Goal: Task Accomplishment & Management: Manage account settings

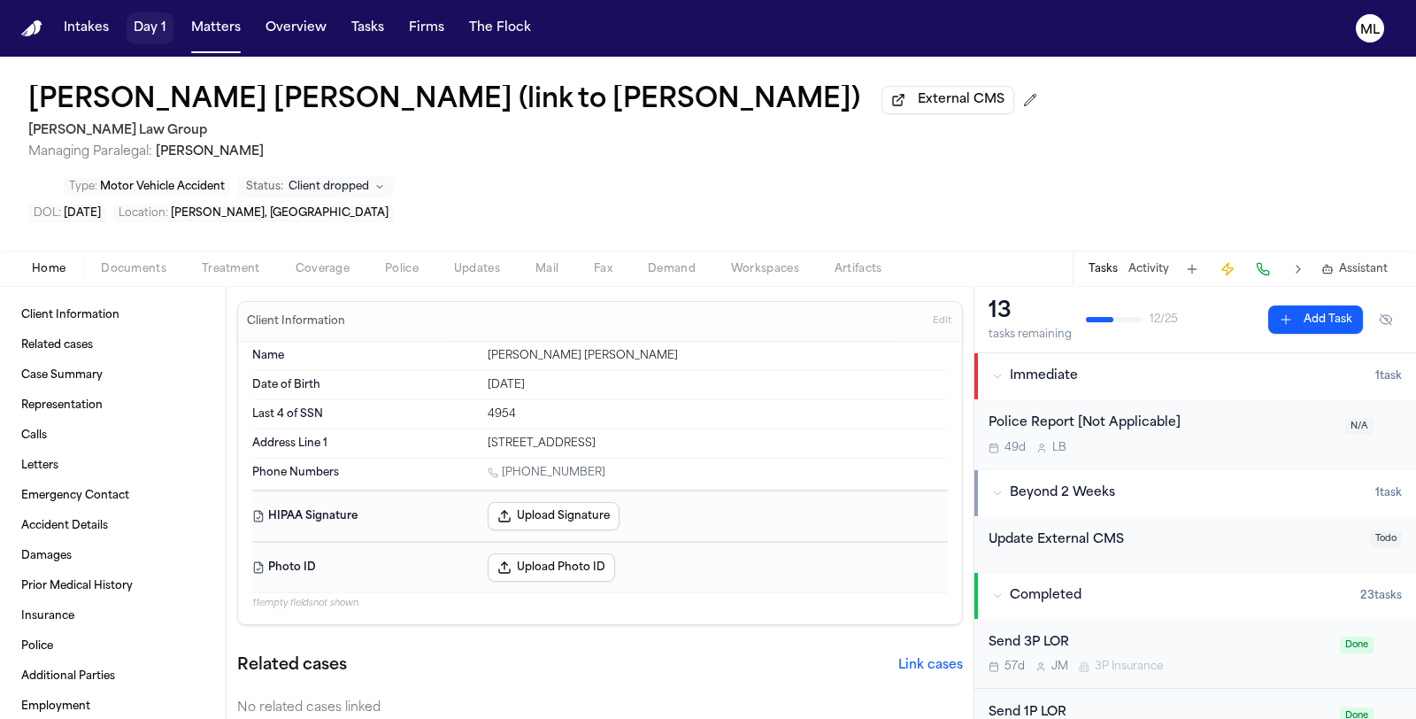
click at [215, 18] on button "Matters" at bounding box center [216, 28] width 64 height 32
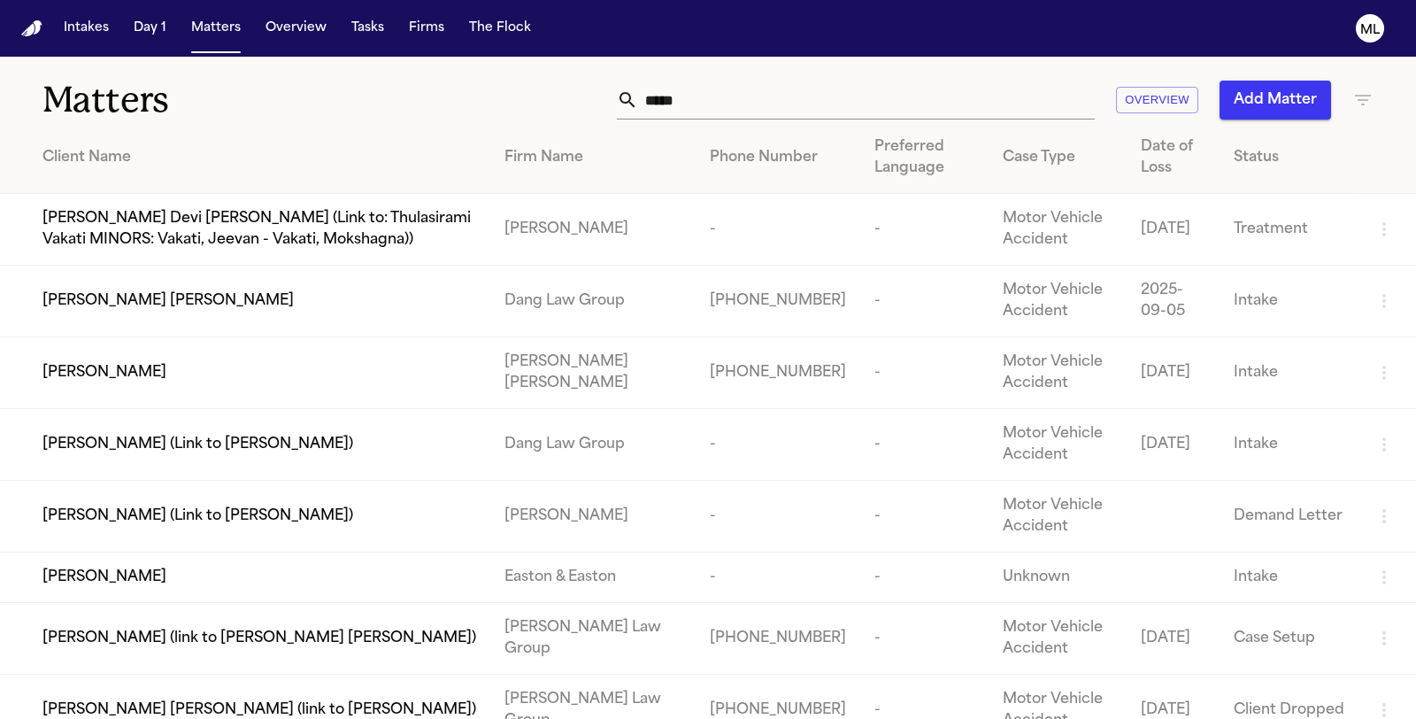
drag, startPoint x: 720, startPoint y: 86, endPoint x: 572, endPoint y: 94, distance: 148.0
click at [574, 94] on div "**** Overview Add Matter" at bounding box center [896, 100] width 955 height 39
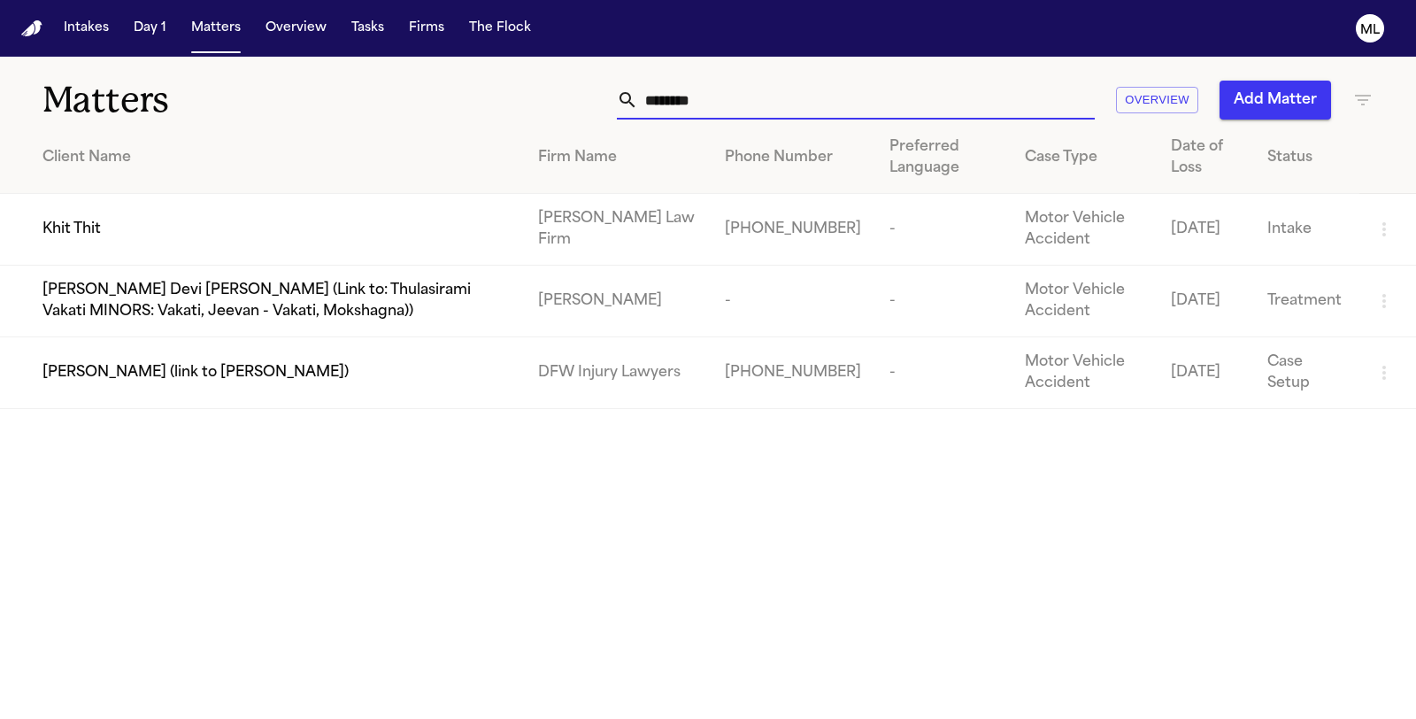
type input "********"
click at [60, 223] on span "Khit Thit" at bounding box center [71, 229] width 58 height 21
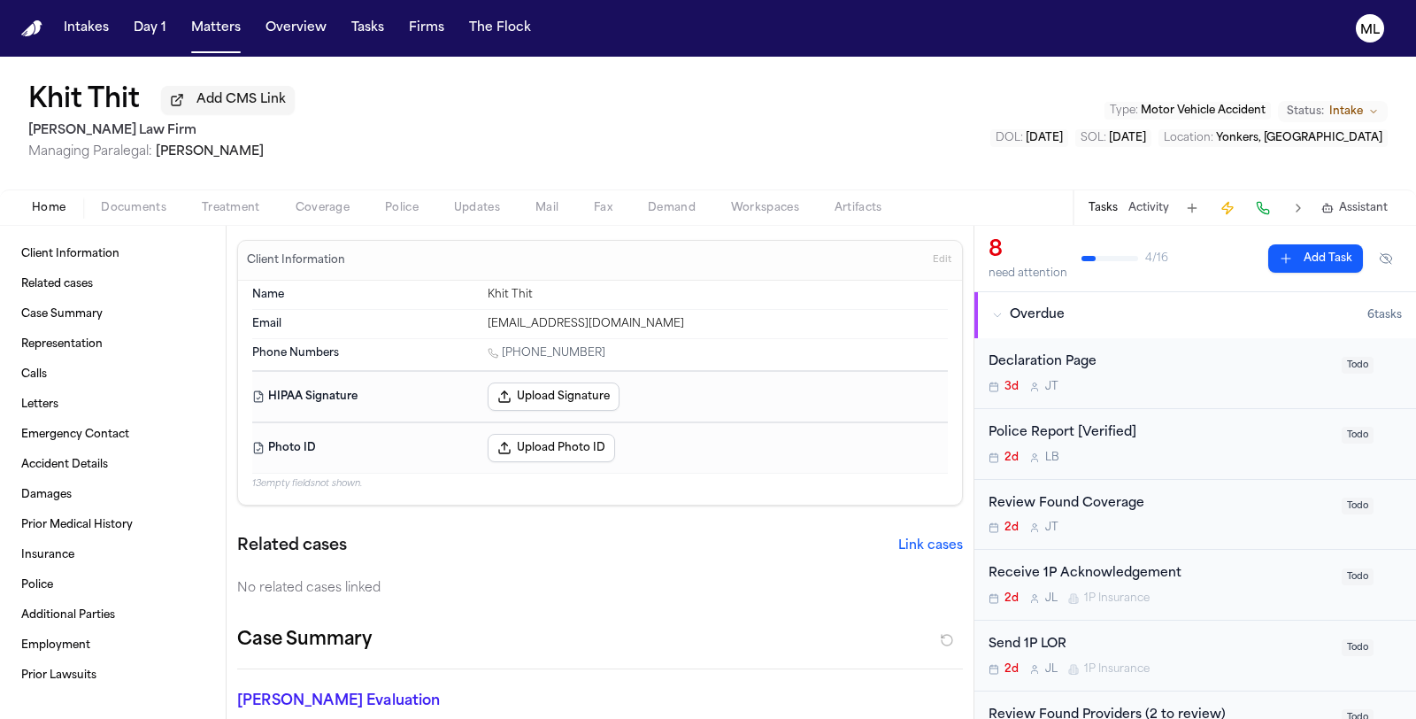
click at [130, 204] on span "Documents" at bounding box center [134, 208] width 66 height 14
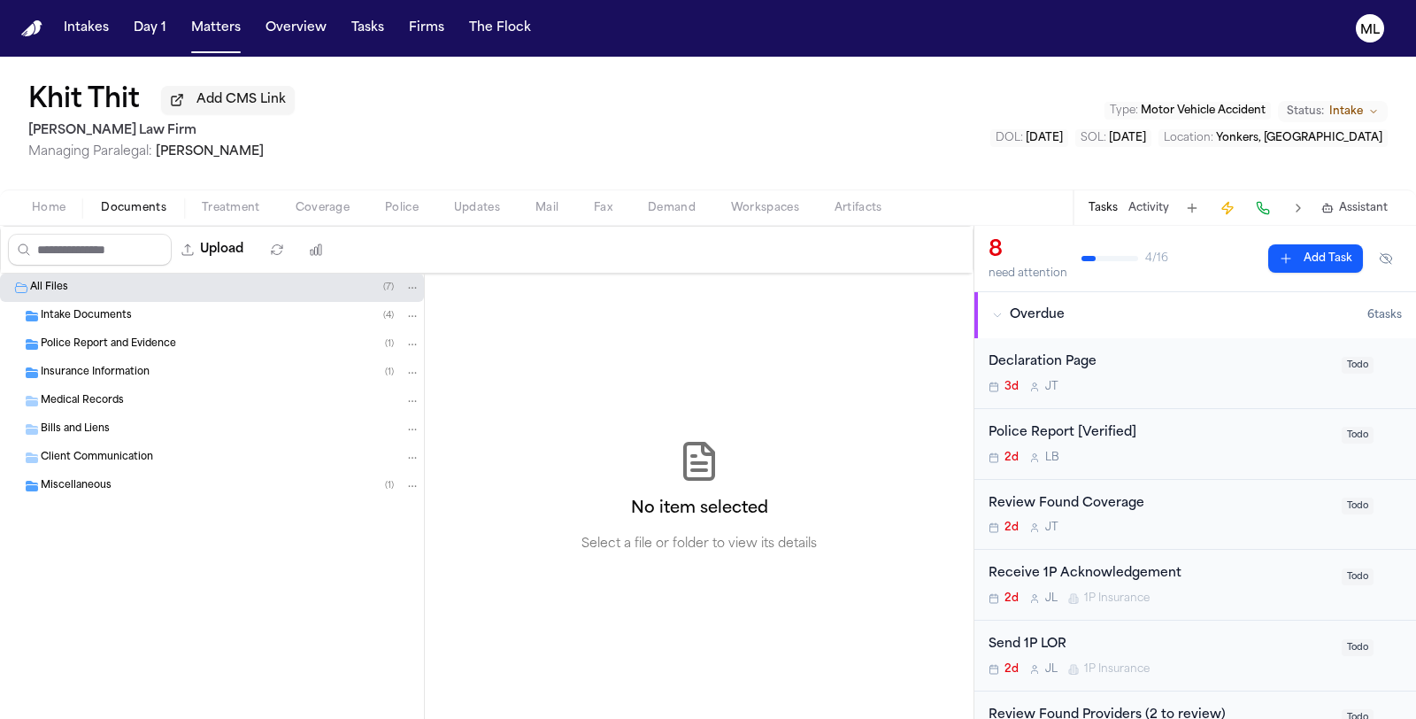
click at [115, 312] on span "Intake Documents" at bounding box center [86, 316] width 91 height 15
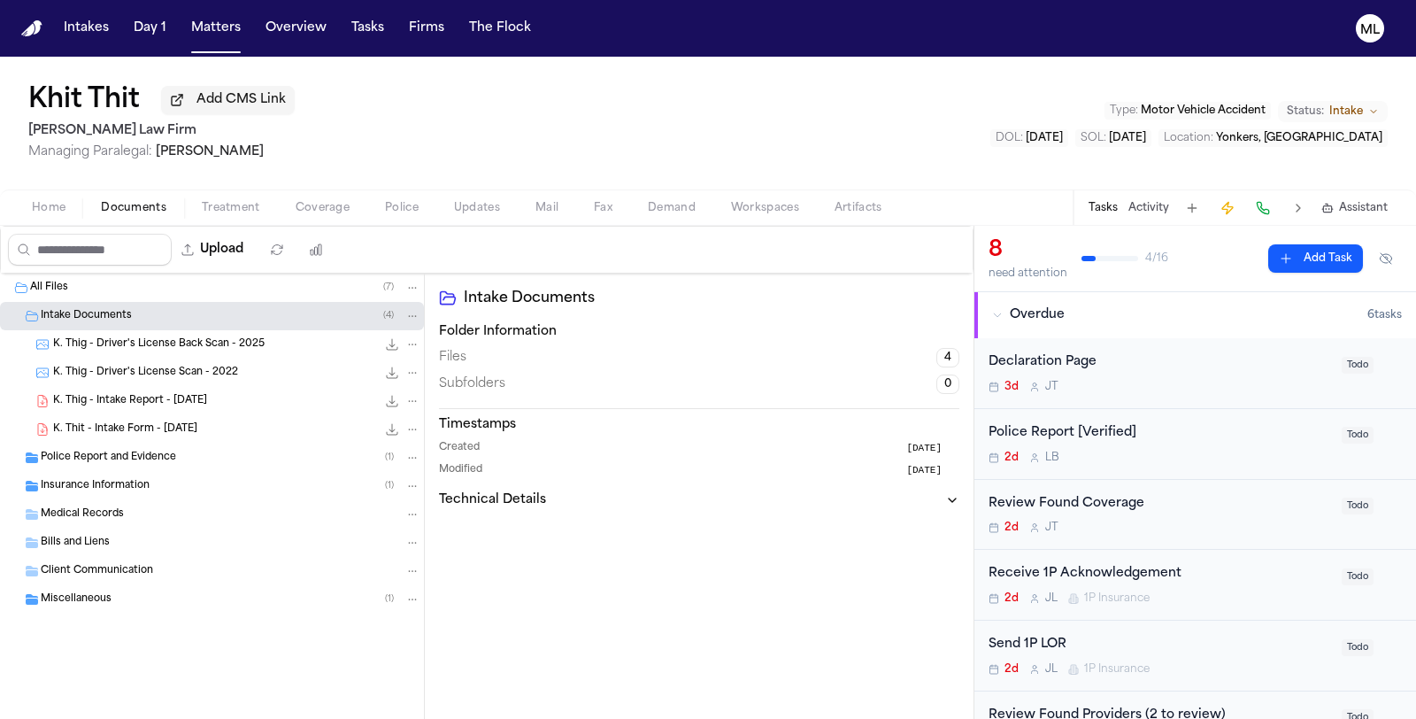
click at [119, 425] on span "K. Thit - Intake Form - [DATE]" at bounding box center [125, 429] width 144 height 15
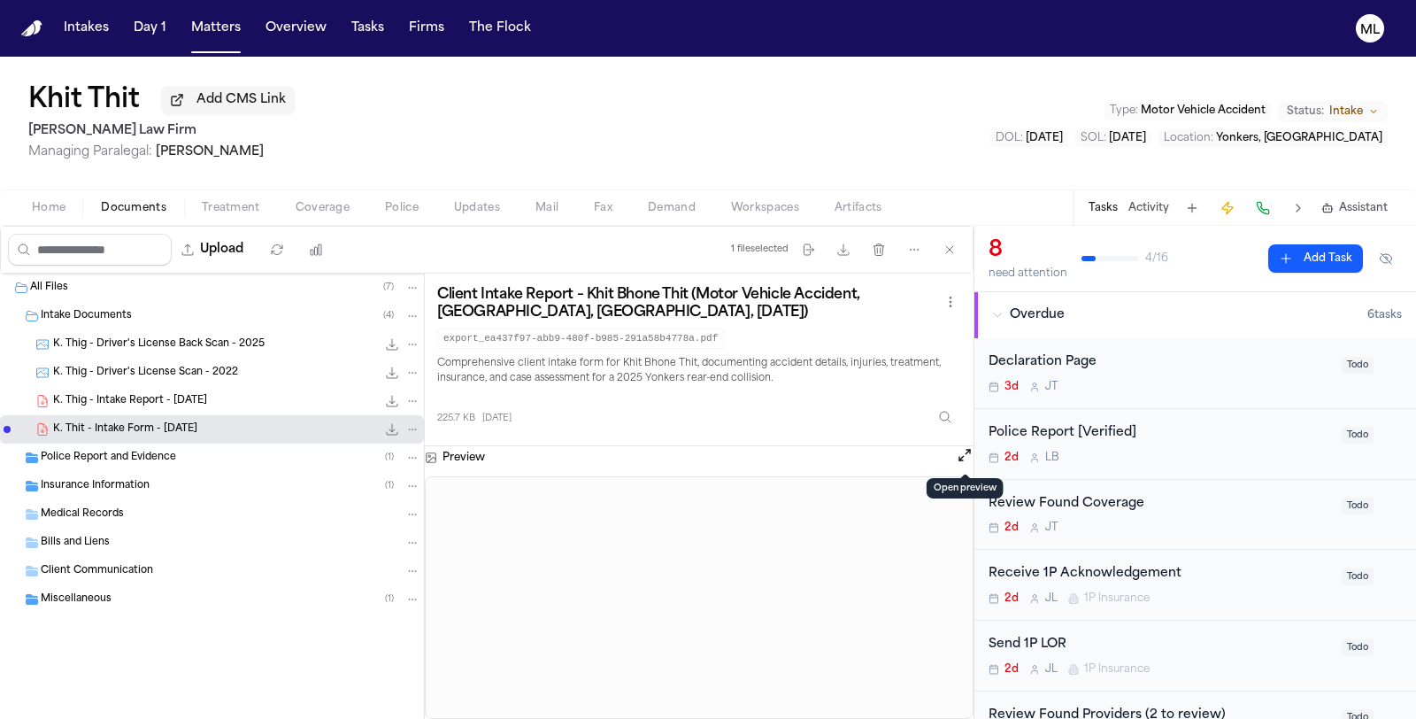
click at [964, 458] on button "Open preview" at bounding box center [965, 455] width 18 height 18
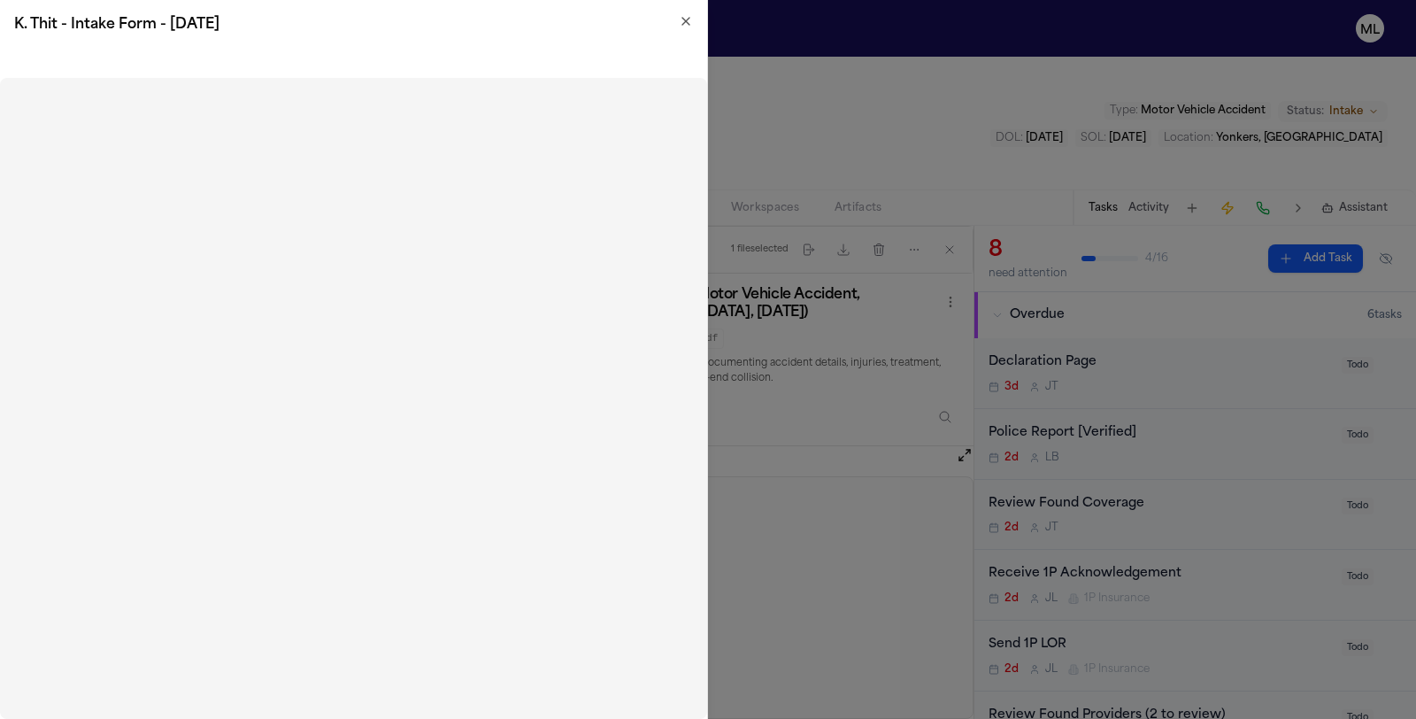
click at [684, 27] on icon "button" at bounding box center [686, 21] width 14 height 14
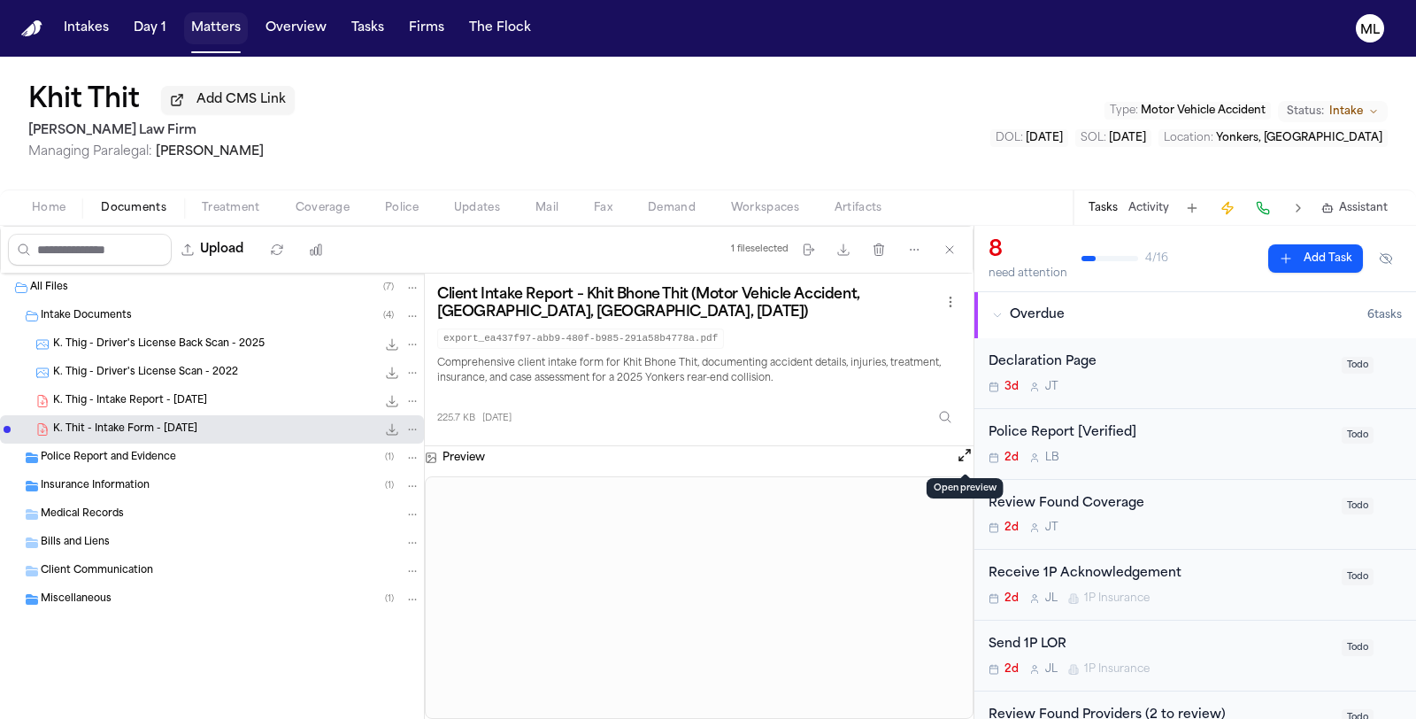
click at [209, 28] on button "Matters" at bounding box center [216, 28] width 64 height 32
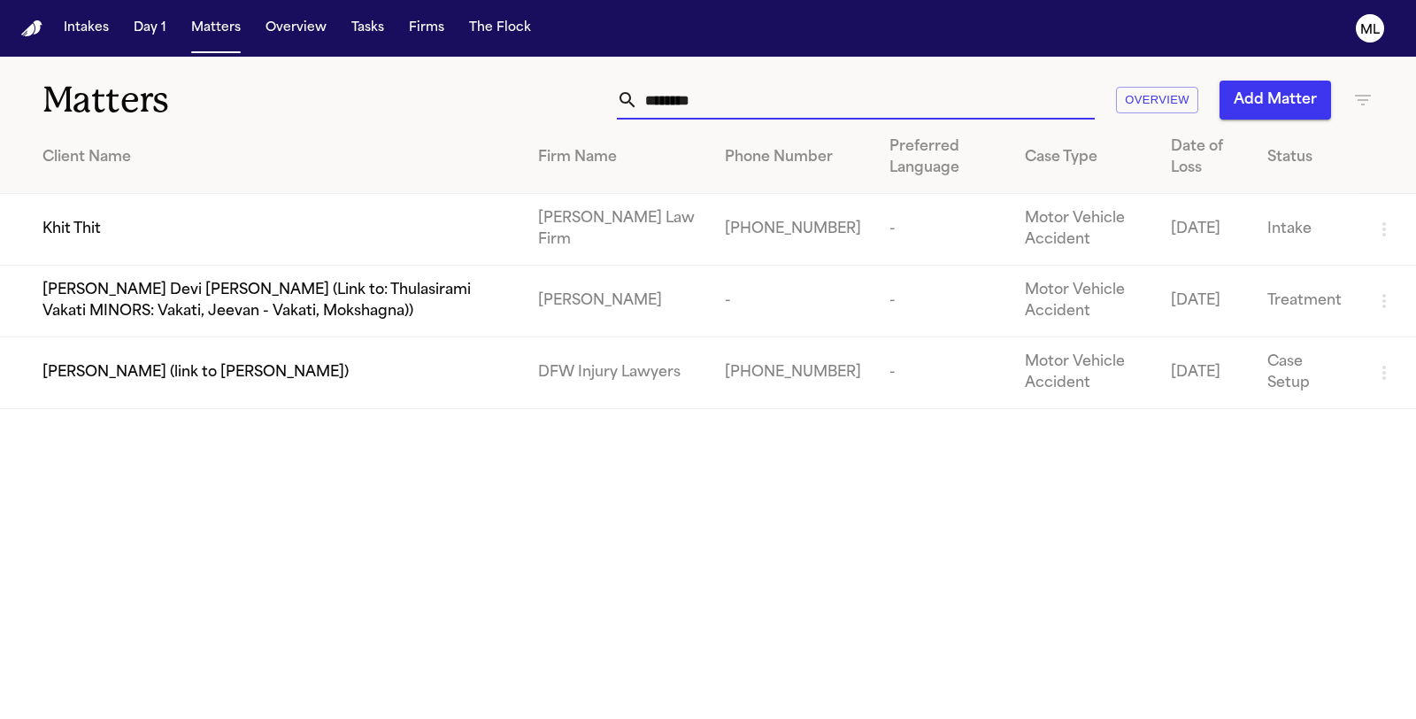
drag, startPoint x: 602, startPoint y: 95, endPoint x: 568, endPoint y: 94, distance: 33.6
click at [569, 94] on div "******** Overview Add Matter" at bounding box center [896, 100] width 955 height 39
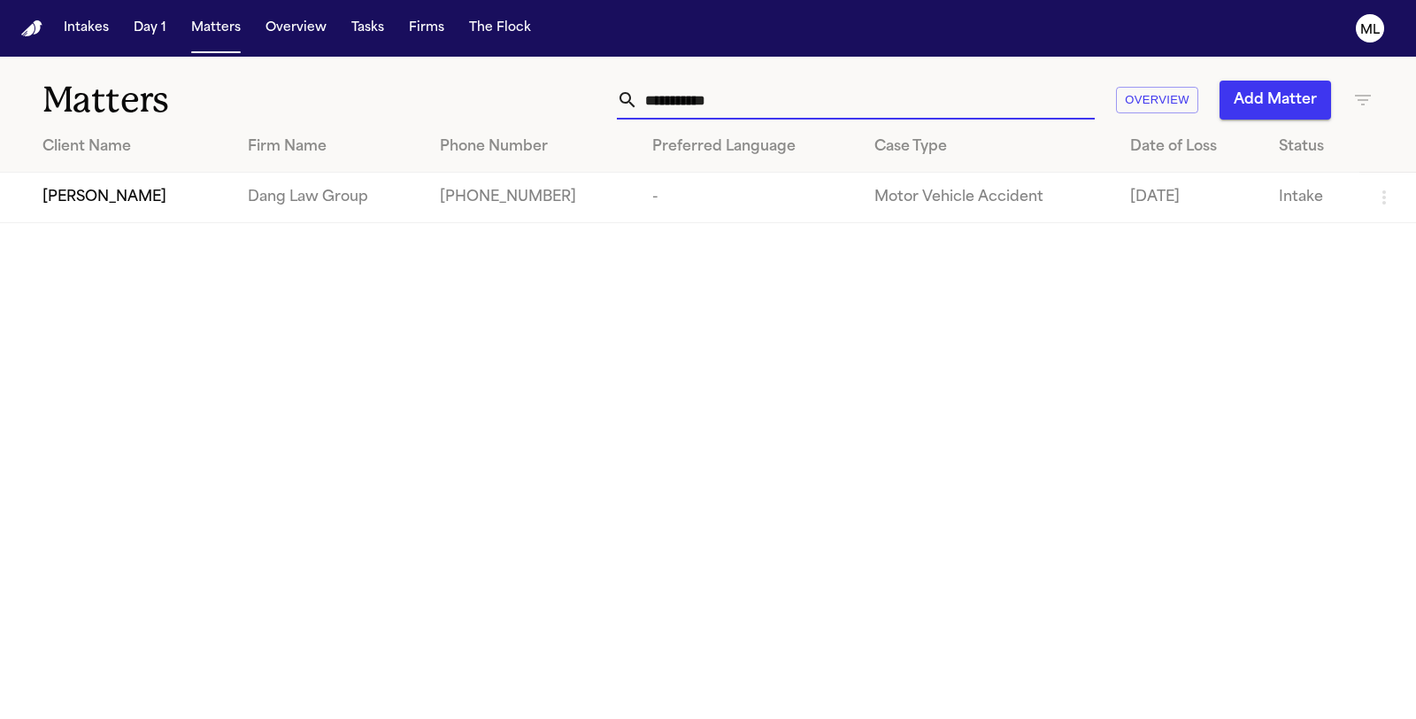
type input "**********"
click at [120, 204] on span "[PERSON_NAME]" at bounding box center [104, 197] width 124 height 21
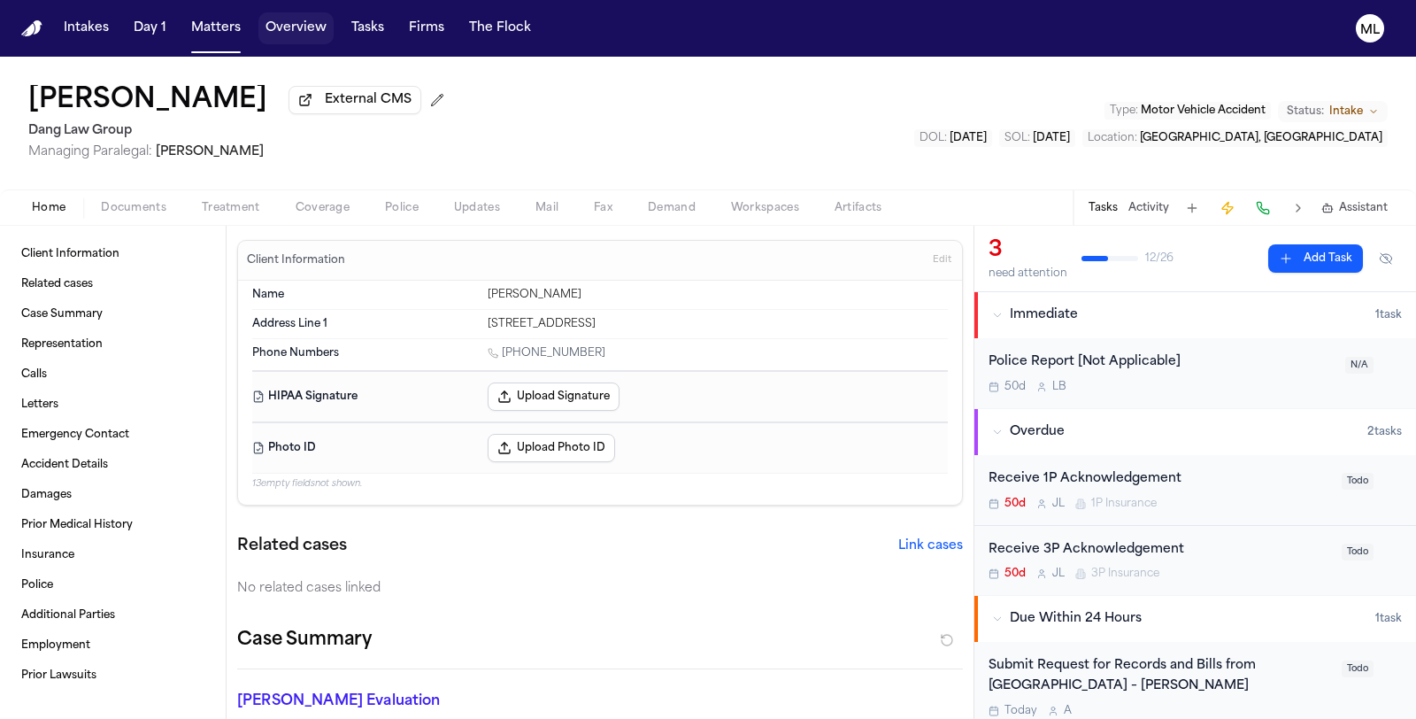
click at [218, 31] on button "Matters" at bounding box center [216, 28] width 64 height 32
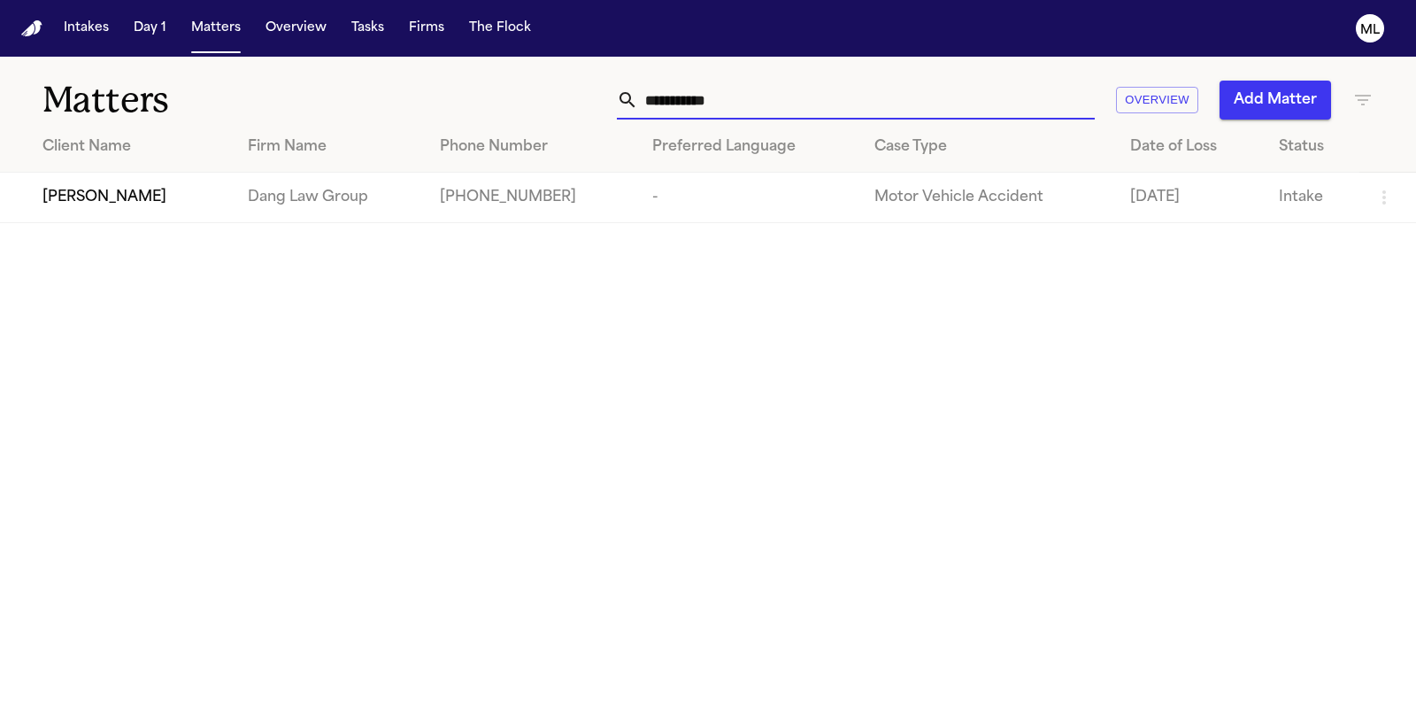
drag, startPoint x: 745, startPoint y: 107, endPoint x: 530, endPoint y: 104, distance: 215.1
click at [531, 104] on div "**********" at bounding box center [896, 100] width 955 height 39
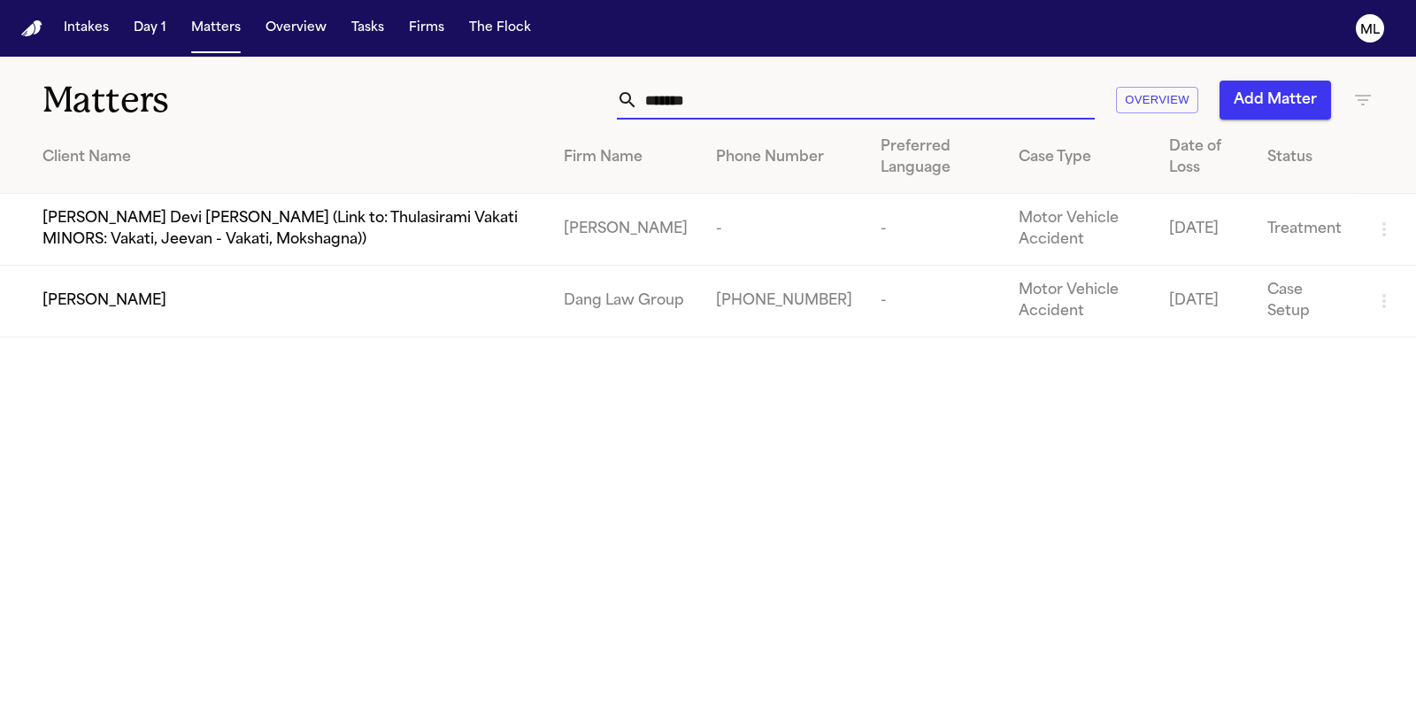
type input "*******"
click at [58, 300] on span "[PERSON_NAME]" at bounding box center [104, 300] width 124 height 21
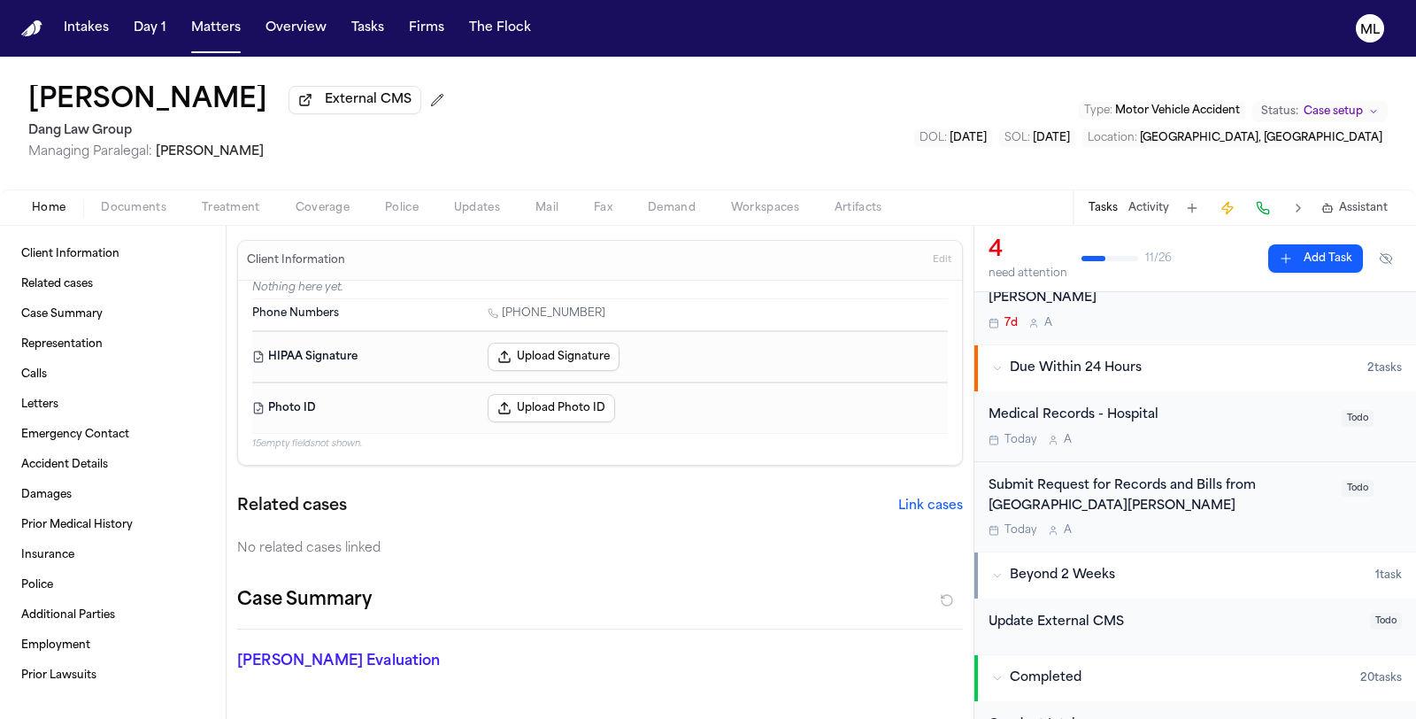
scroll to position [295, 0]
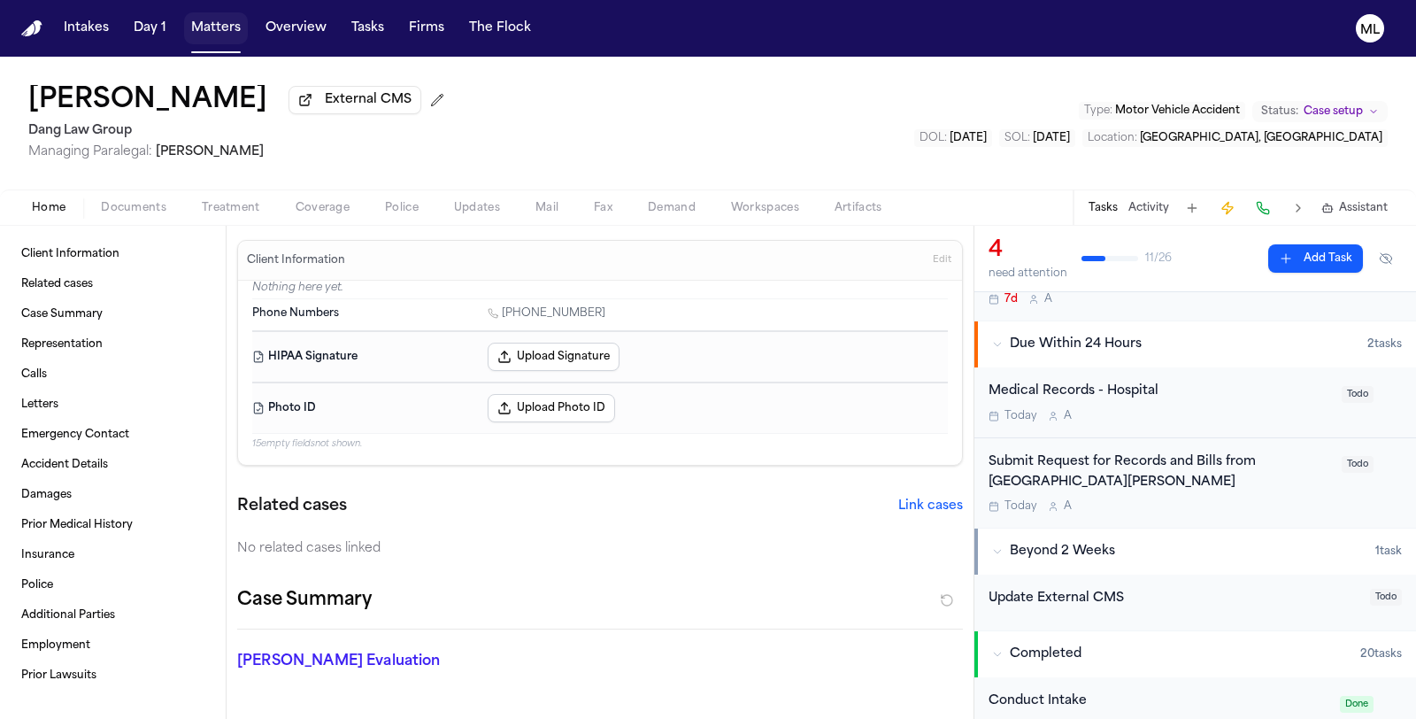
click at [226, 27] on button "Matters" at bounding box center [216, 28] width 64 height 32
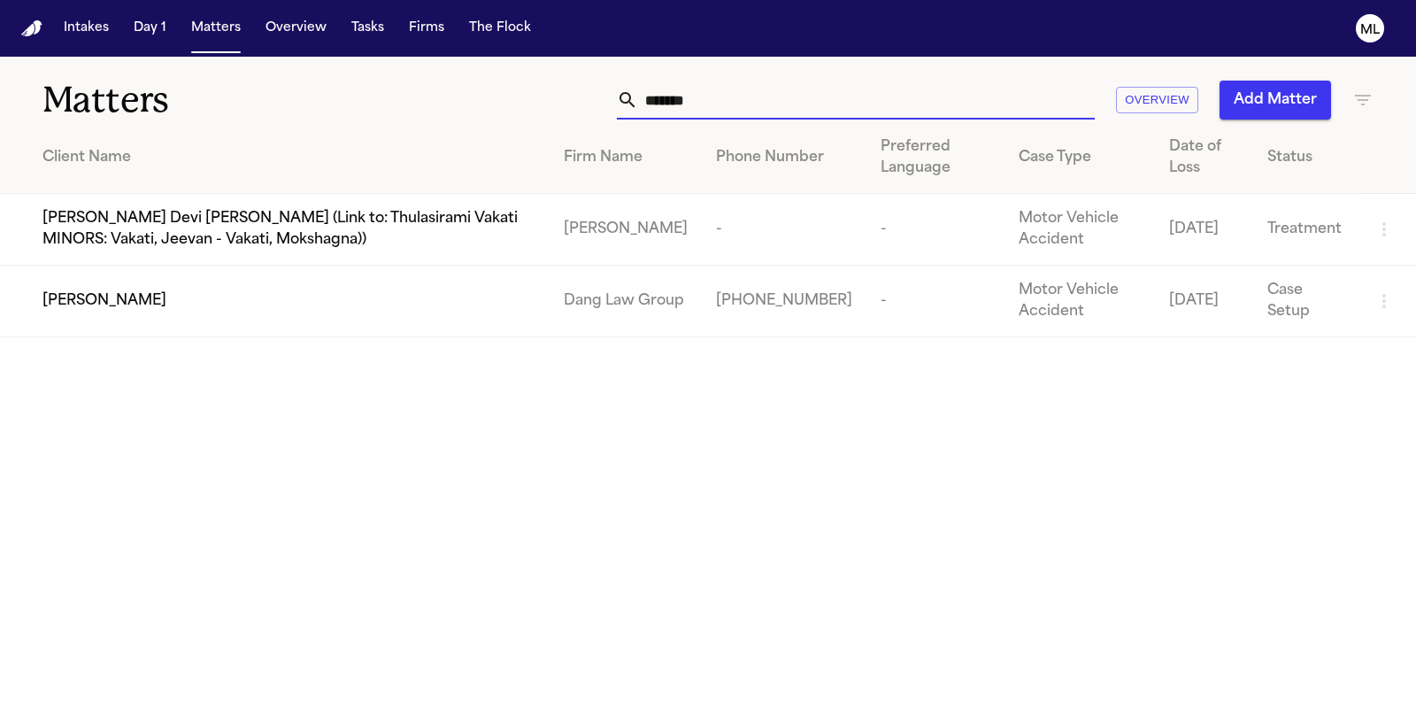
drag, startPoint x: 748, startPoint y: 110, endPoint x: 628, endPoint y: 108, distance: 119.5
click at [628, 108] on div "*******" at bounding box center [856, 100] width 478 height 39
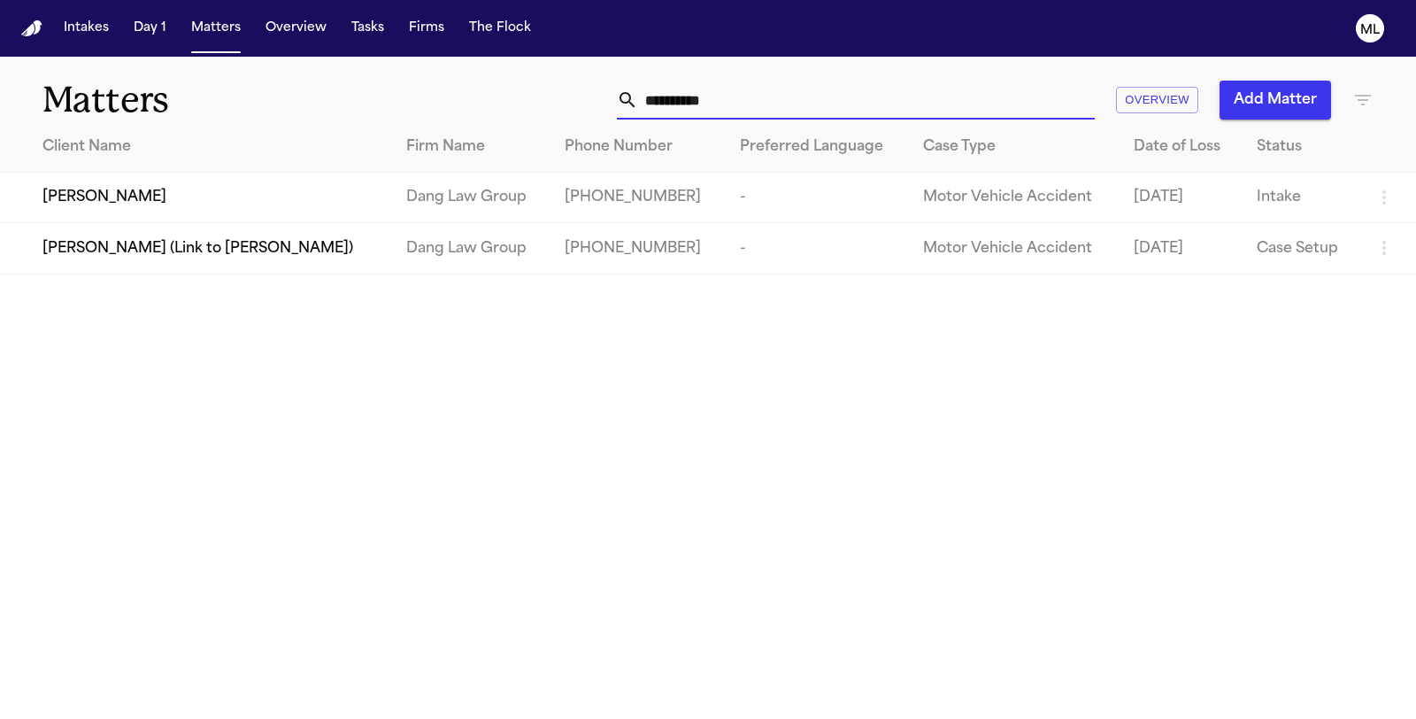
type input "**********"
click at [135, 202] on span "[PERSON_NAME]" at bounding box center [104, 197] width 124 height 21
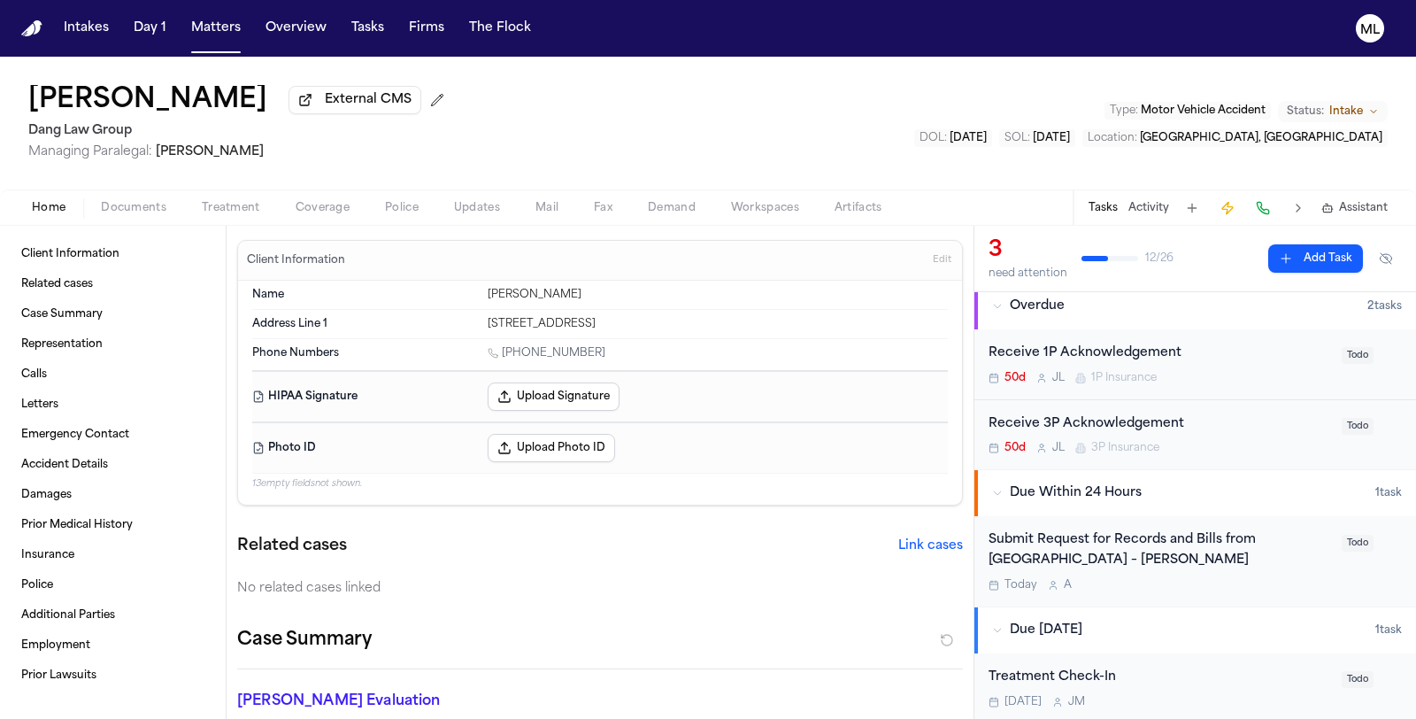
scroll to position [197, 0]
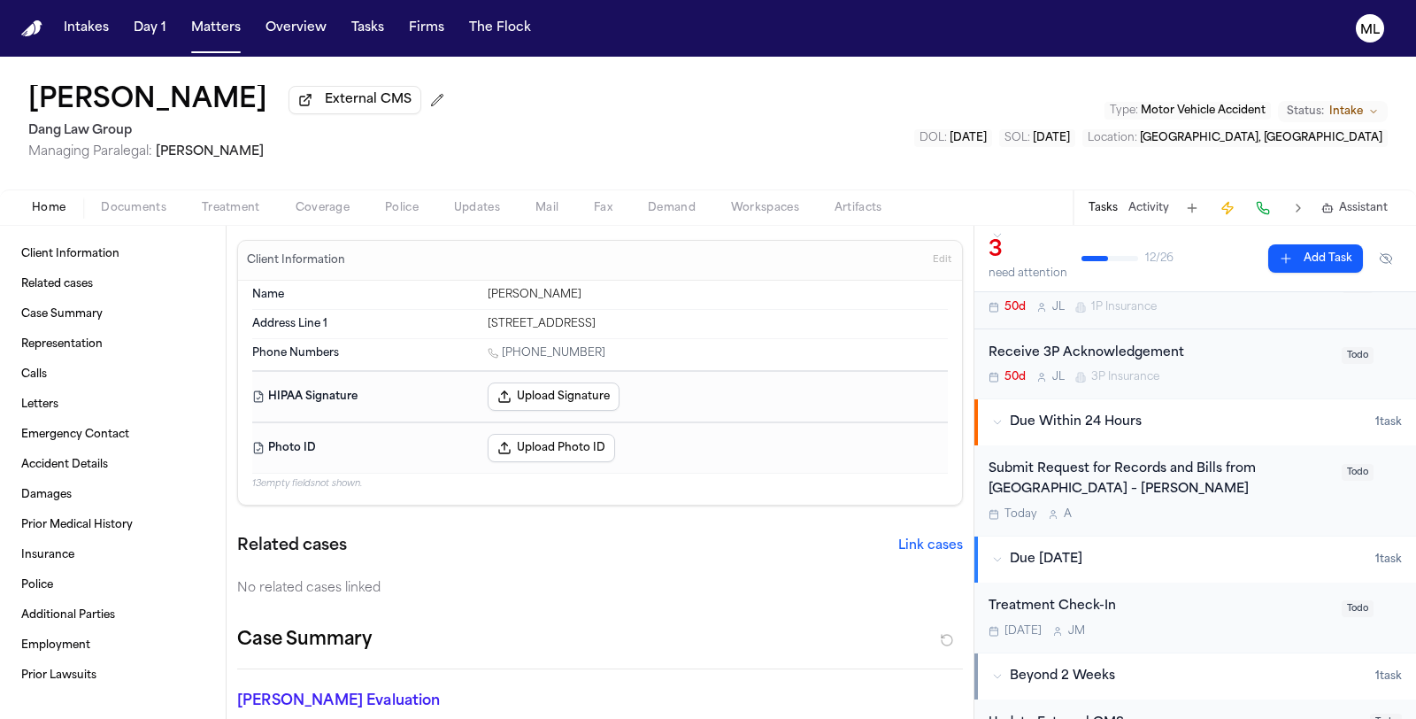
click at [1276, 507] on div "[DATE] A" at bounding box center [1160, 514] width 343 height 14
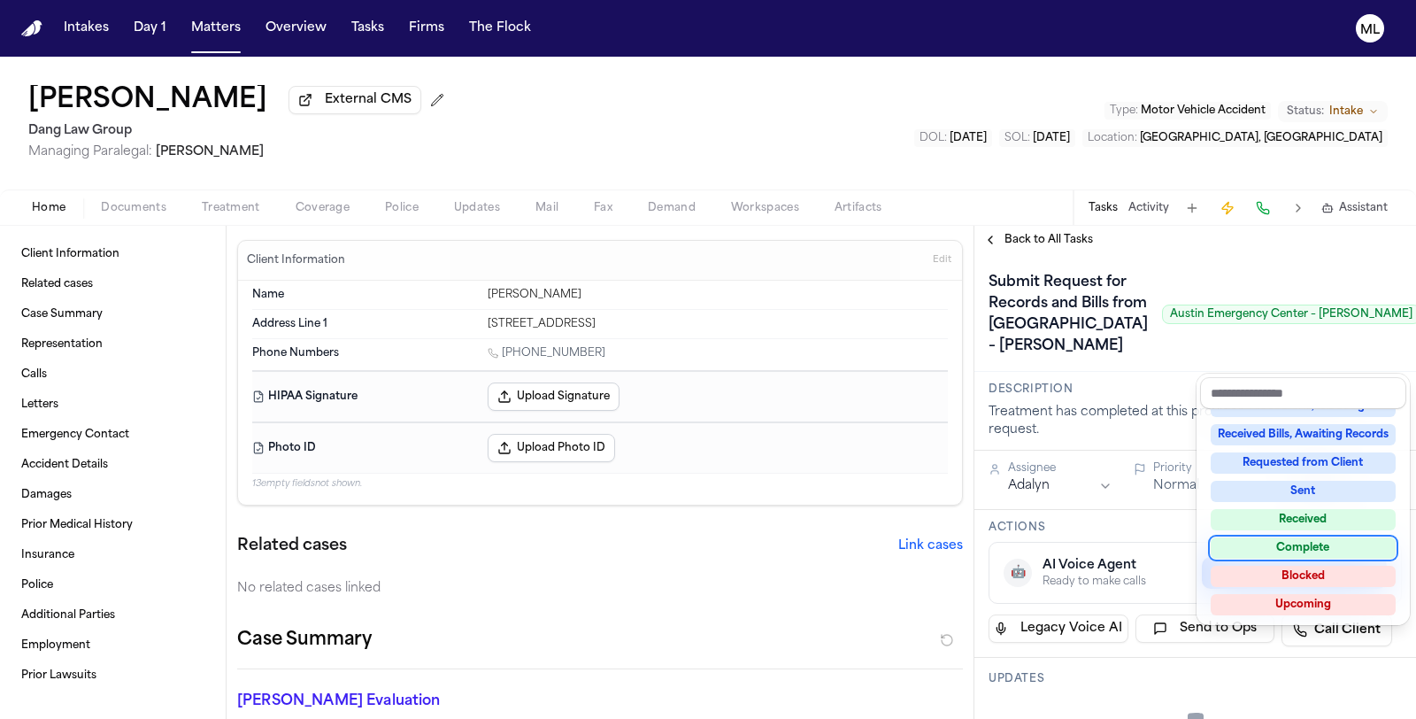
click at [1292, 545] on div "Complete" at bounding box center [1303, 547] width 185 height 21
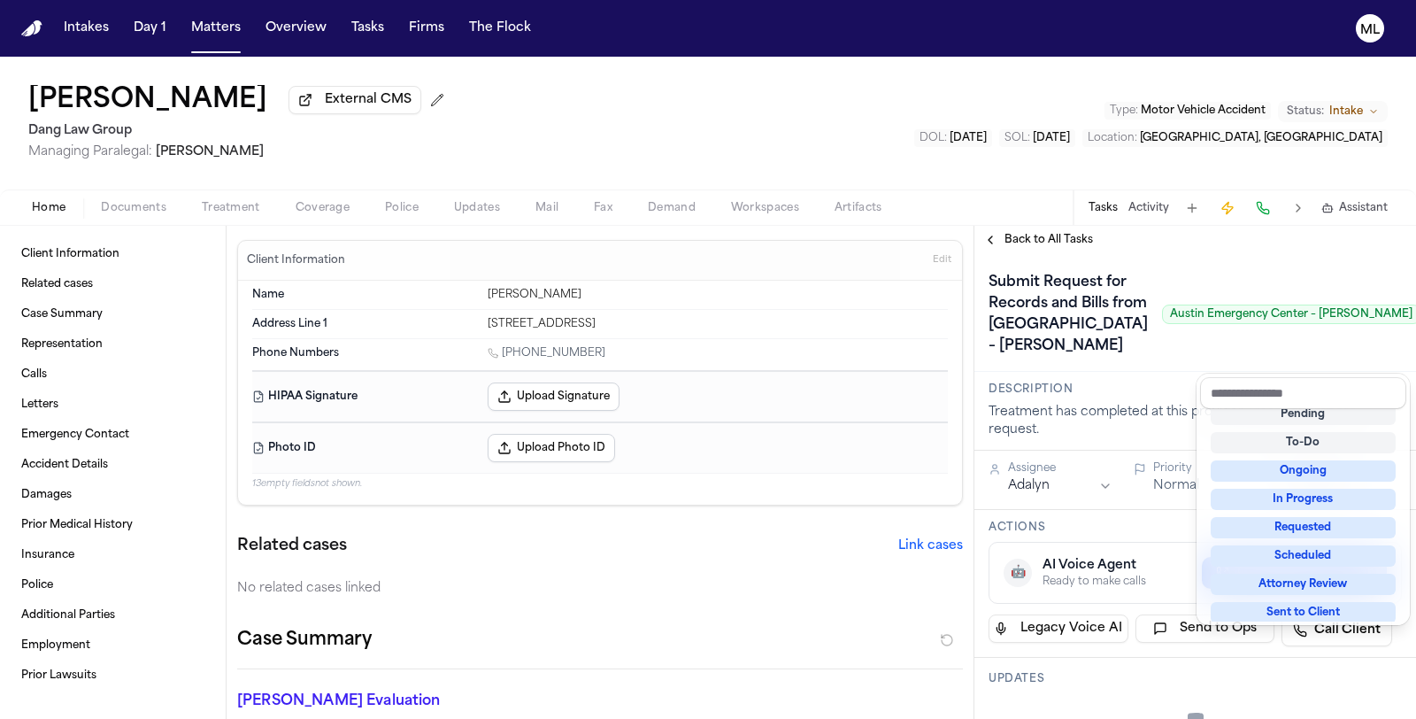
scroll to position [6, 0]
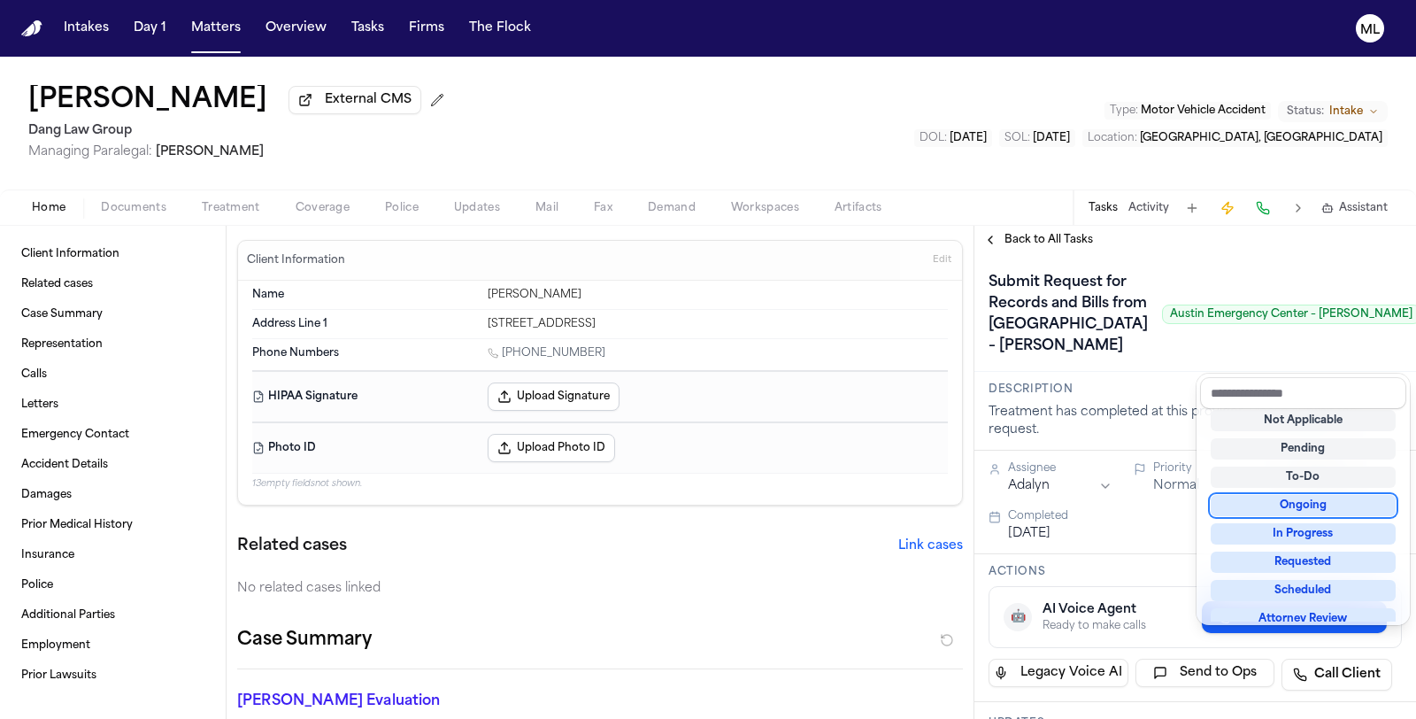
click at [1214, 314] on div "Submit Request for Records and Bills from [GEOGRAPHIC_DATA] – [PERSON_NAME][GEO…" at bounding box center [1195, 314] width 413 height 92
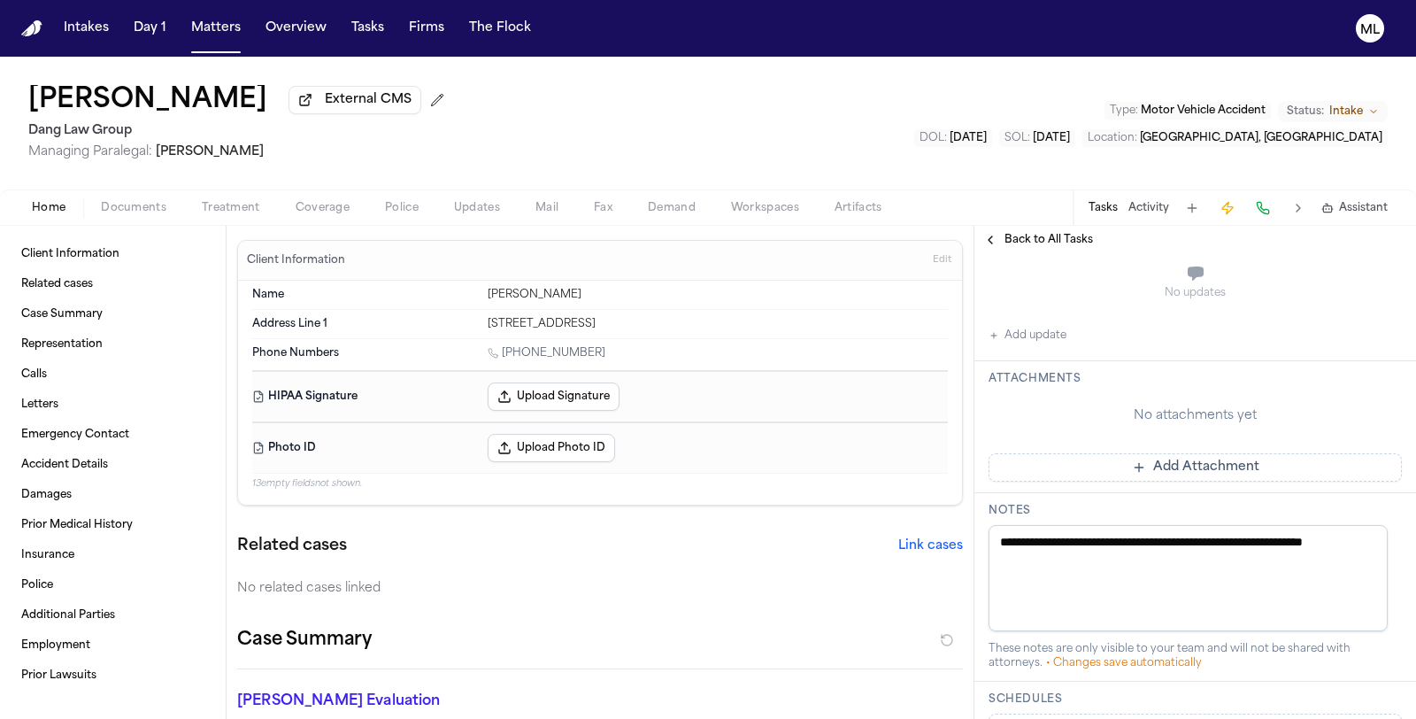
scroll to position [491, 0]
click at [1176, 481] on button "Add Attachment" at bounding box center [1195, 466] width 413 height 28
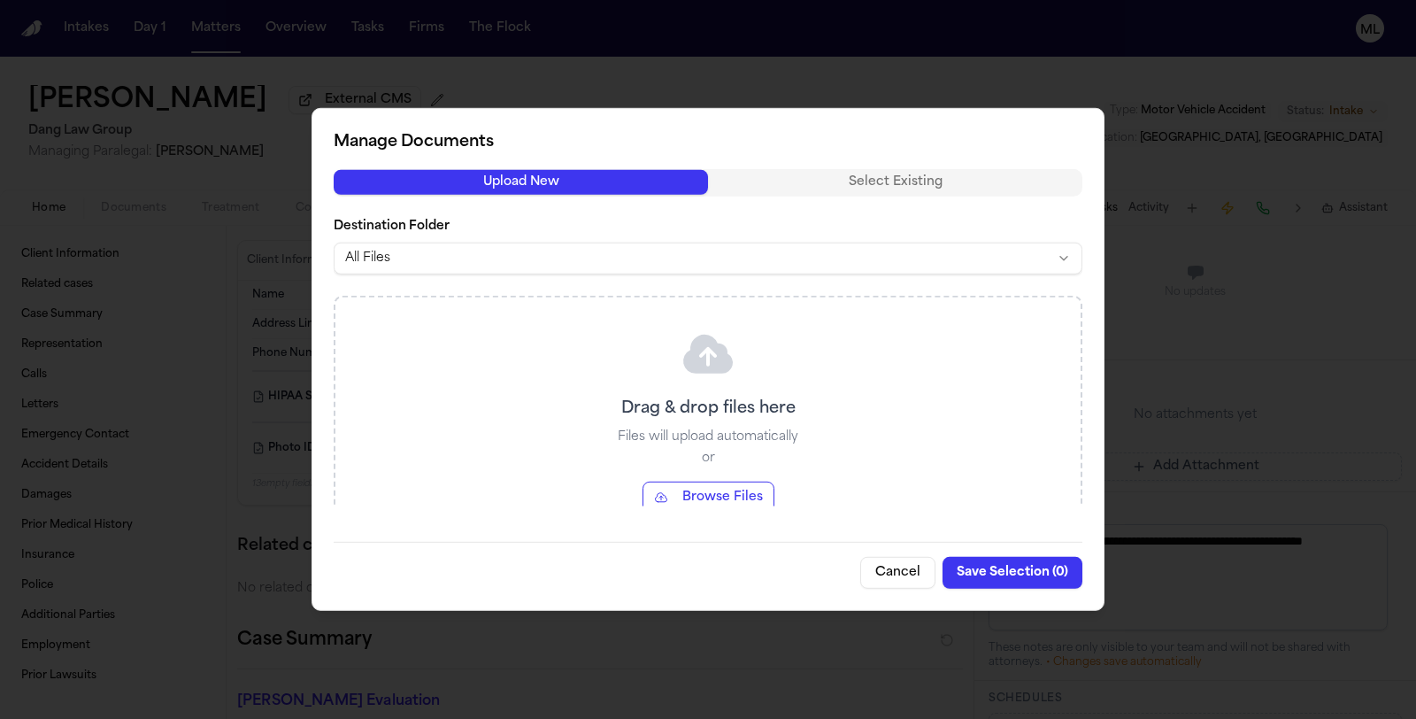
click at [690, 492] on button "Browse Files" at bounding box center [709, 497] width 132 height 32
click at [707, 491] on button "Browse Files" at bounding box center [709, 497] width 132 height 32
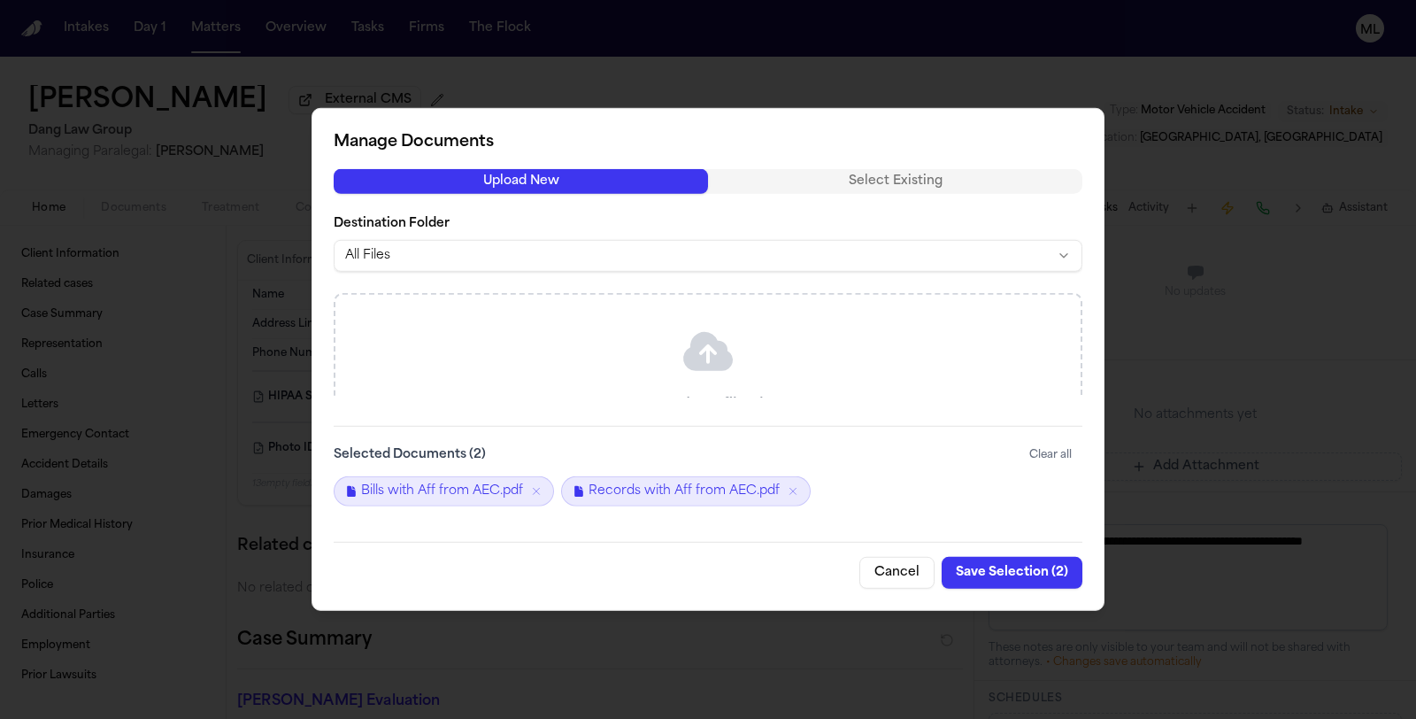
click at [990, 567] on button "Save Selection ( 2 )" at bounding box center [1012, 573] width 141 height 32
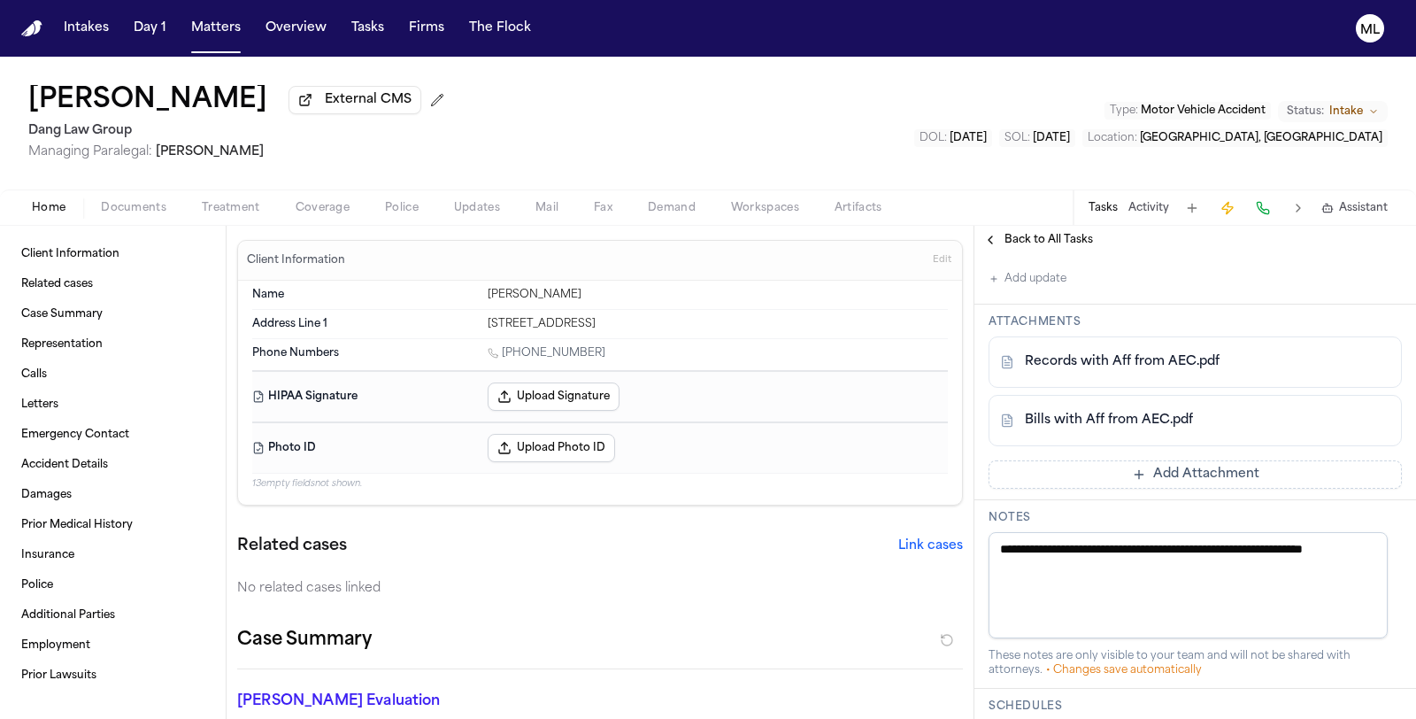
scroll to position [688, 0]
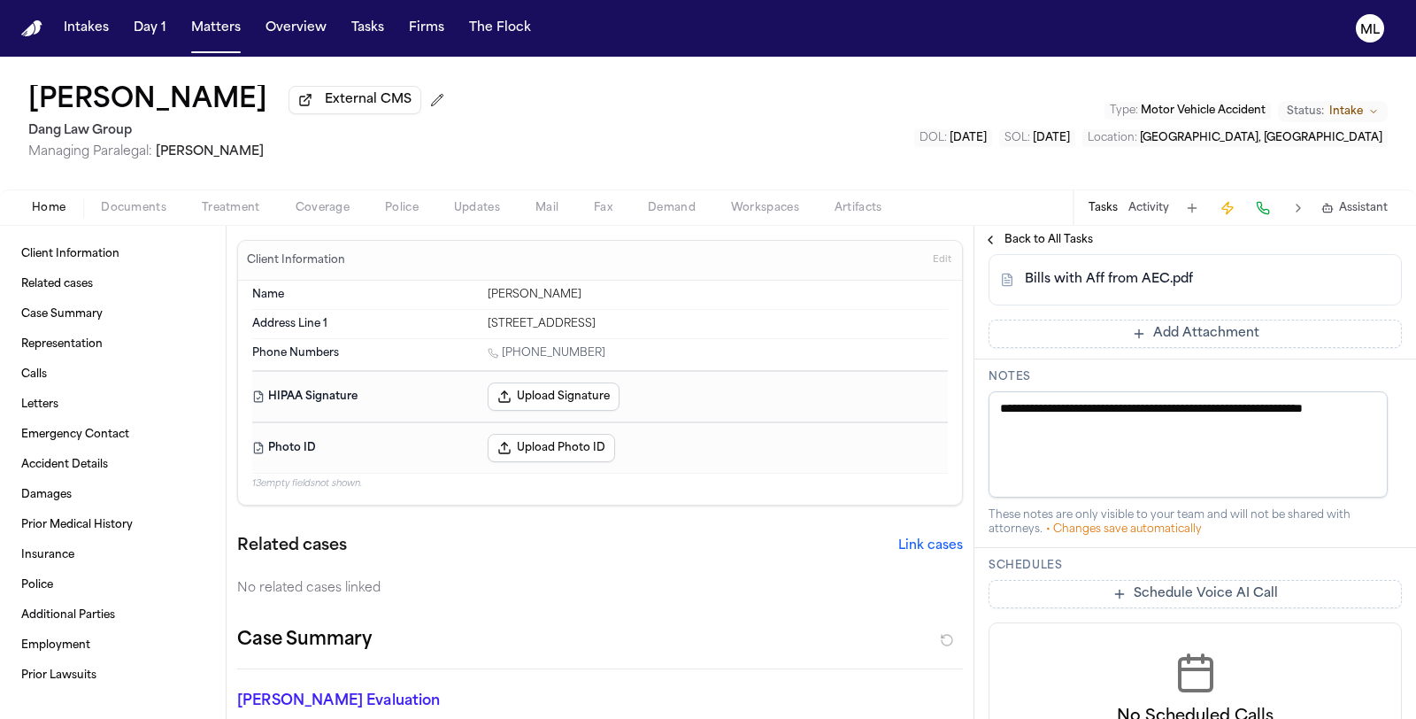
click at [1036, 241] on span "Back to All Tasks" at bounding box center [1049, 240] width 89 height 14
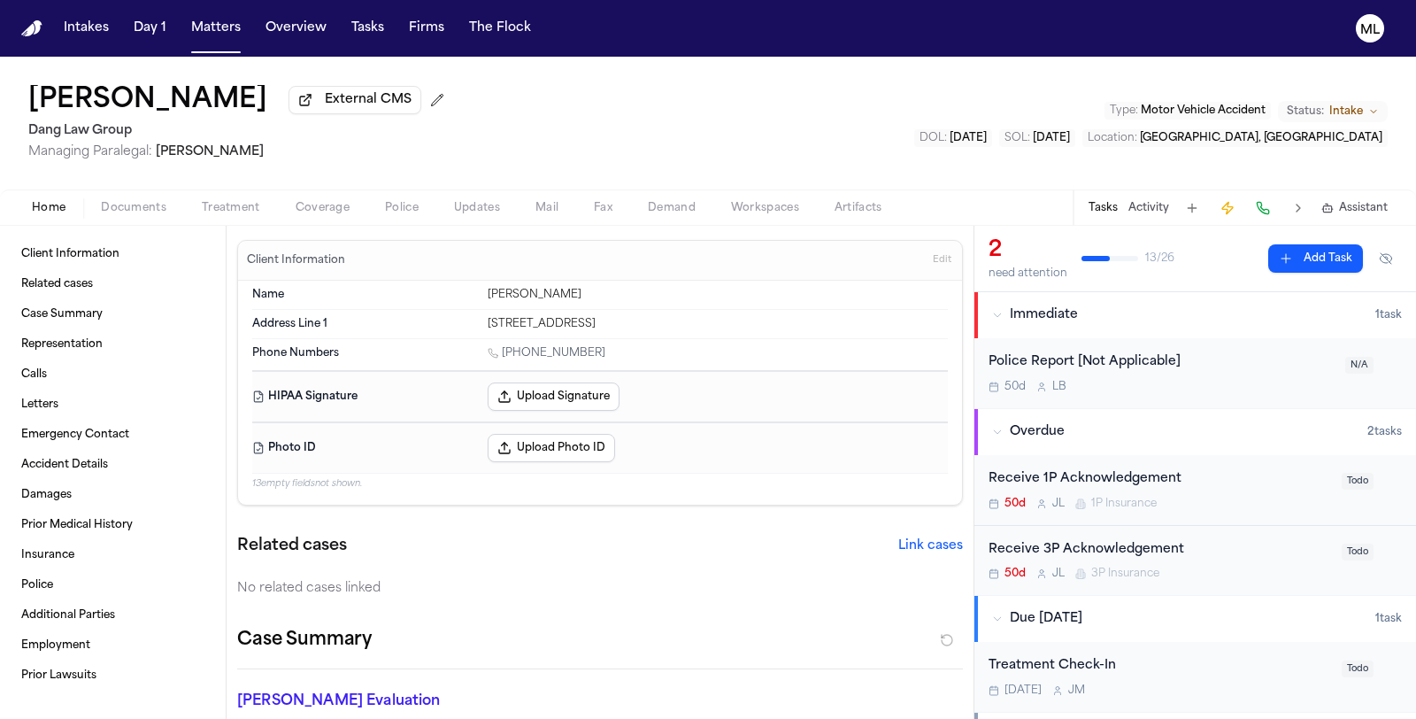
scroll to position [98, 0]
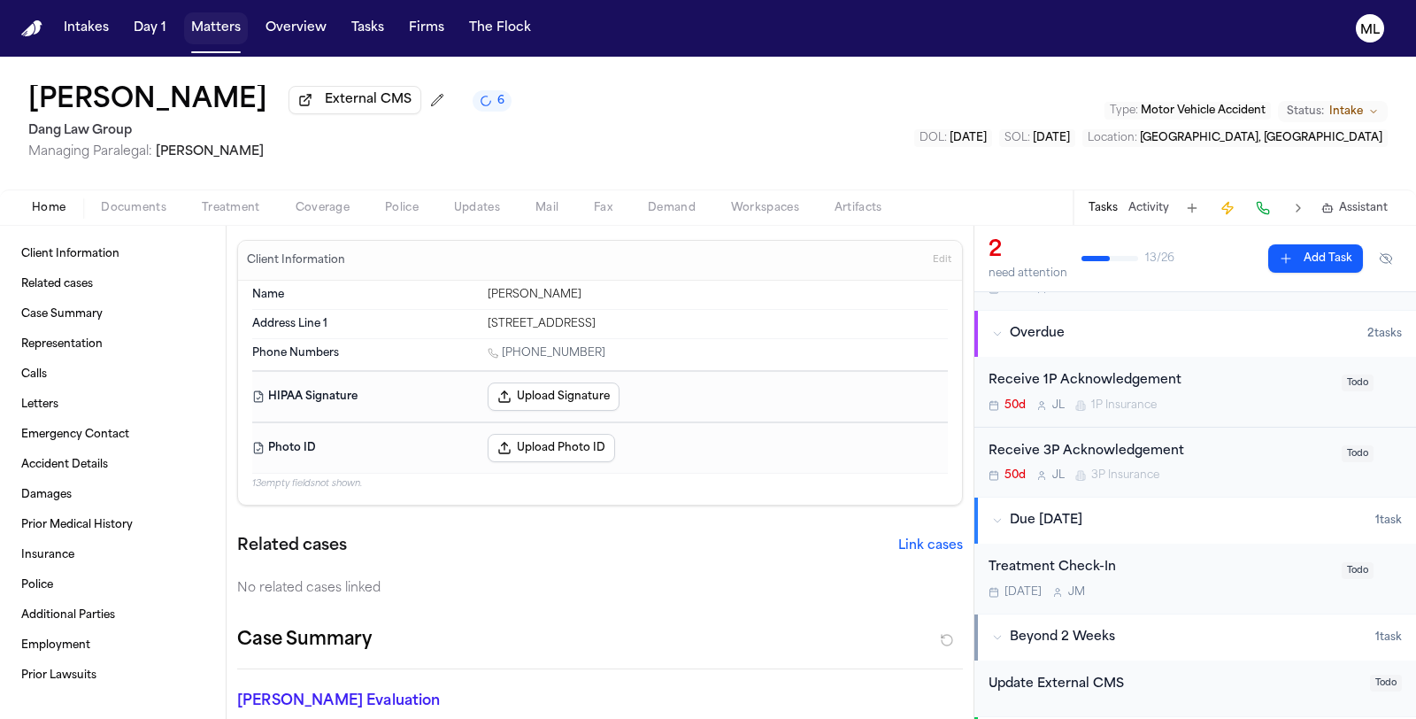
click at [204, 28] on button "Matters" at bounding box center [216, 28] width 64 height 32
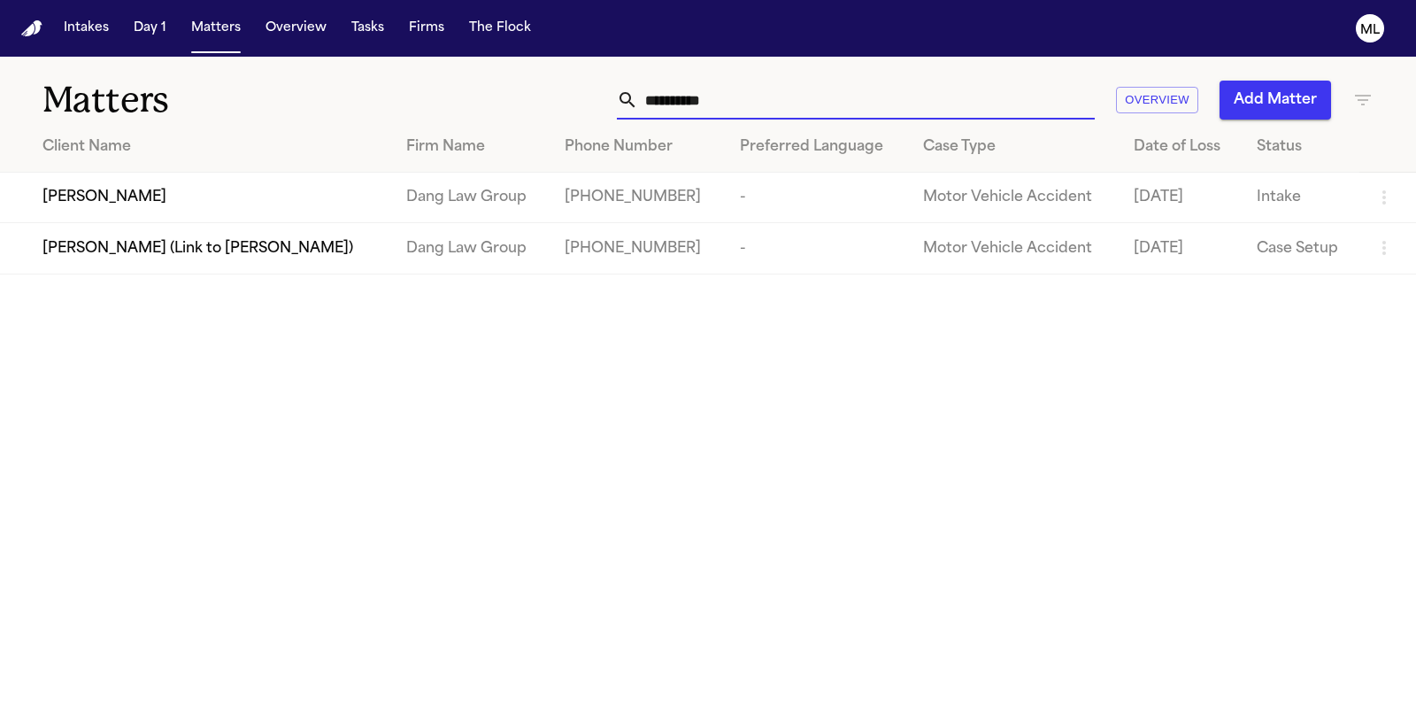
drag, startPoint x: 830, startPoint y: 92, endPoint x: 593, endPoint y: 98, distance: 237.3
click at [593, 98] on div "**********" at bounding box center [896, 100] width 955 height 39
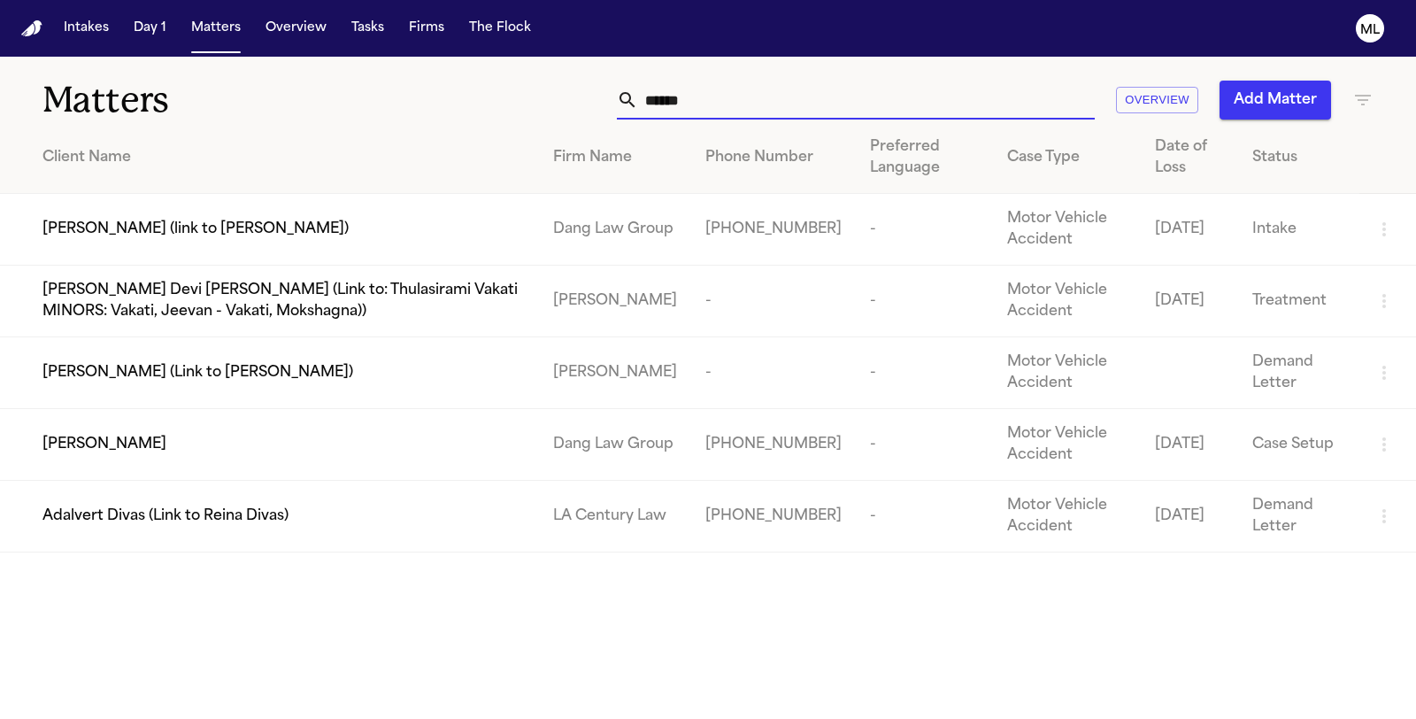
type input "******"
click at [292, 457] on td "[PERSON_NAME]" at bounding box center [269, 445] width 539 height 72
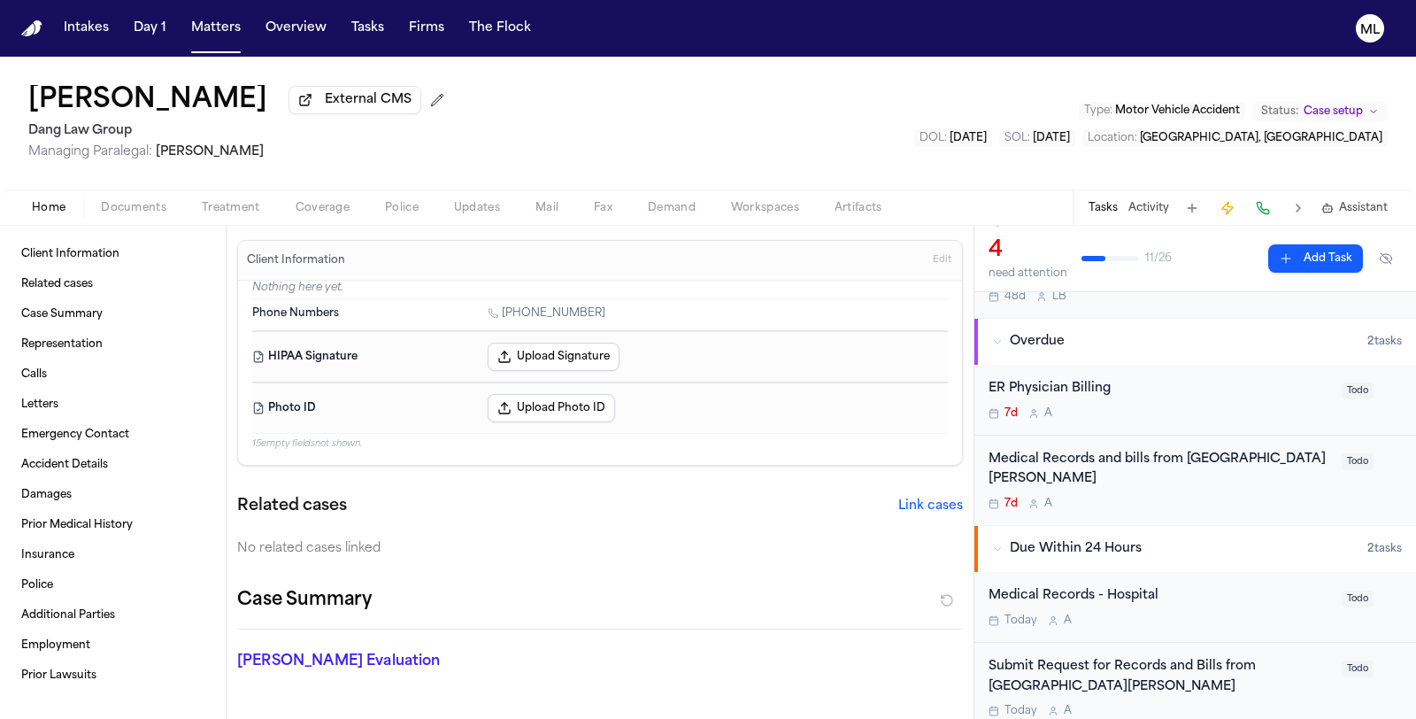
scroll to position [197, 0]
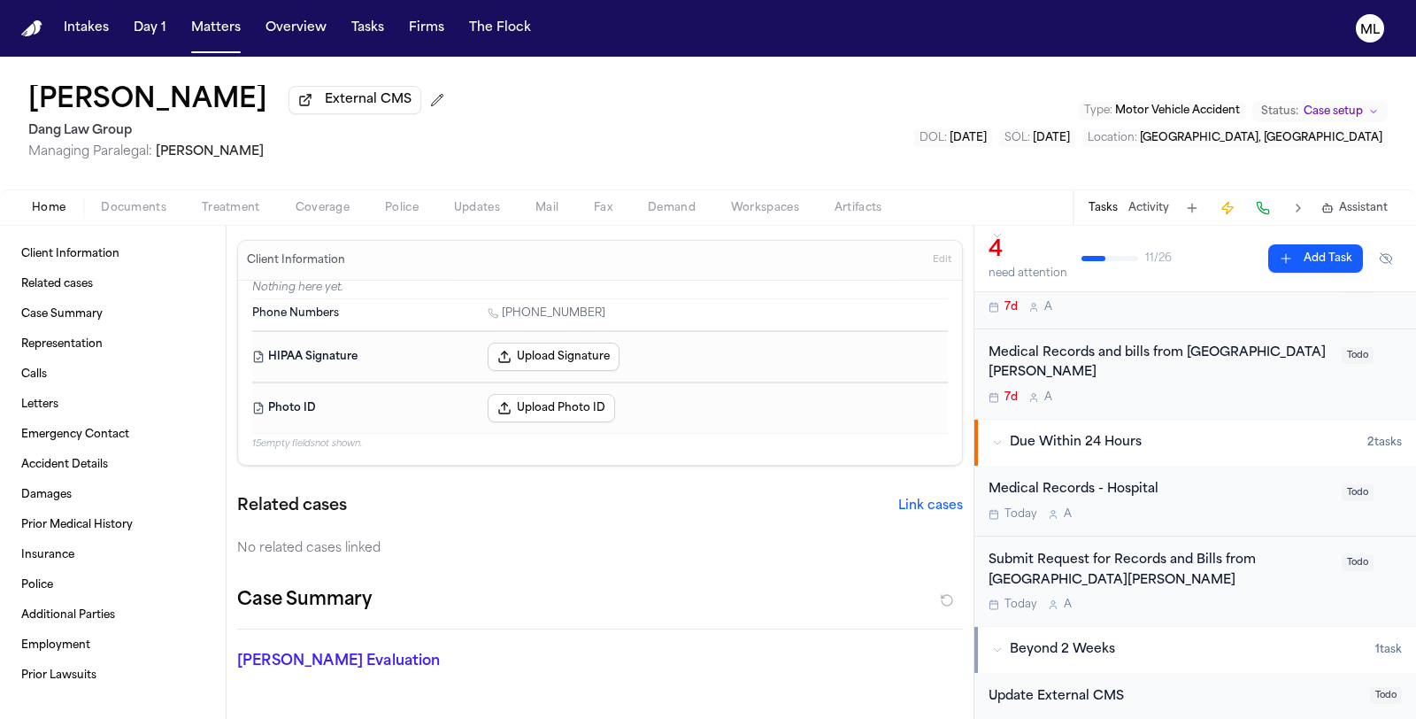
click at [1203, 382] on div "Medical Records and bills from [GEOGRAPHIC_DATA][PERSON_NAME] 7d A" at bounding box center [1160, 374] width 343 height 62
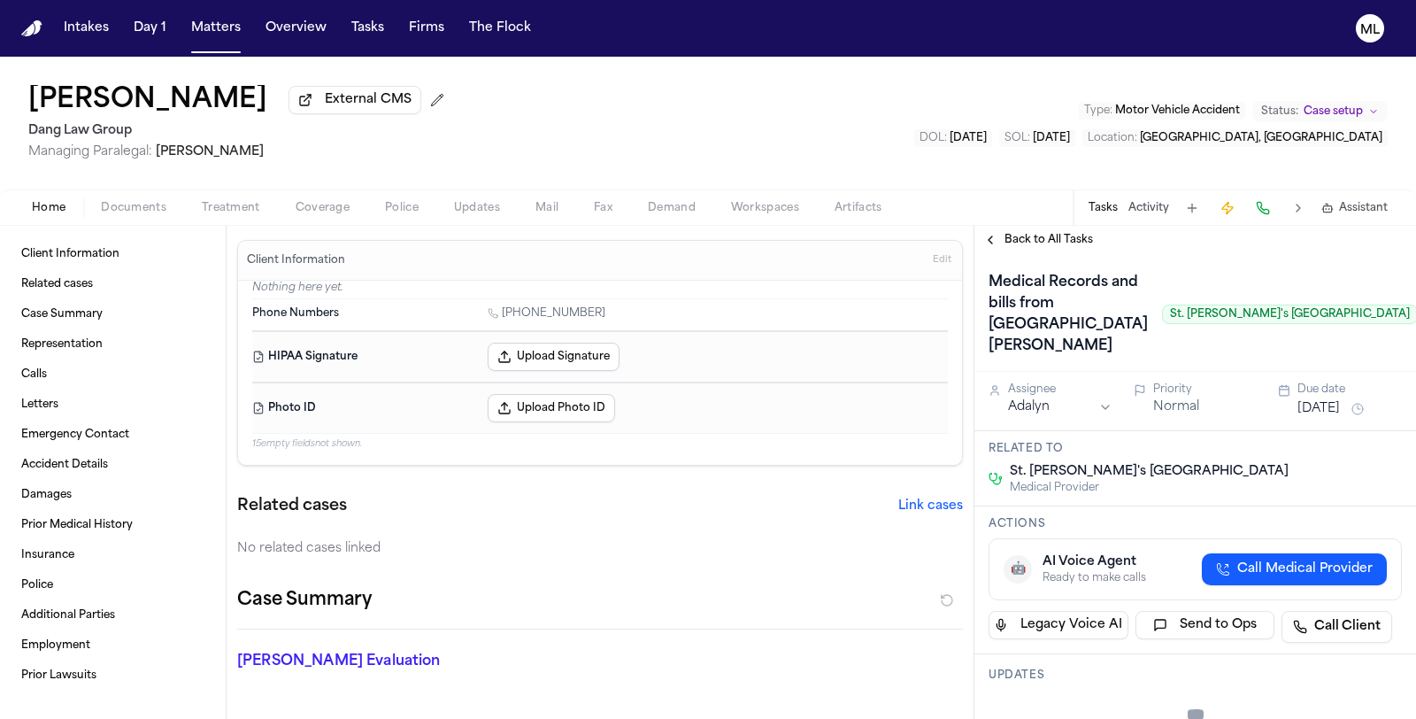
click at [1032, 242] on span "Back to All Tasks" at bounding box center [1049, 240] width 89 height 14
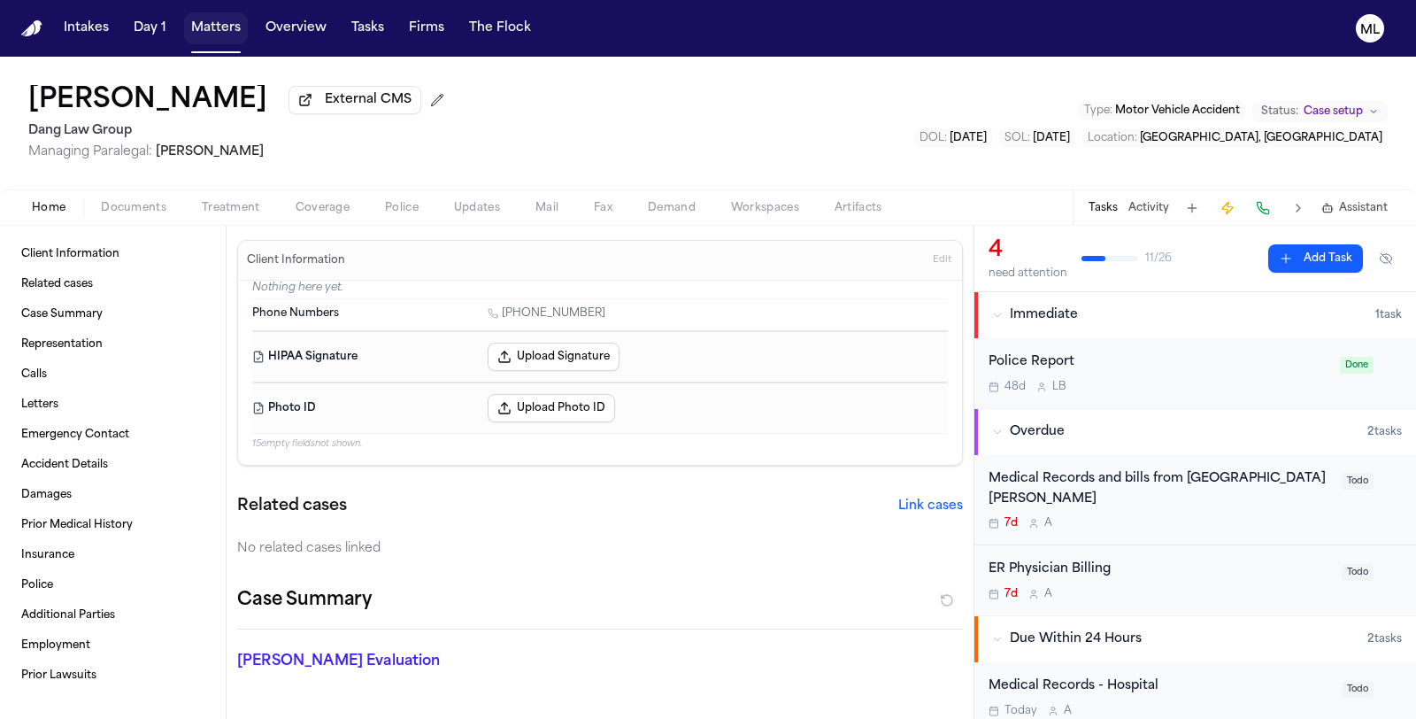
drag, startPoint x: 222, startPoint y: 36, endPoint x: 243, endPoint y: 37, distance: 21.3
click at [222, 36] on button "Matters" at bounding box center [216, 28] width 64 height 32
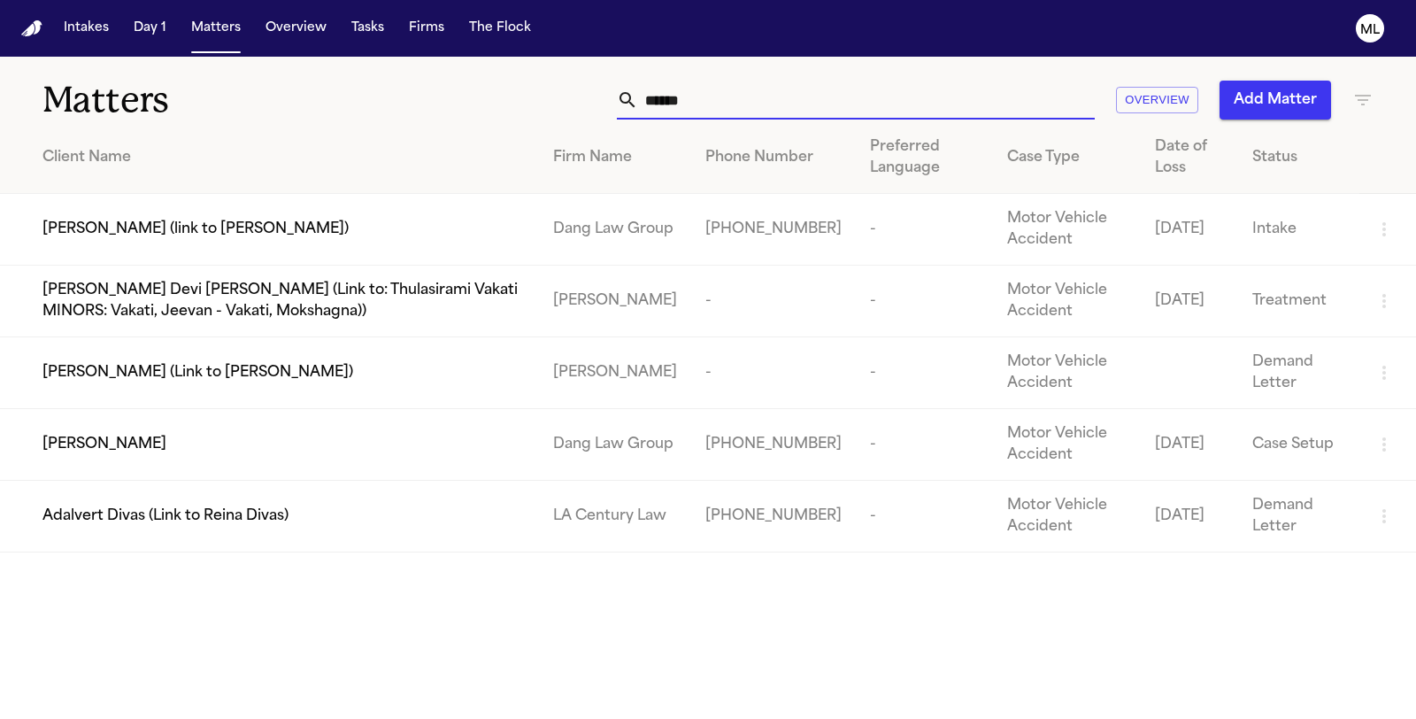
drag, startPoint x: 767, startPoint y: 113, endPoint x: 569, endPoint y: 118, distance: 197.4
click at [571, 119] on div "****** Overview Add Matter" at bounding box center [896, 100] width 955 height 39
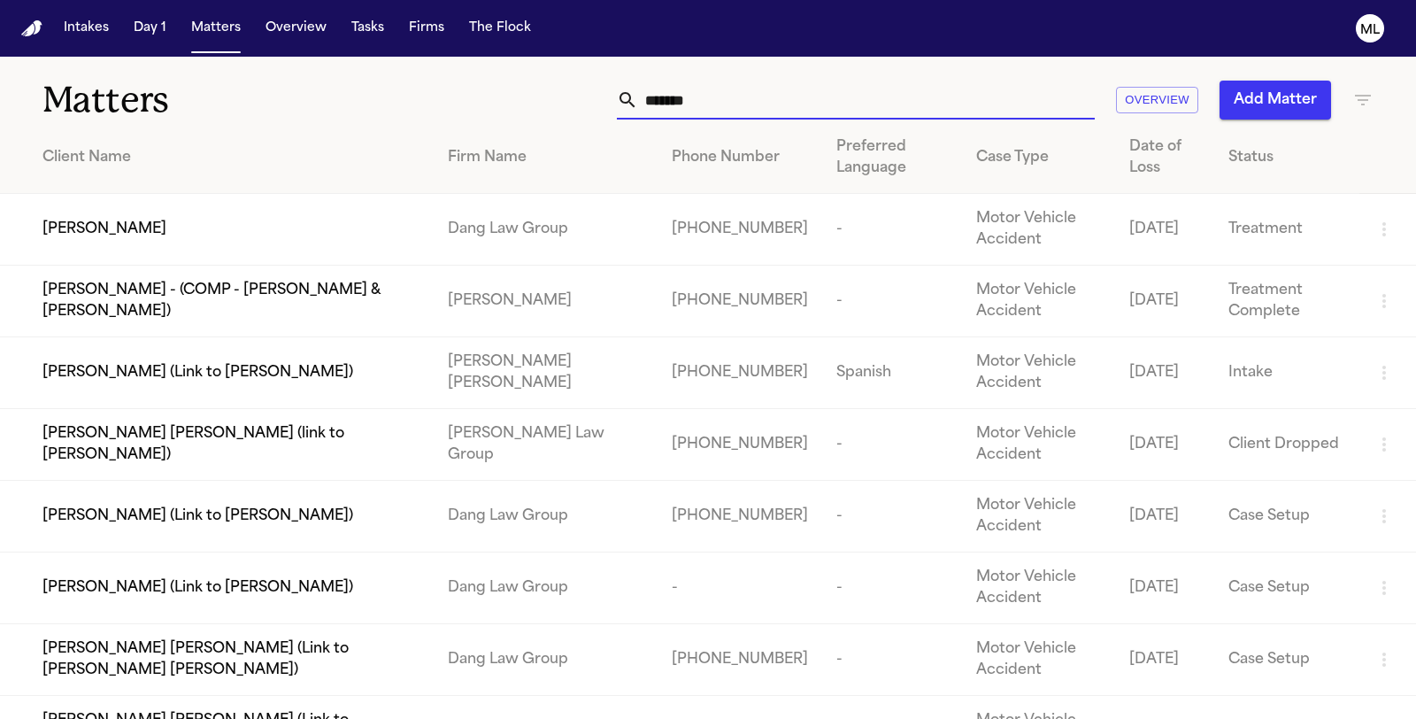
type input "*******"
click at [204, 241] on td "[PERSON_NAME]" at bounding box center [217, 230] width 434 height 72
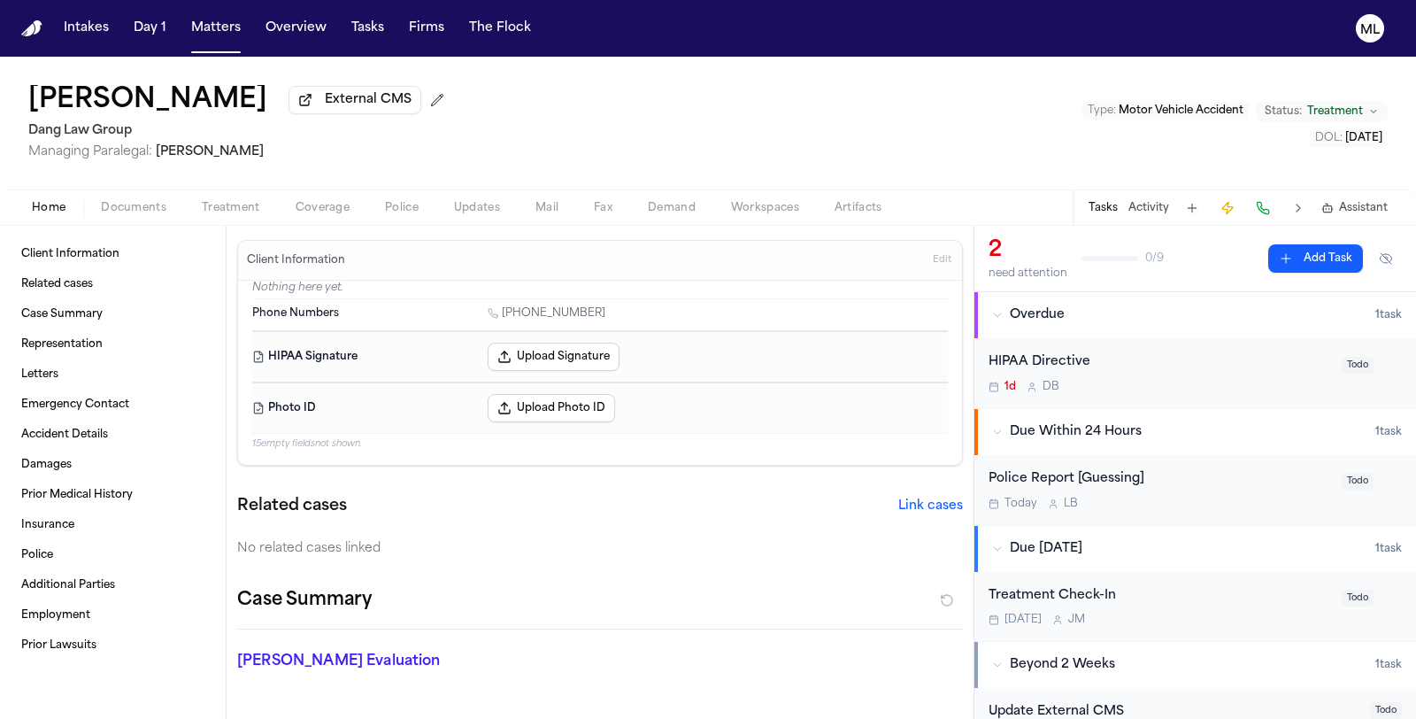
click at [138, 201] on span "Documents" at bounding box center [134, 208] width 66 height 14
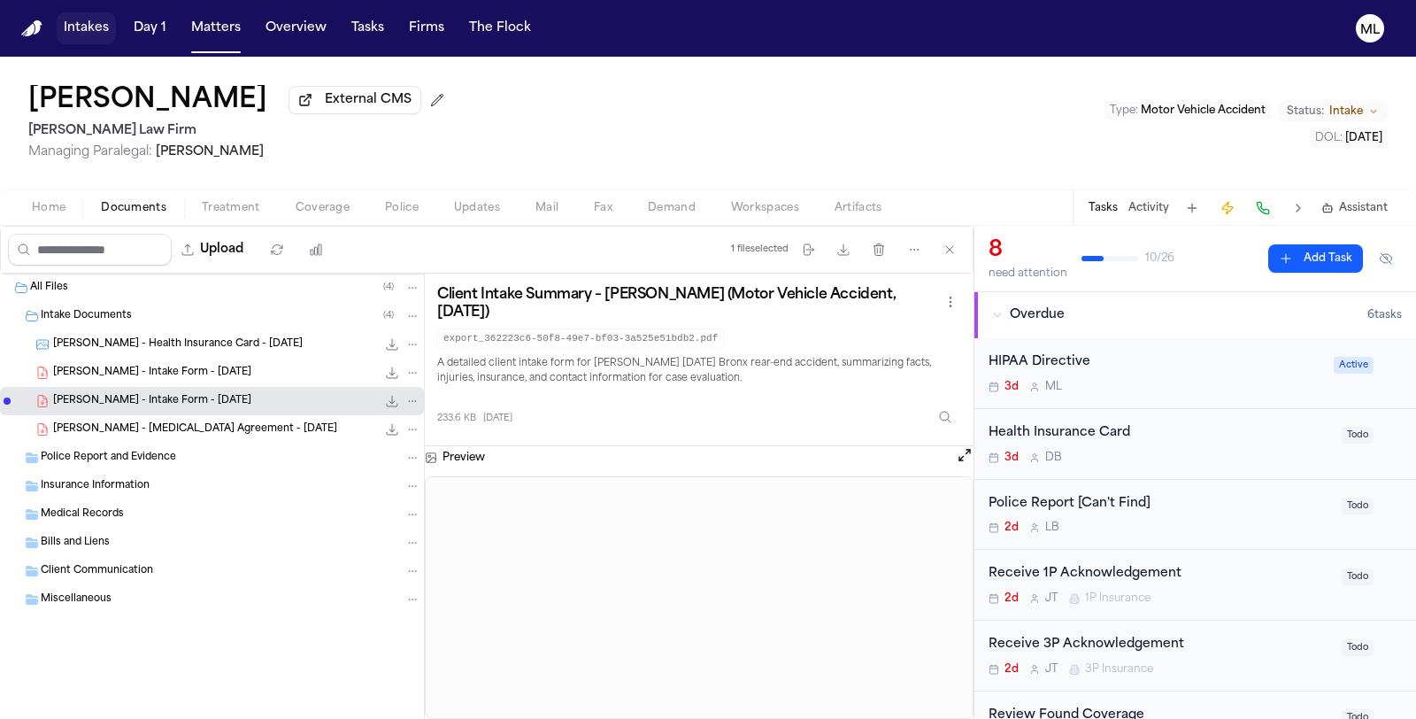
click at [99, 31] on button "Intakes" at bounding box center [86, 28] width 59 height 32
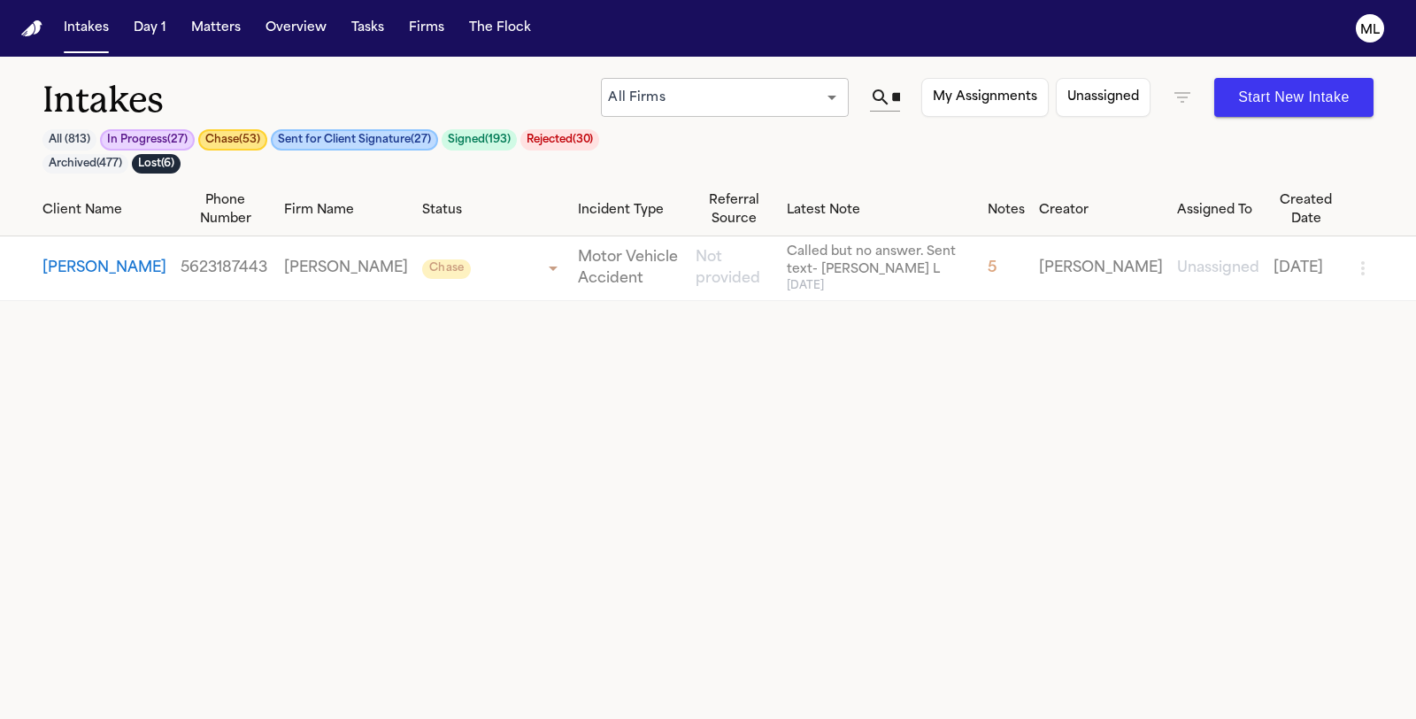
click at [1186, 100] on icon "button" at bounding box center [1182, 97] width 21 height 21
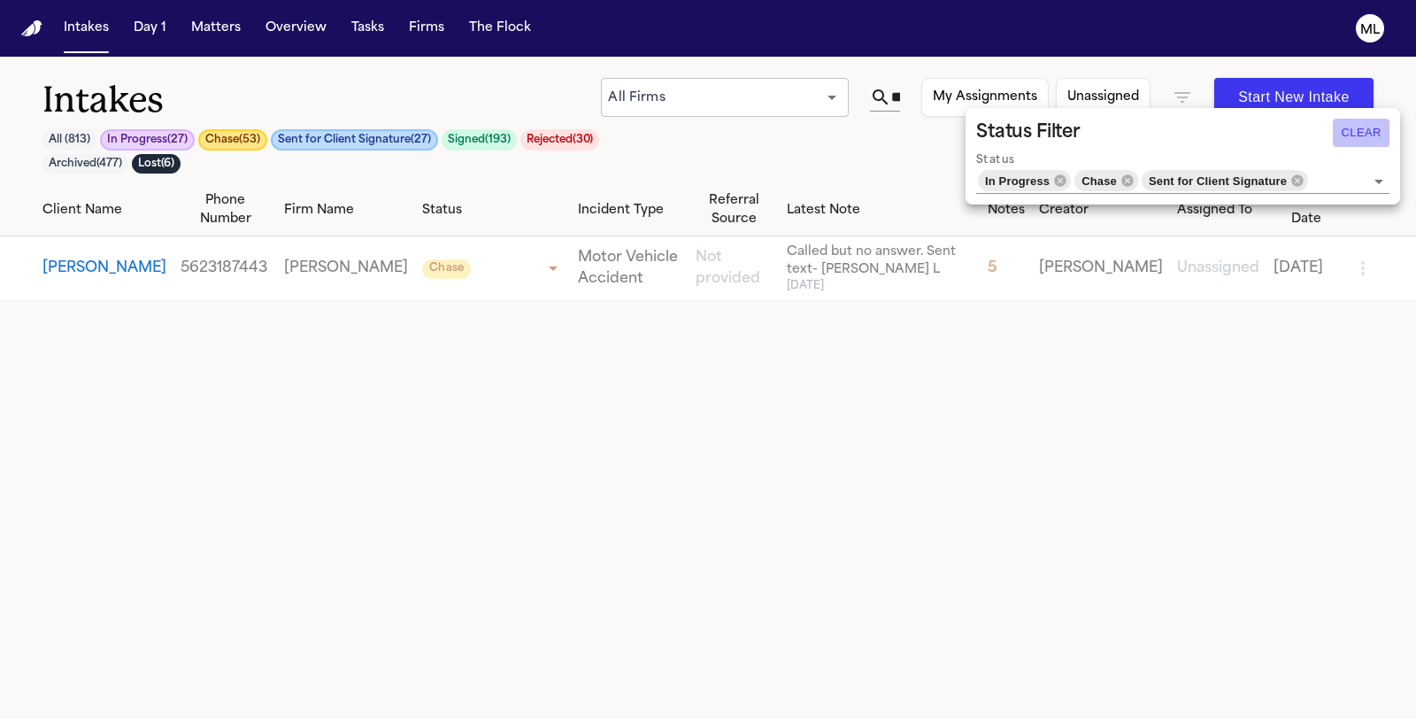
click at [1345, 138] on button "Clear" at bounding box center [1361, 133] width 57 height 28
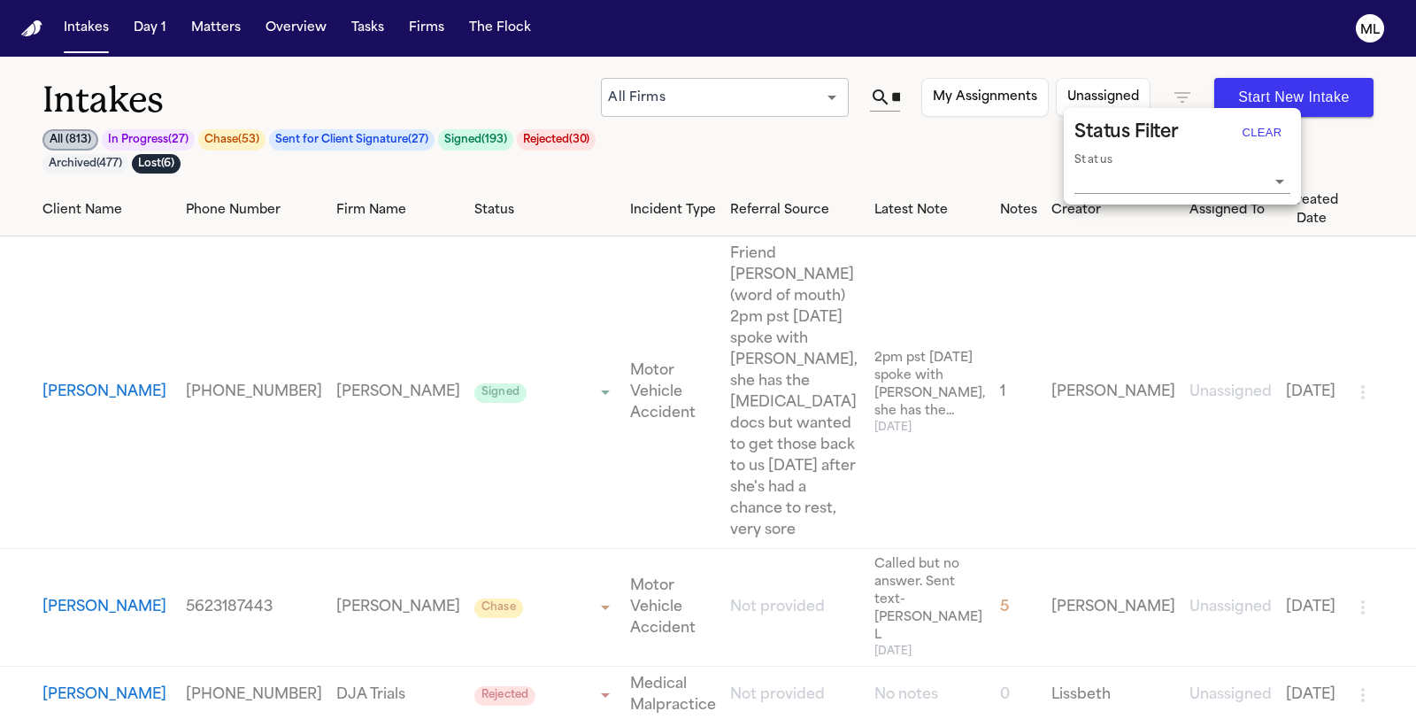
click at [984, 168] on div at bounding box center [708, 359] width 1416 height 719
click at [891, 102] on icon at bounding box center [880, 97] width 21 height 21
click at [898, 96] on input "****" at bounding box center [895, 97] width 9 height 28
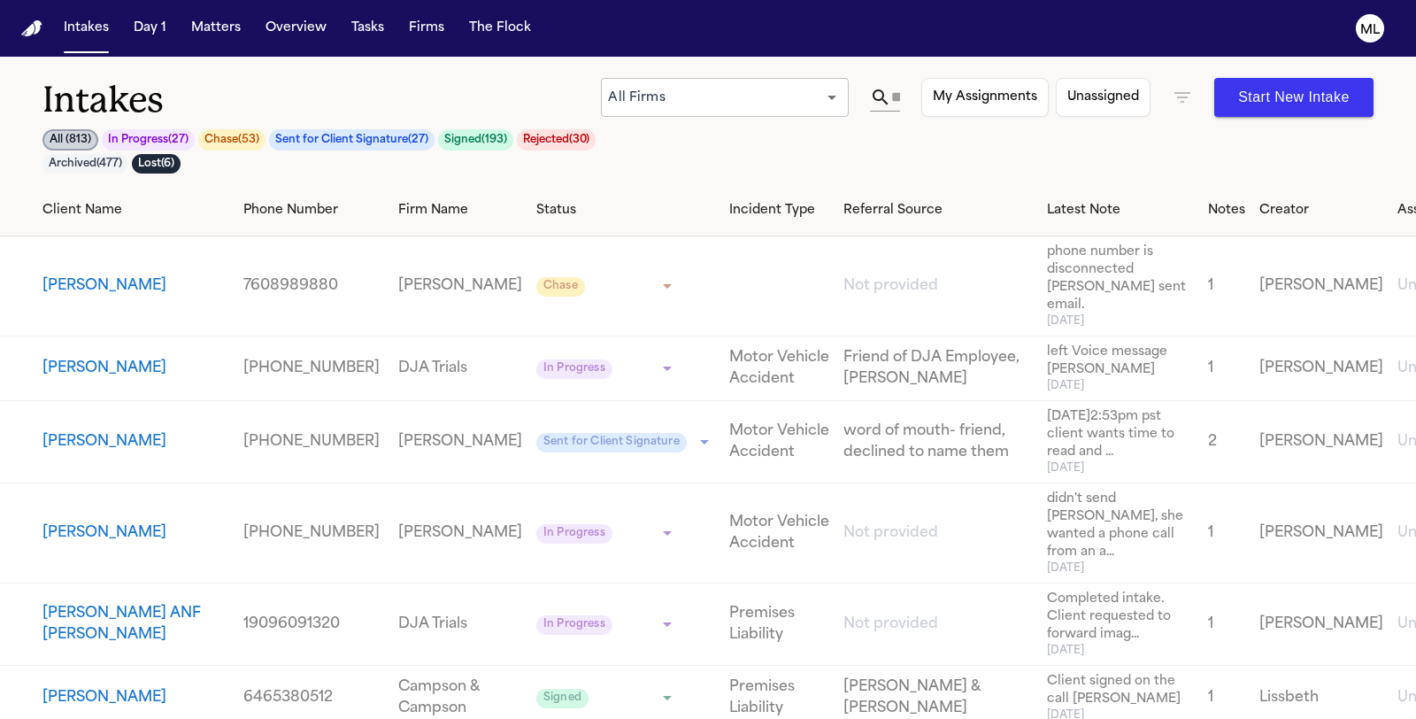
click at [389, 89] on h1 "Intakes" at bounding box center [321, 100] width 559 height 44
click at [899, 98] on input "text" at bounding box center [895, 97] width 9 height 28
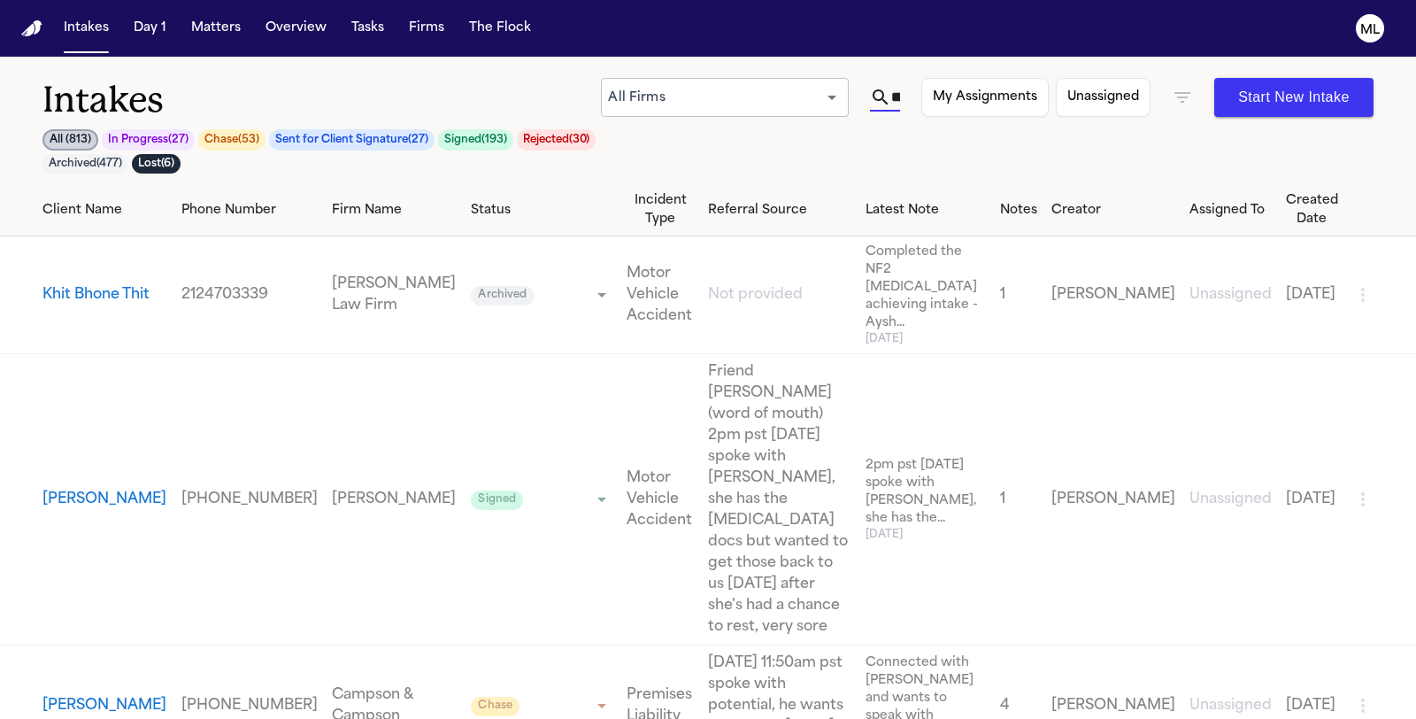
scroll to position [0, 19]
type input "****"
click at [94, 284] on button "Khit Bhone Thit" at bounding box center [95, 294] width 107 height 21
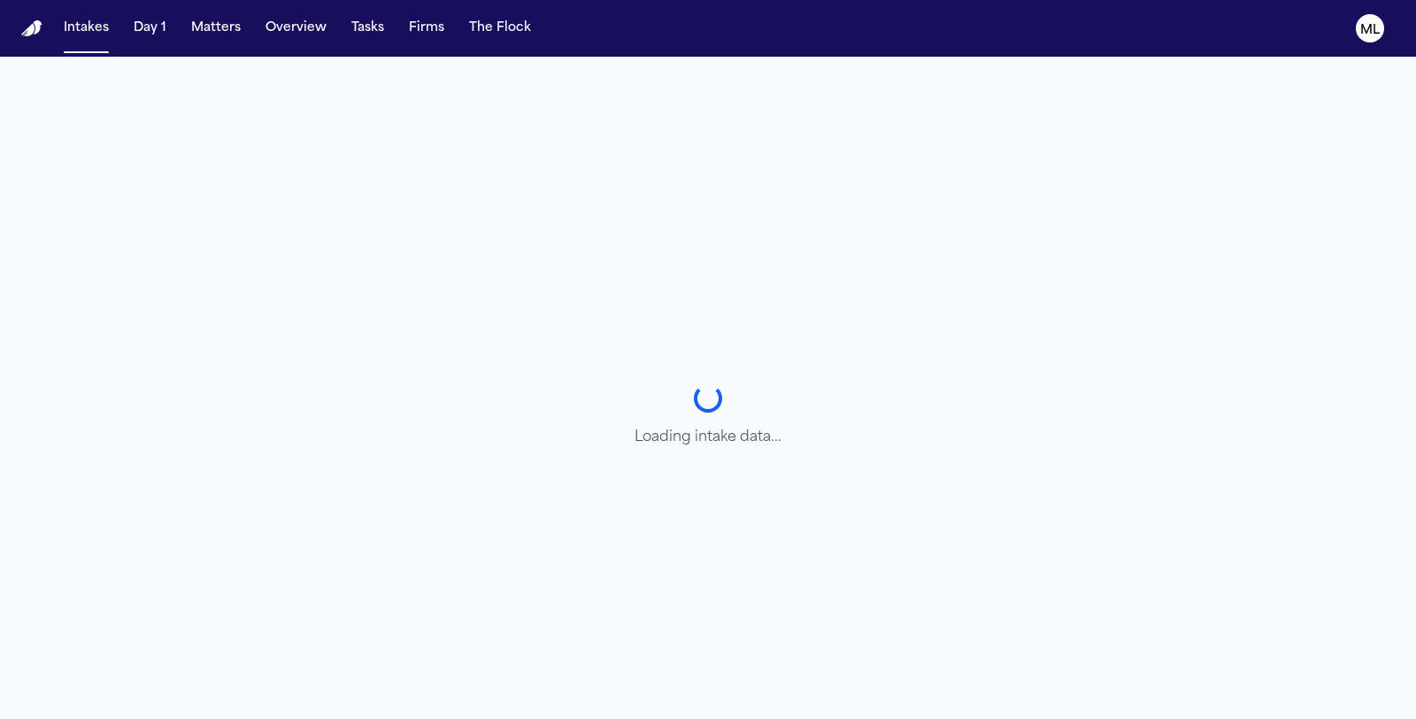
select select "******"
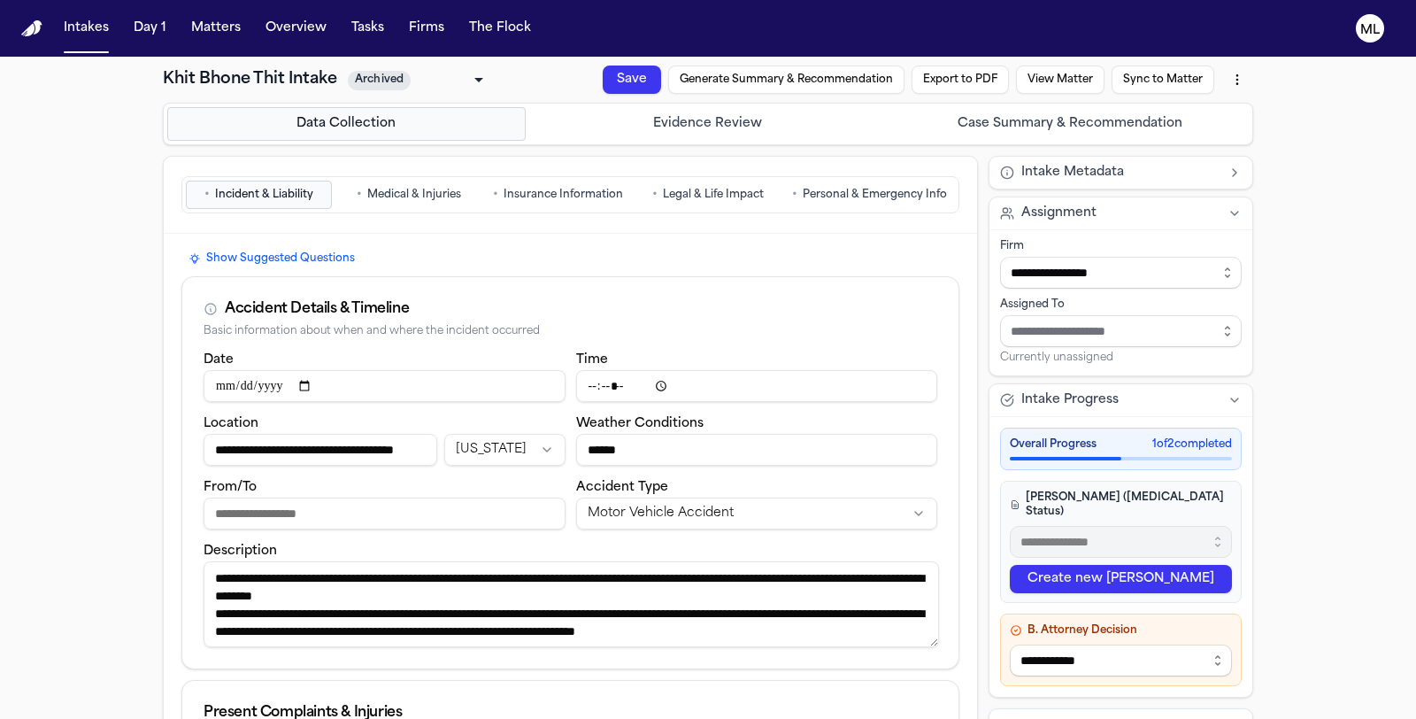
click at [402, 193] on span "Medical & Injuries" at bounding box center [414, 195] width 94 height 14
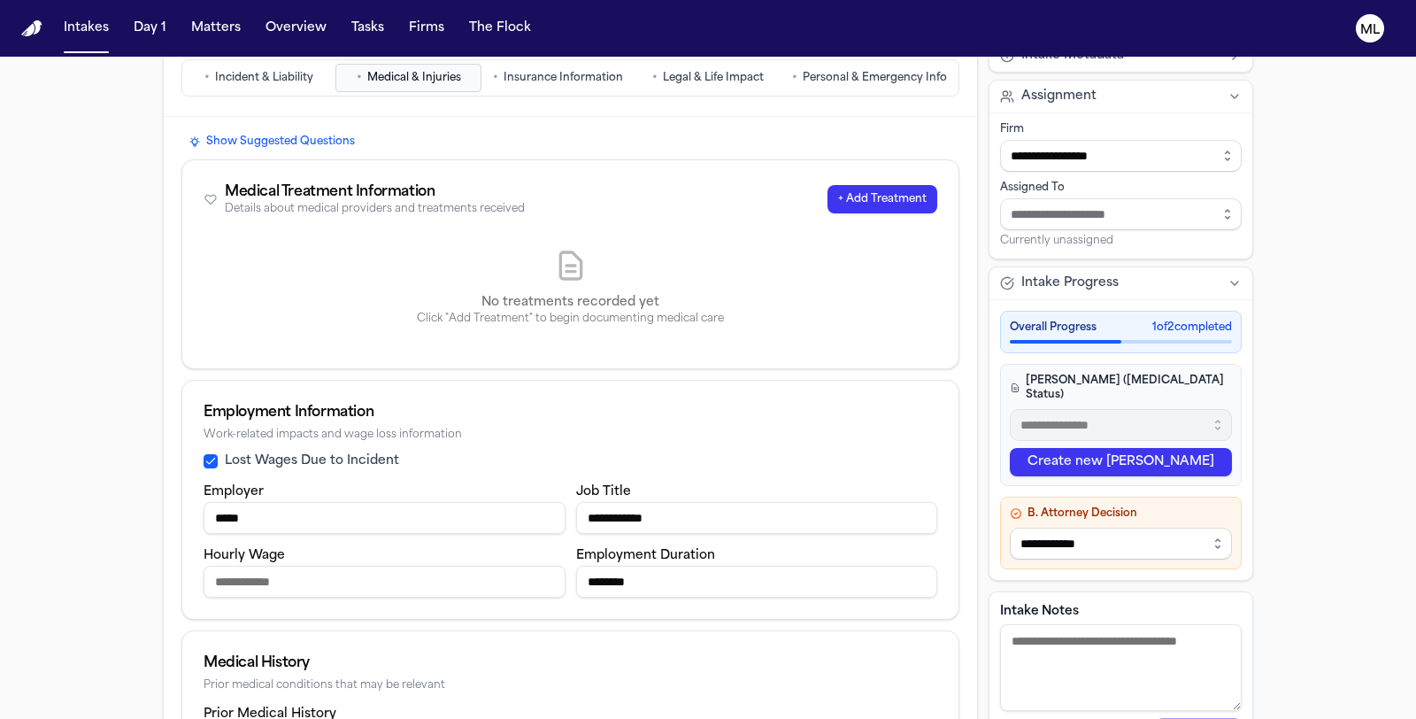
scroll to position [50, 0]
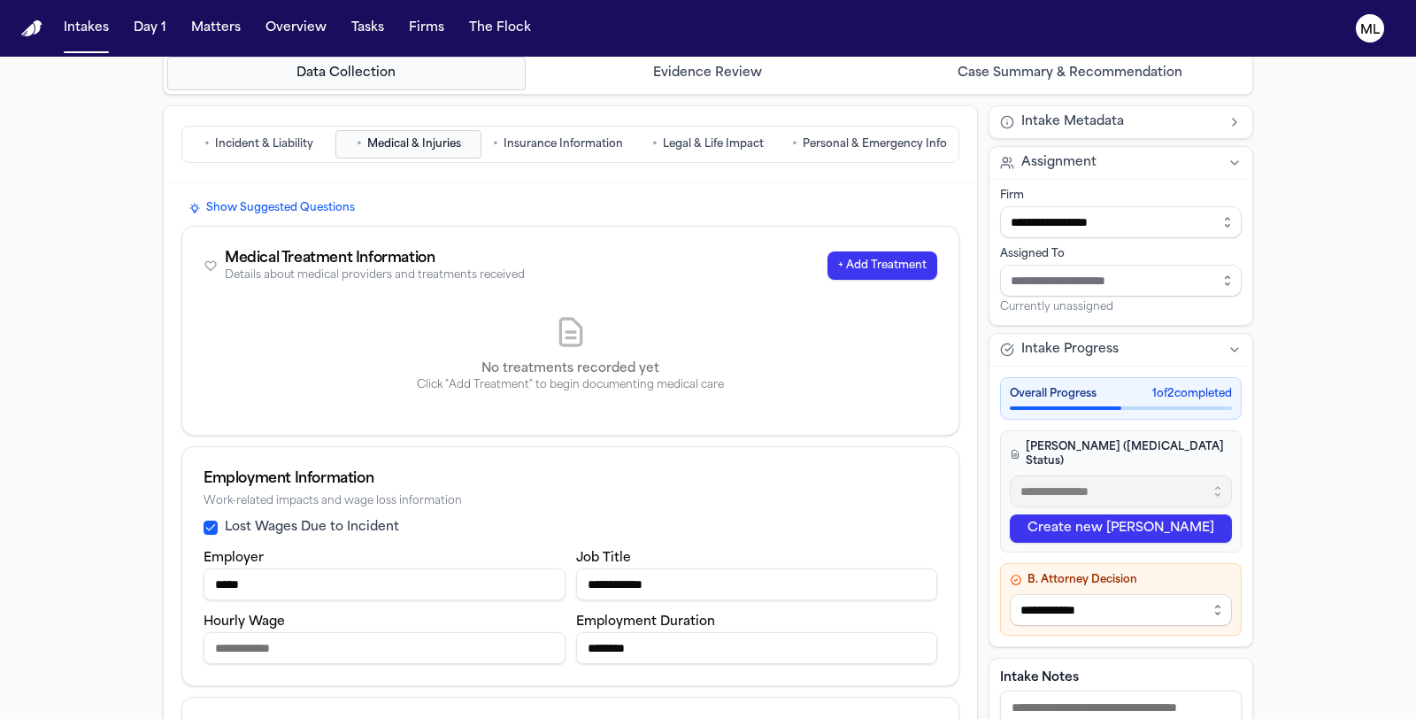
click at [243, 143] on span "Incident & Liability" at bounding box center [264, 144] width 98 height 14
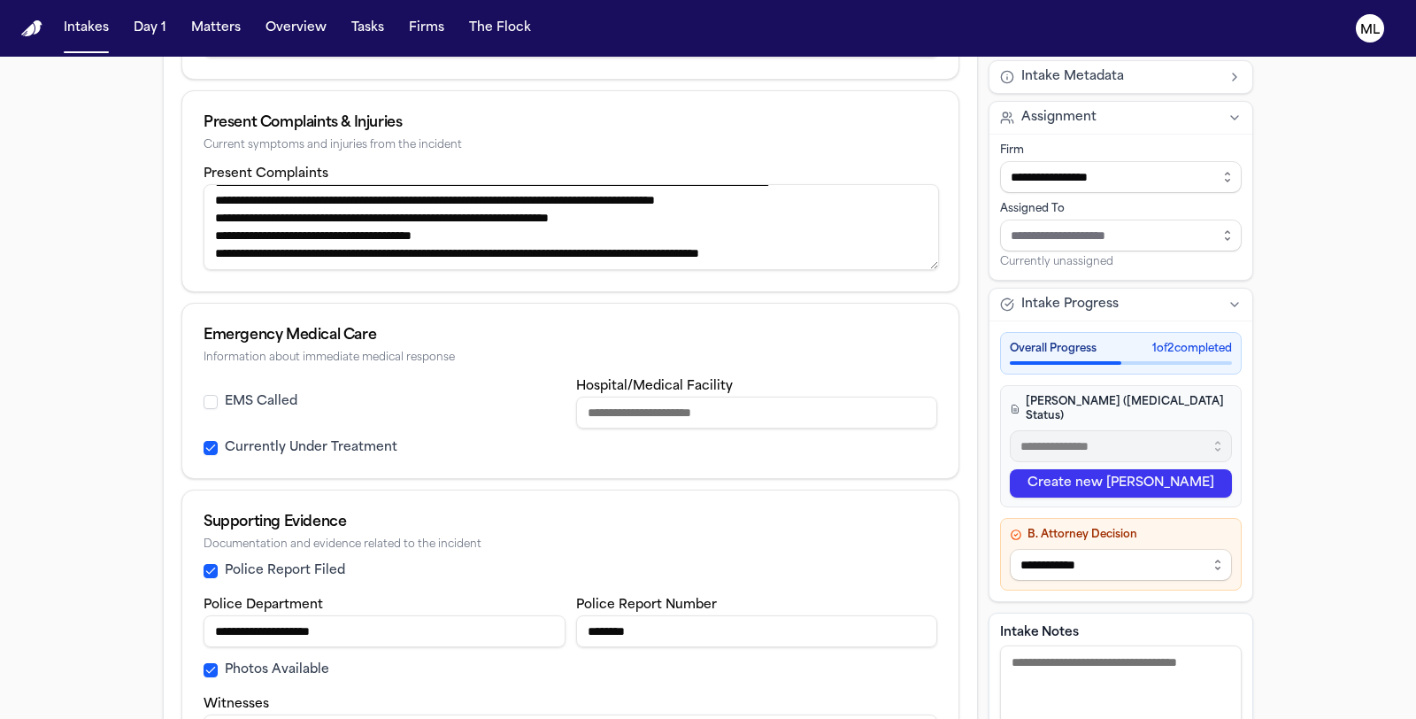
scroll to position [688, 0]
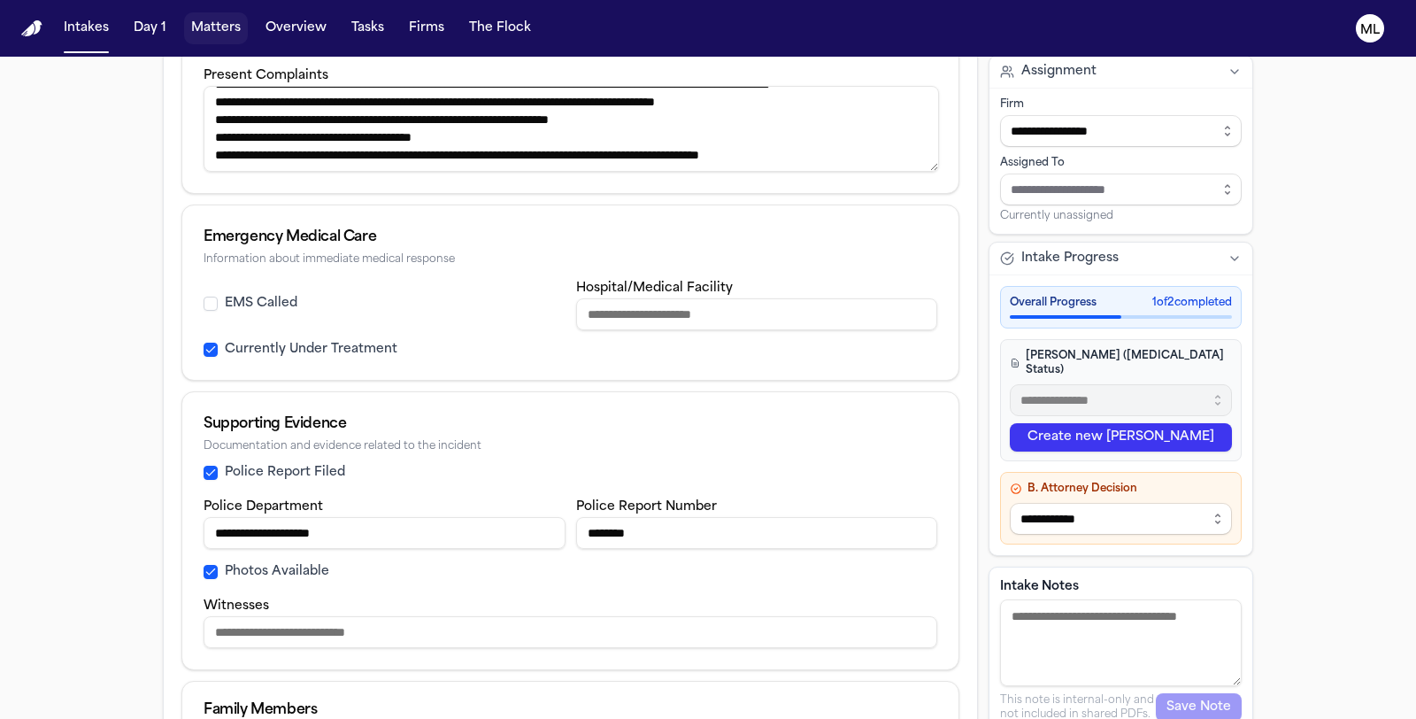
click at [205, 29] on button "Matters" at bounding box center [216, 28] width 64 height 32
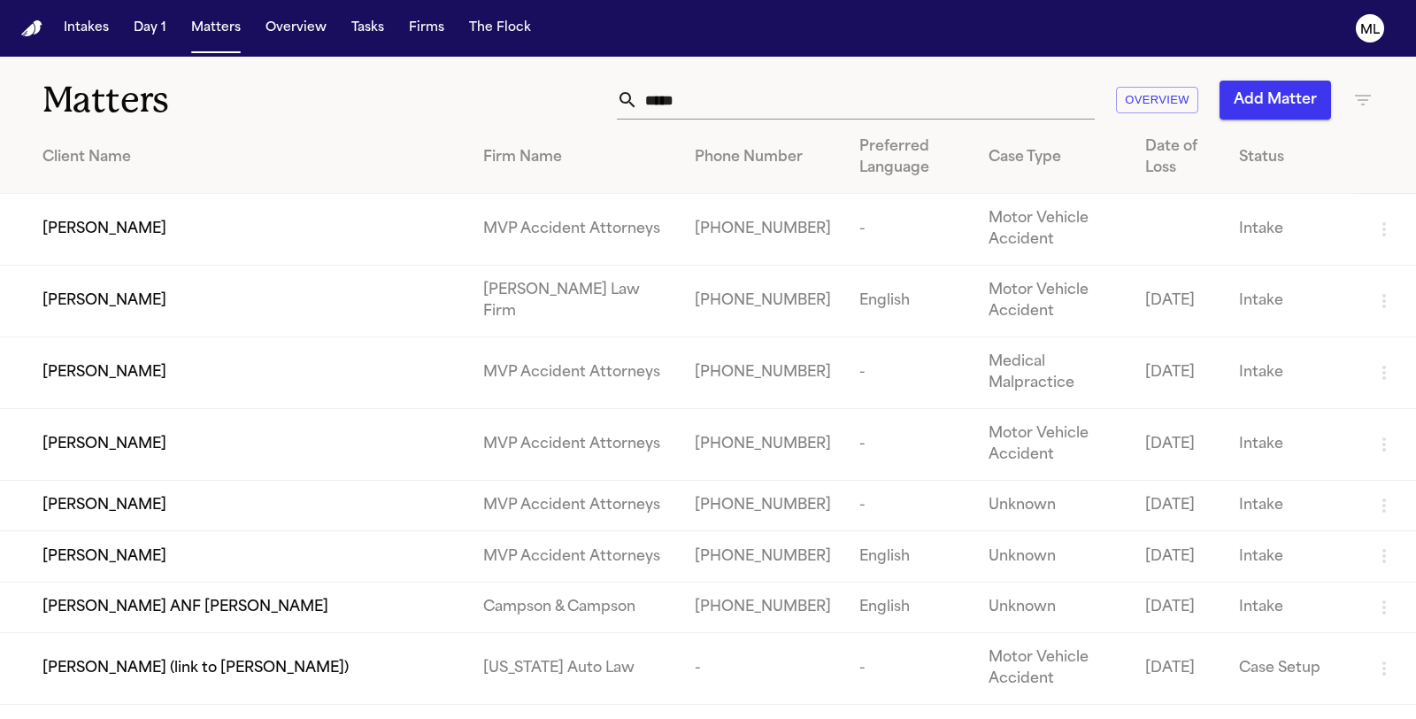
click at [630, 105] on div "*****" at bounding box center [856, 100] width 478 height 39
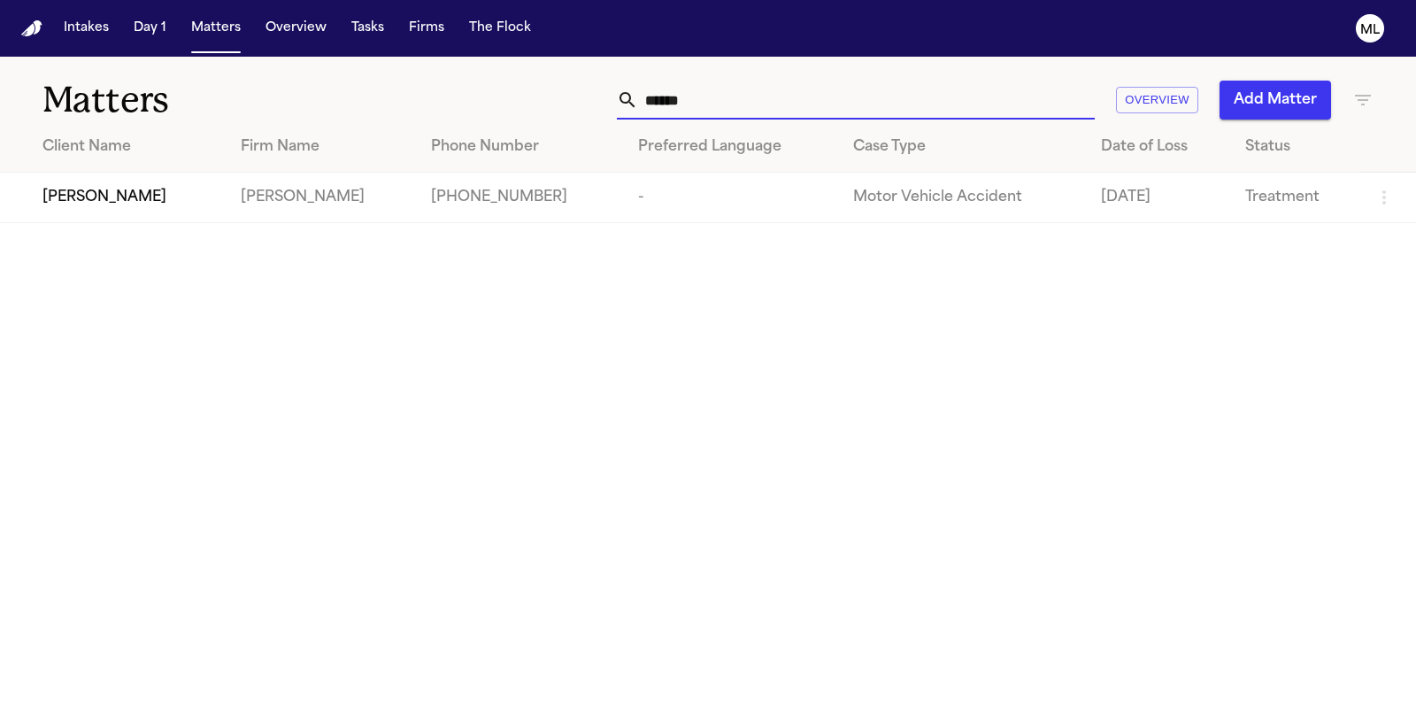
type input "******"
click at [97, 208] on td "Ghassan Alshekhhossin" at bounding box center [113, 198] width 227 height 50
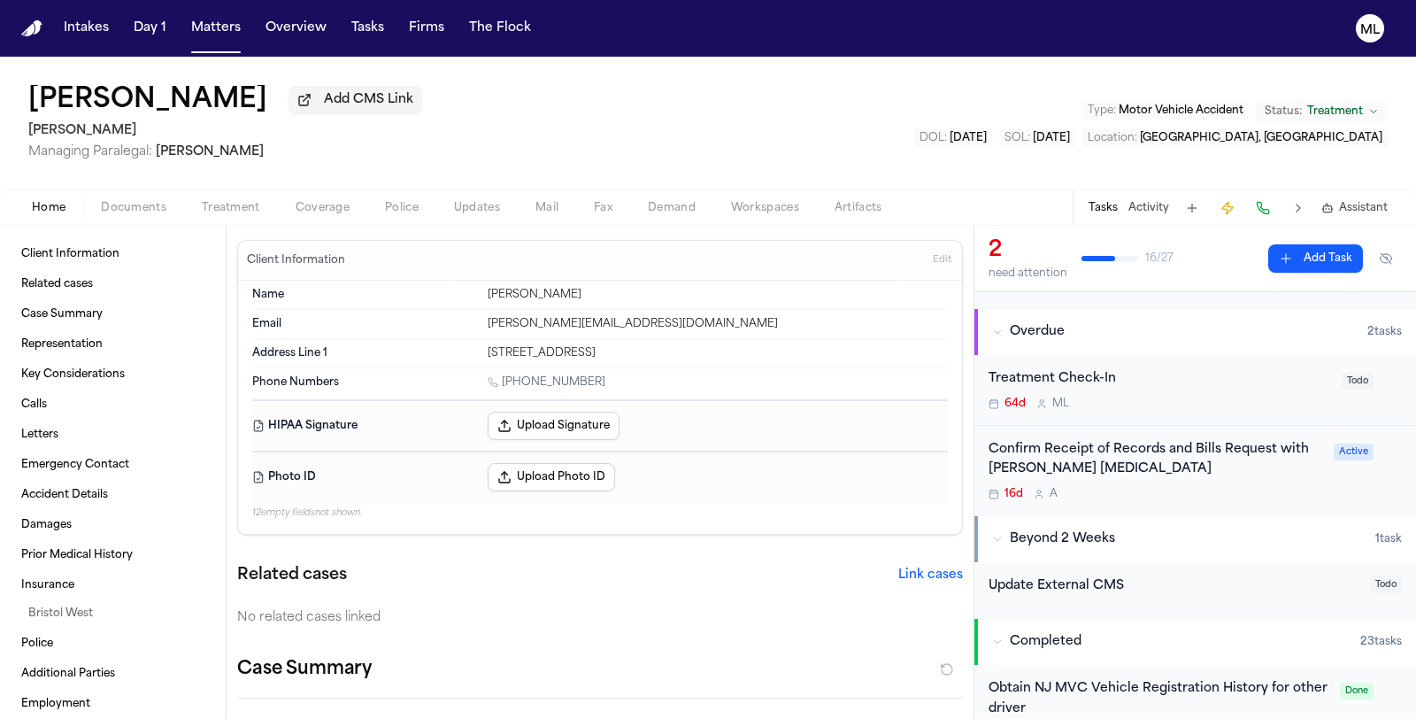
scroll to position [98, 0]
click at [1166, 398] on div "64d M L" at bounding box center [1160, 405] width 343 height 14
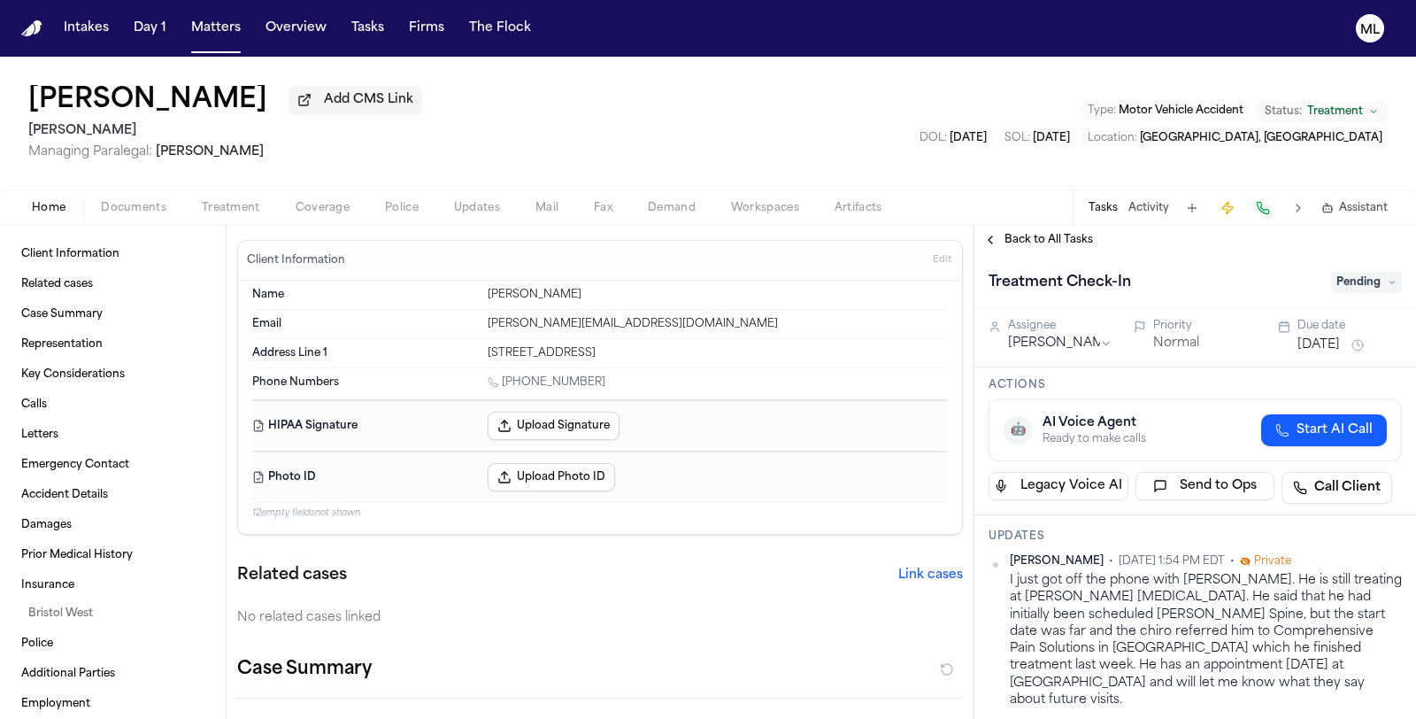
scroll to position [98, 0]
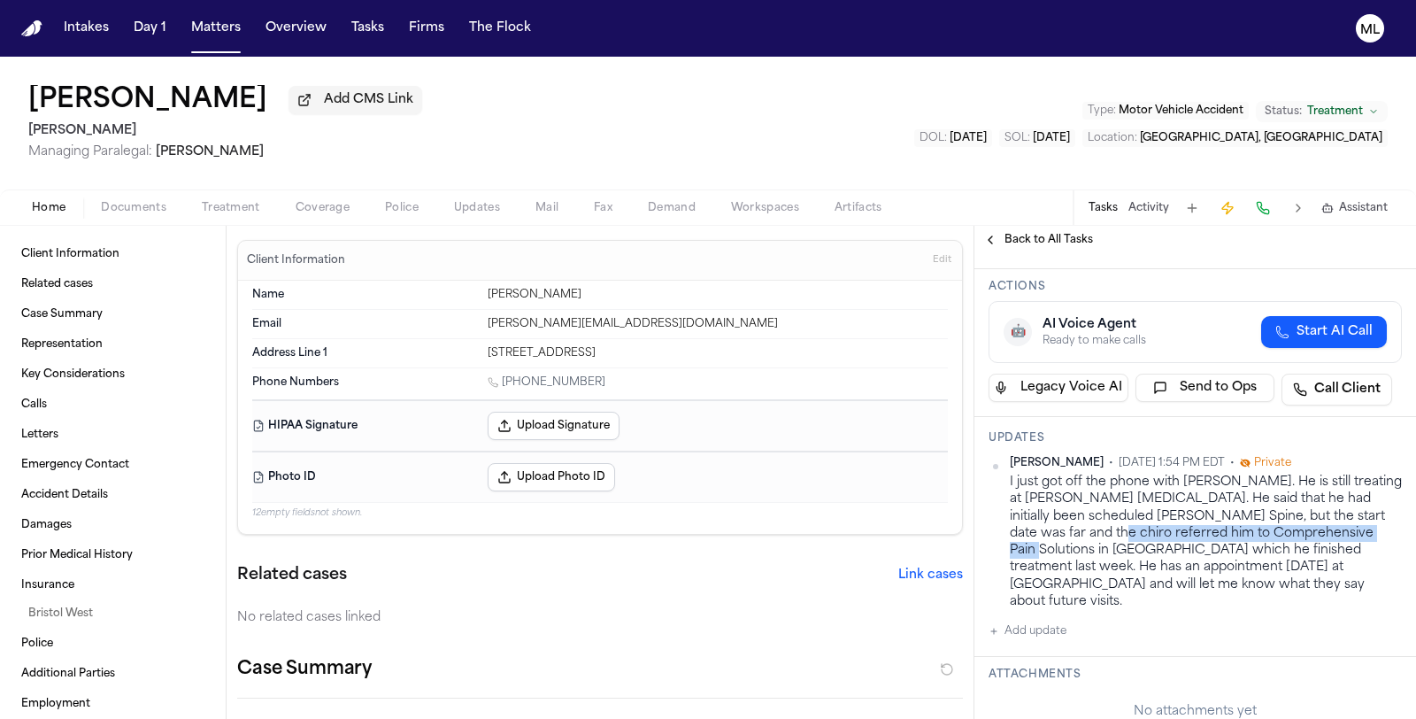
drag, startPoint x: 1105, startPoint y: 530, endPoint x: 1377, endPoint y: 524, distance: 272.7
click at [1377, 524] on div "I just got off the phone with Ghassan. He is still treating at Panaia Chiroprac…" at bounding box center [1206, 542] width 392 height 136
copy div "Comprehensive Pain Solutions in Cherry Hill"
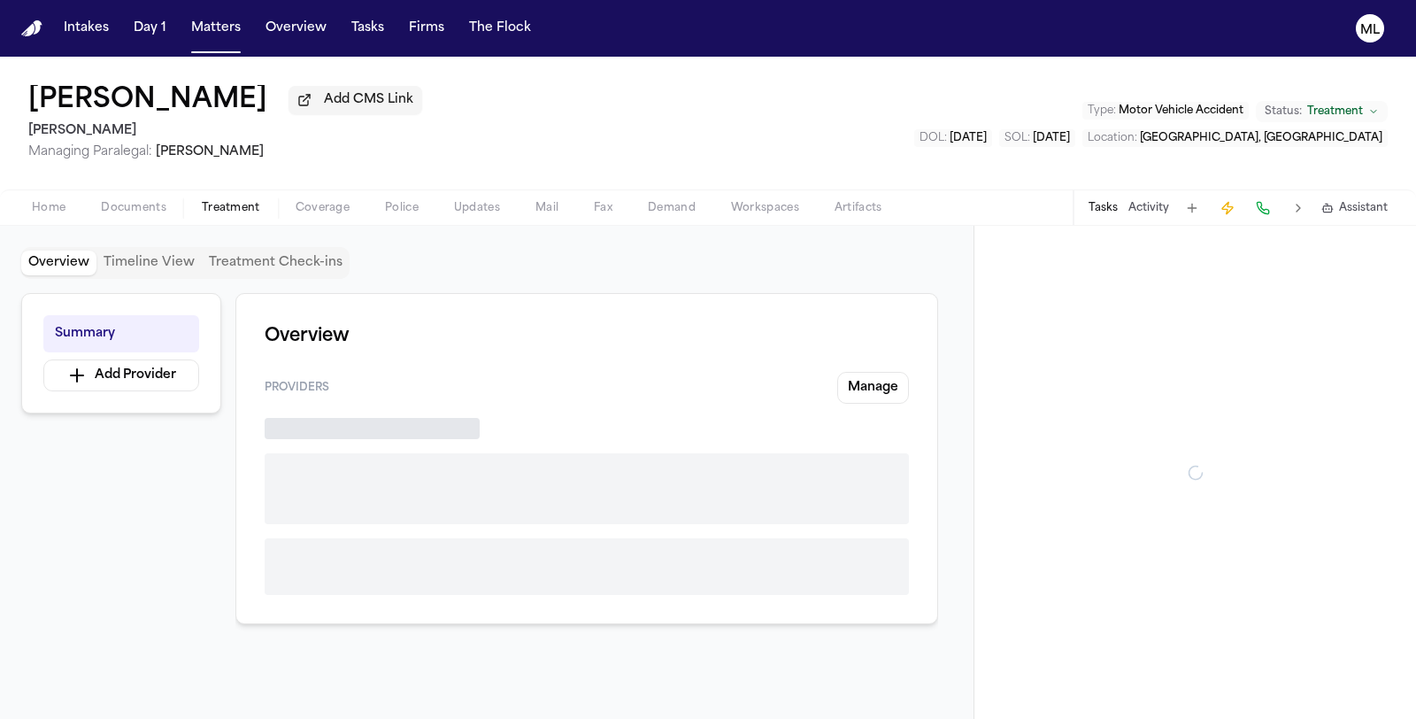
click at [243, 212] on span "Treatment" at bounding box center [231, 208] width 58 height 14
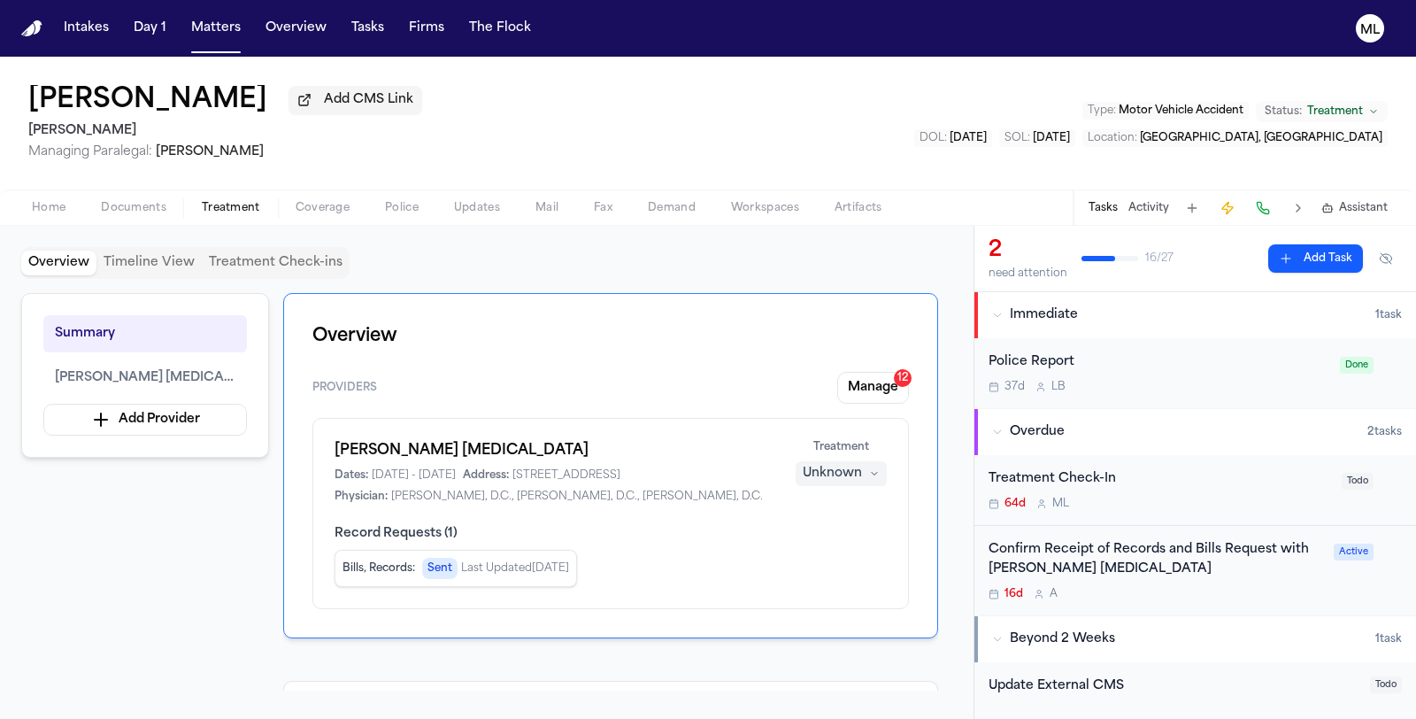
click at [851, 466] on div "Unknown" at bounding box center [832, 474] width 59 height 18
click at [879, 385] on div "Providers Manage 12 Panaia Chiropractic Dates: 1/27/2025 - 8/5/2025 Address: 12…" at bounding box center [610, 490] width 597 height 237
click at [879, 385] on button "Manage 12" at bounding box center [873, 388] width 72 height 32
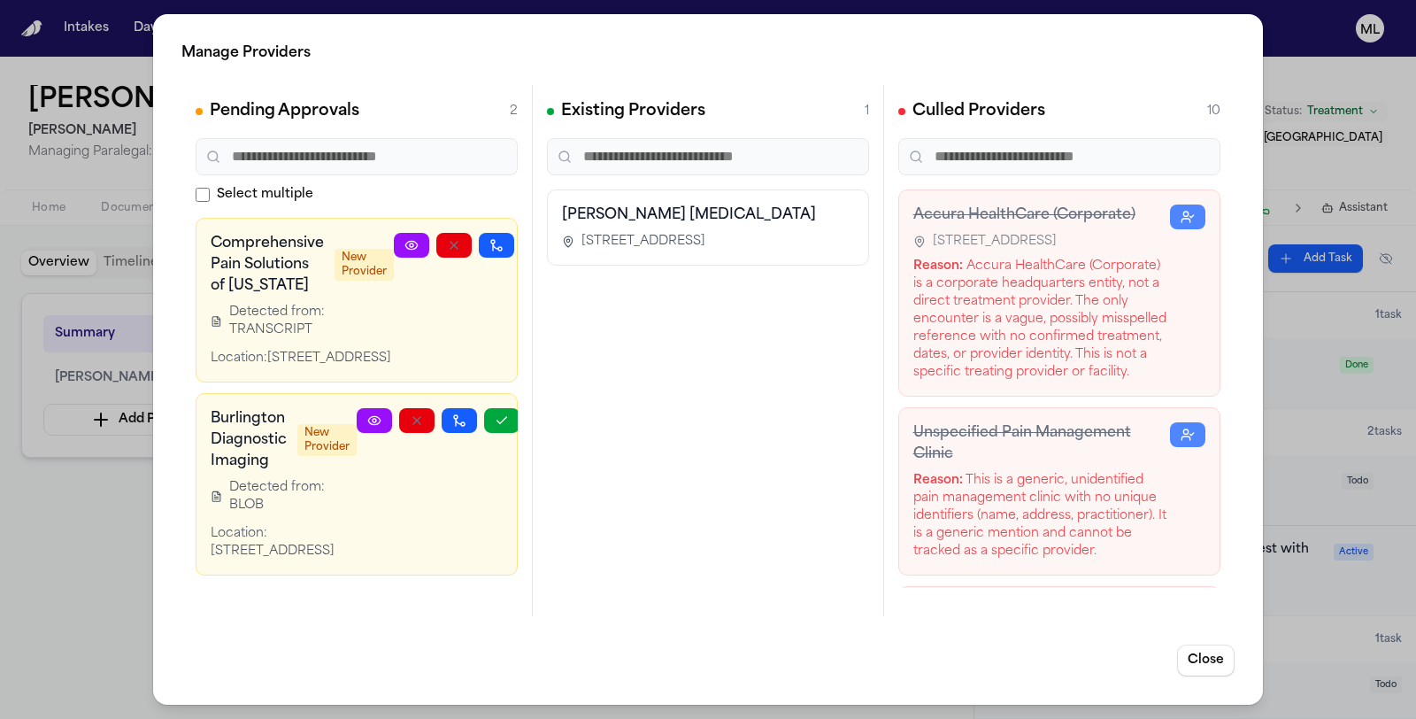
scroll to position [0, 50]
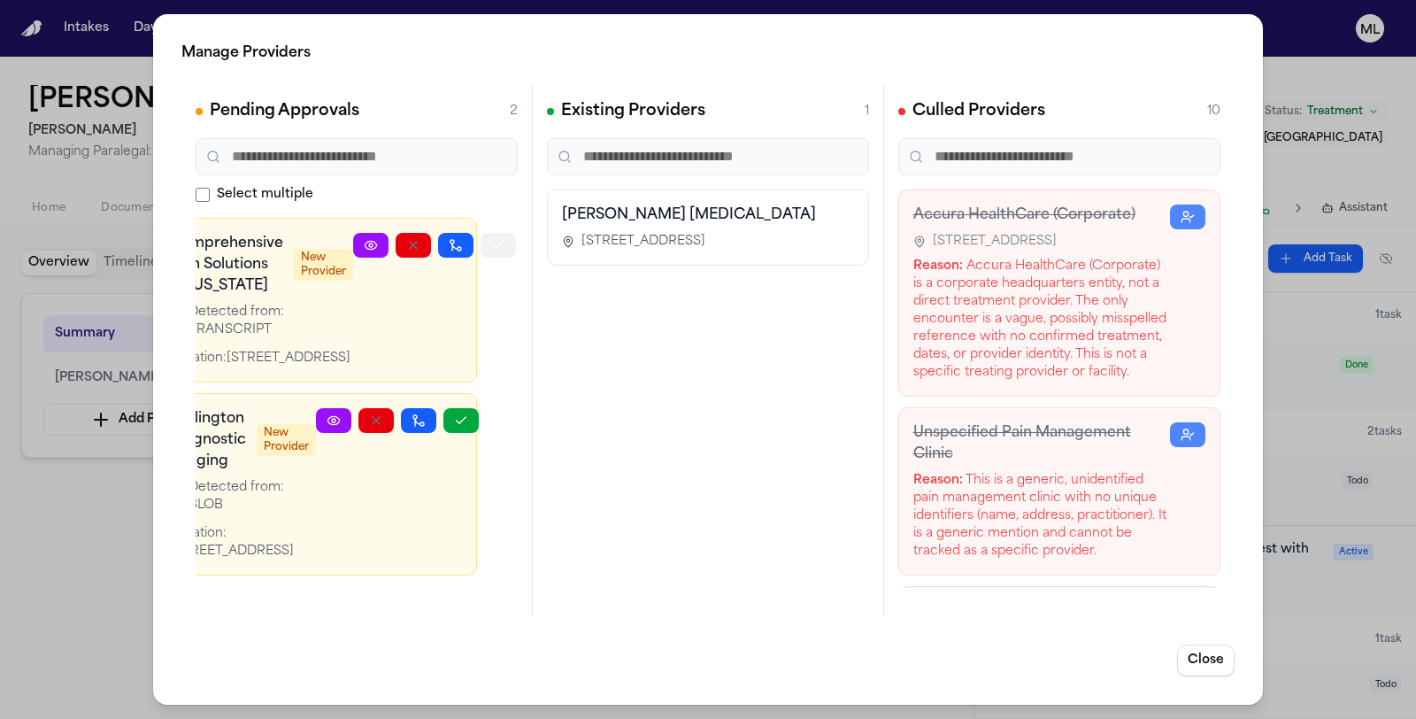
click at [491, 245] on icon "button" at bounding box center [498, 245] width 14 height 14
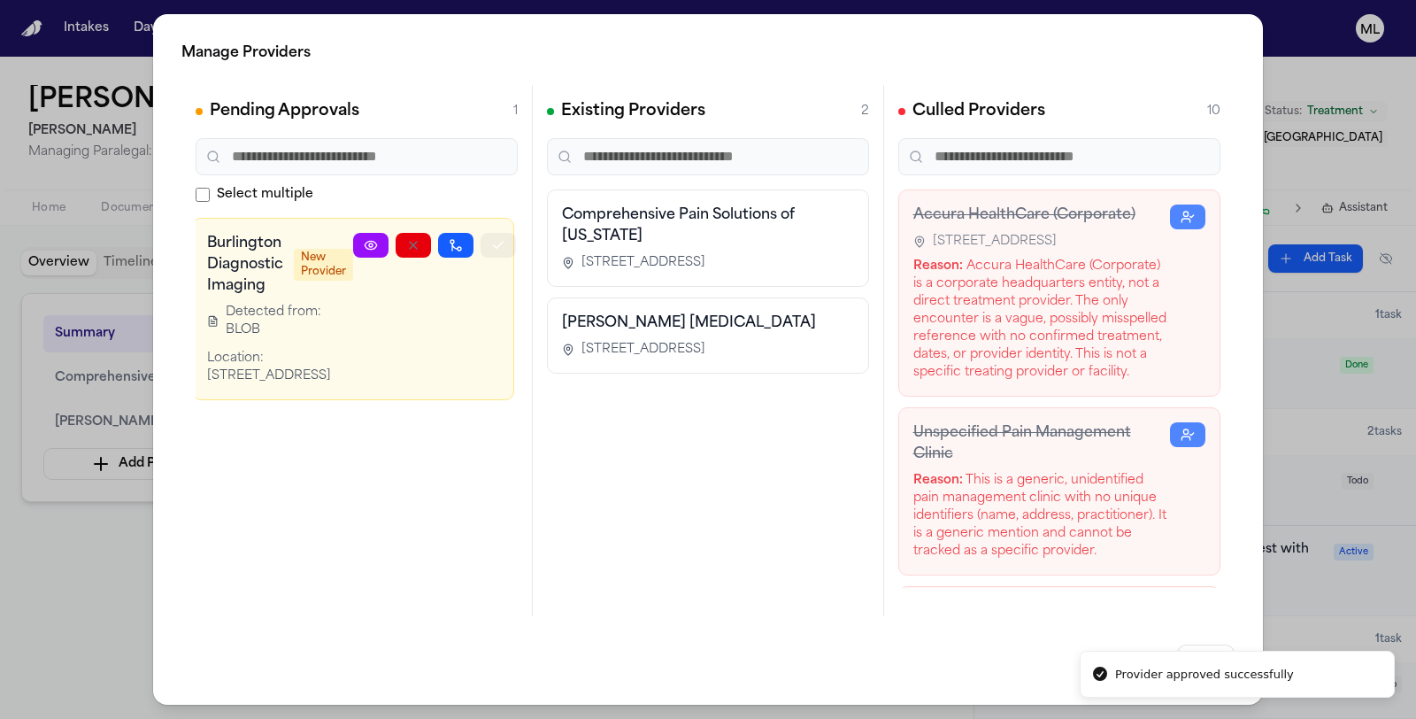
scroll to position [0, 0]
click at [496, 243] on icon "button" at bounding box center [502, 245] width 14 height 14
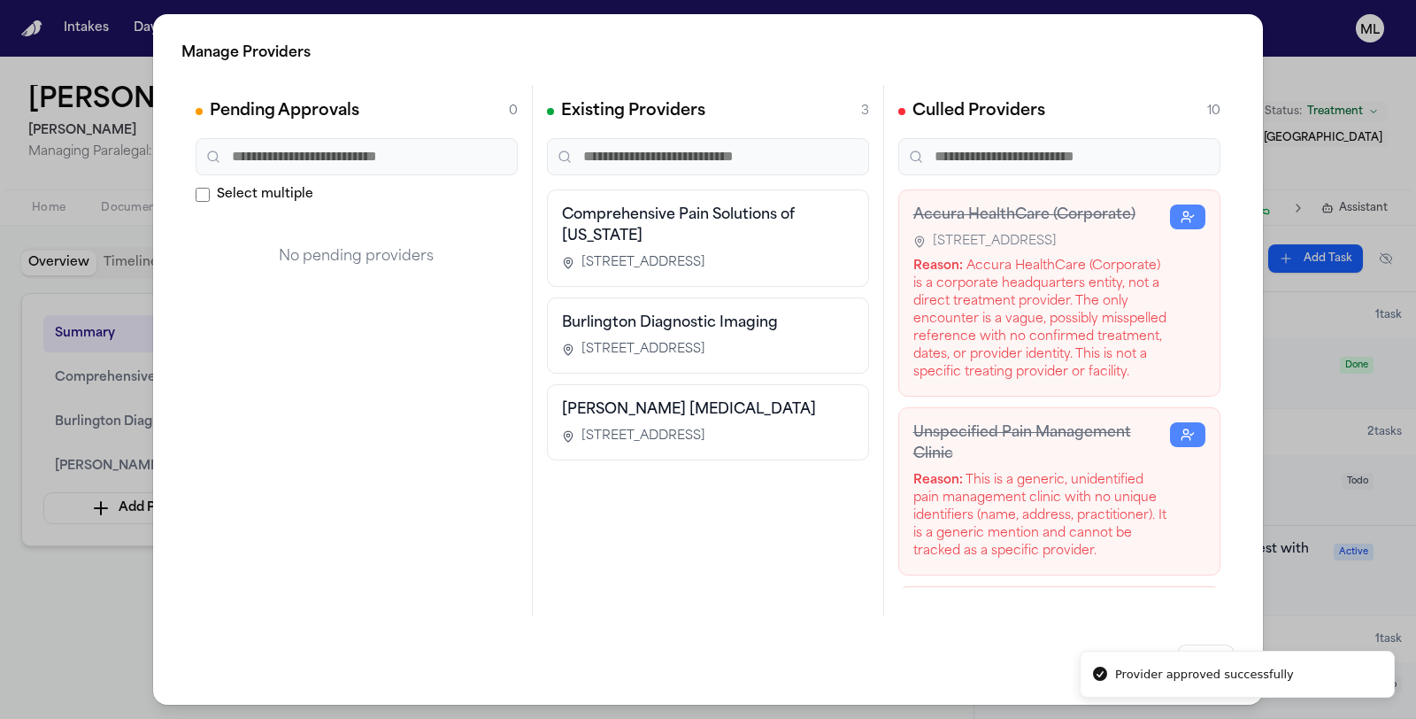
click at [95, 597] on div "Manage Providers Pending Approvals 0 Select multiple No pending providers Exist…" at bounding box center [708, 359] width 1416 height 719
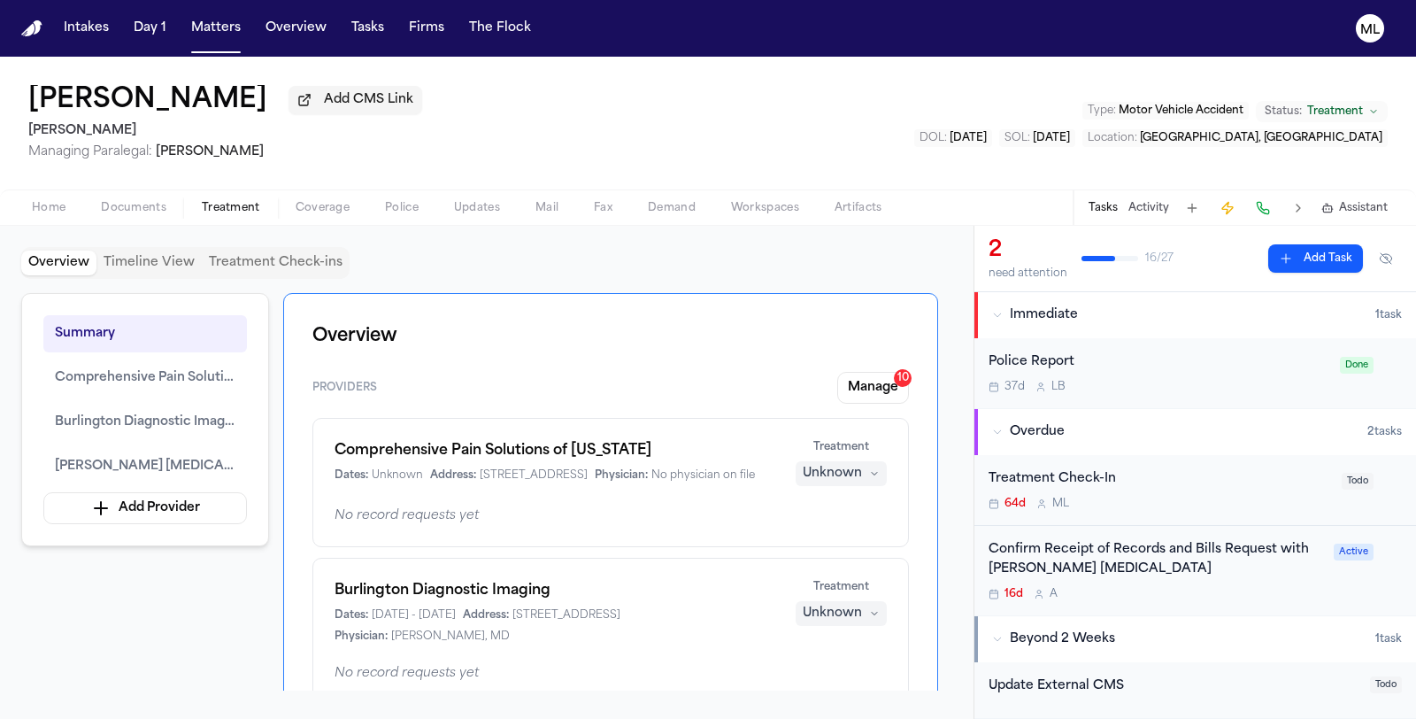
click at [851, 467] on div "Unknown" at bounding box center [832, 474] width 59 height 18
click at [836, 545] on span "Completed" at bounding box center [821, 539] width 70 height 18
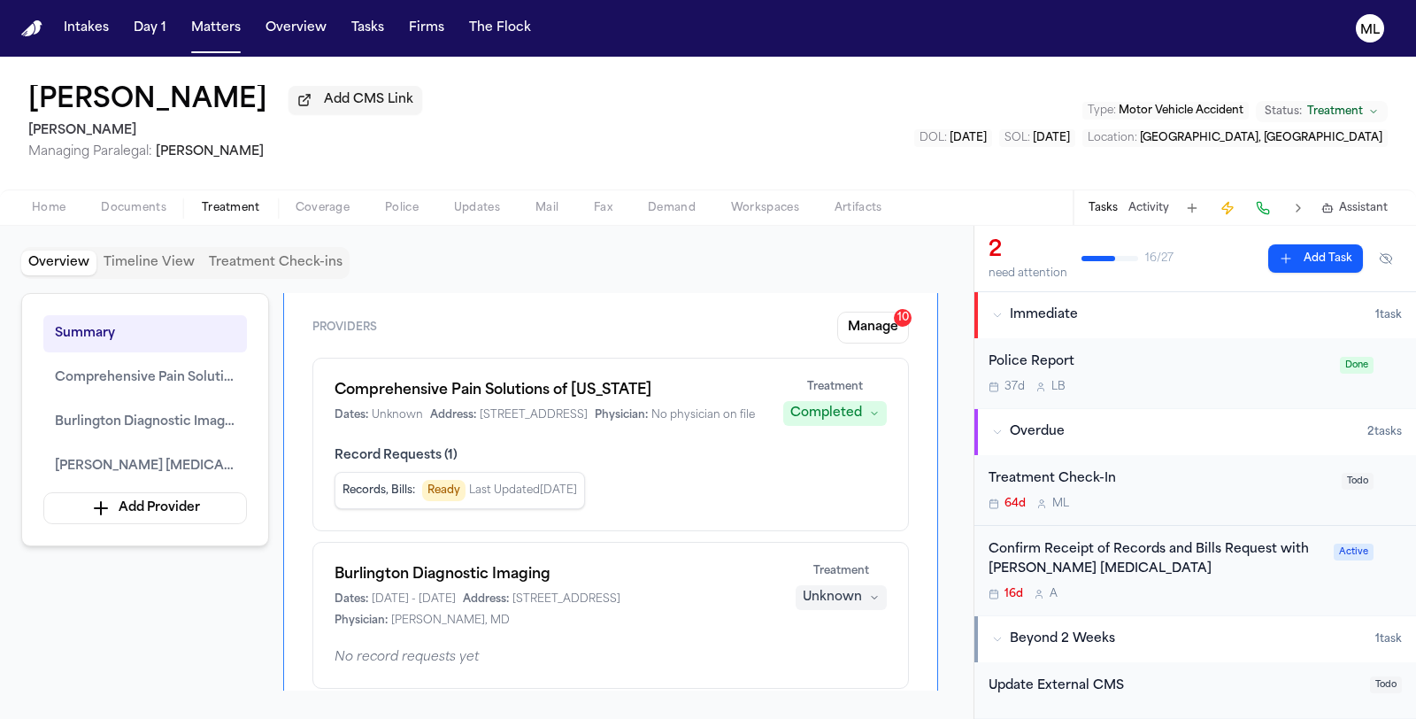
scroll to position [98, 0]
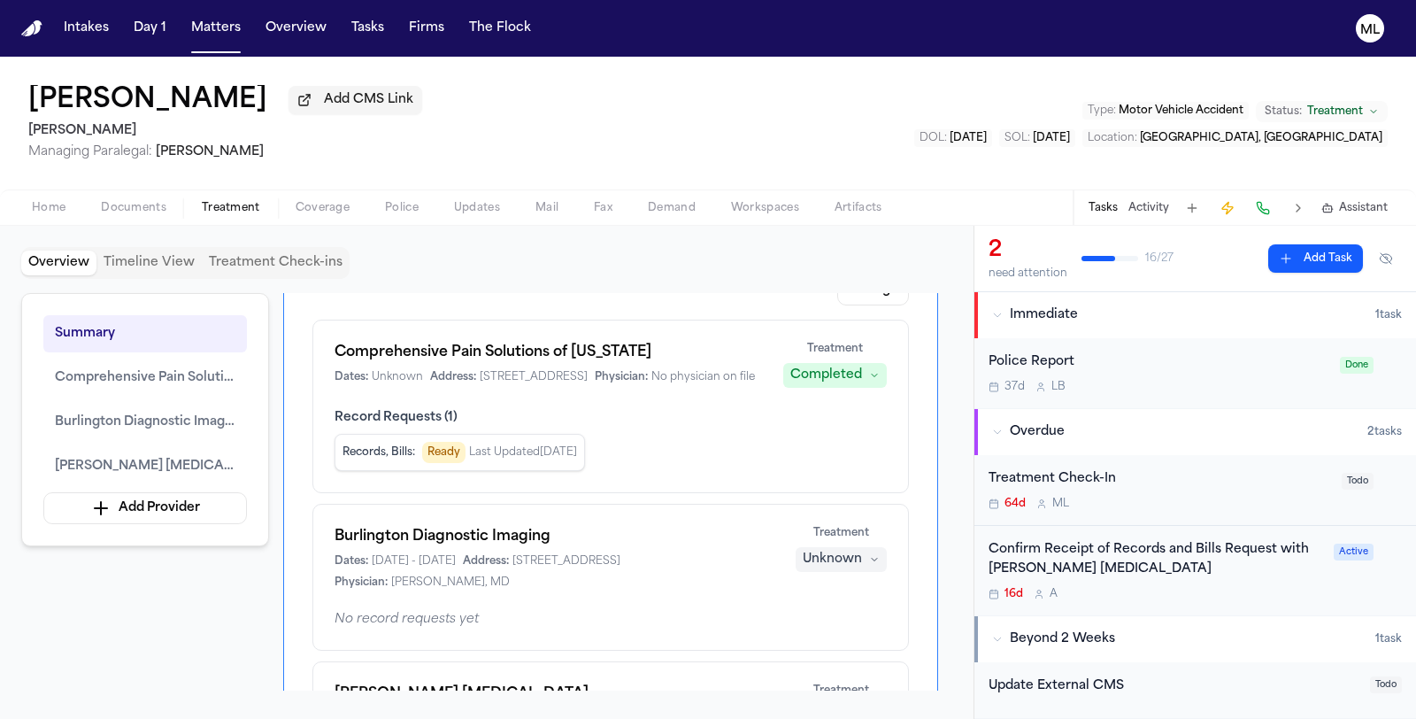
click at [820, 568] on div "Unknown" at bounding box center [832, 560] width 59 height 18
click at [816, 642] on span "Completed" at bounding box center [821, 641] width 70 height 18
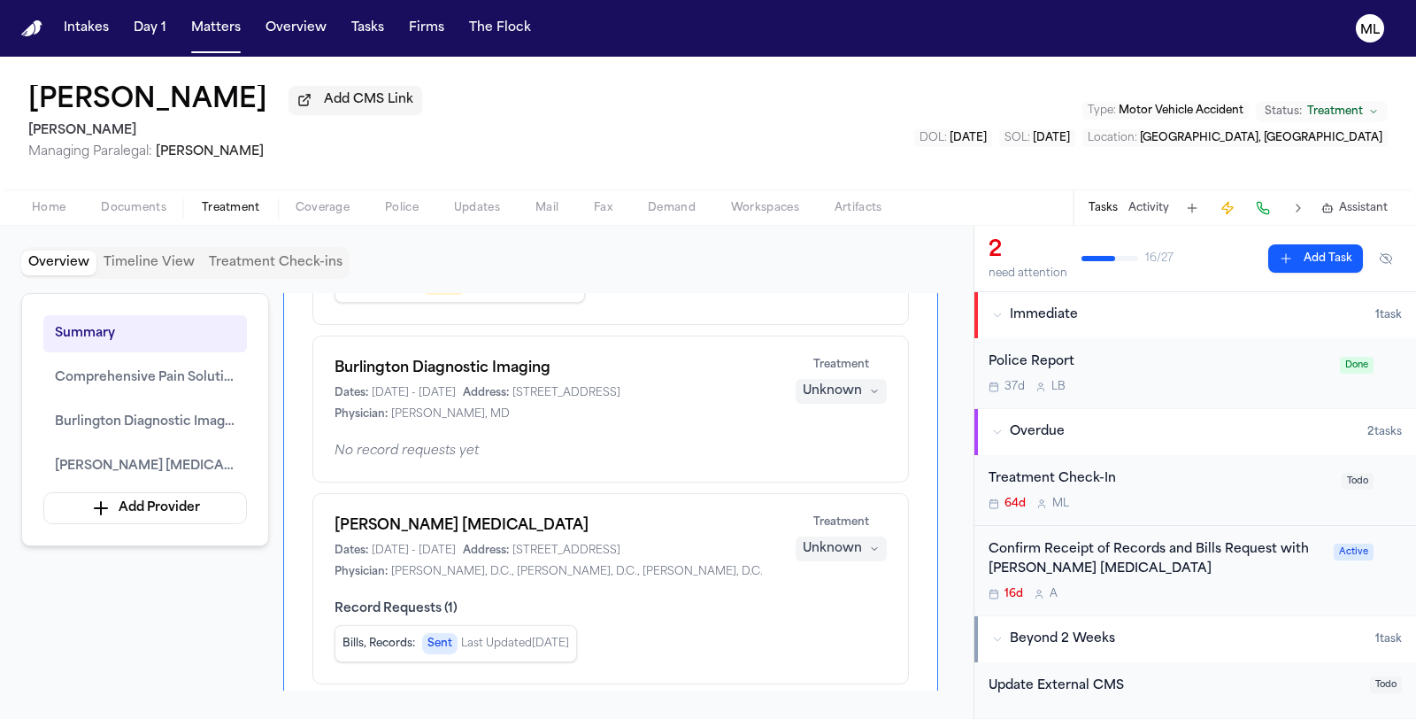
scroll to position [393, 0]
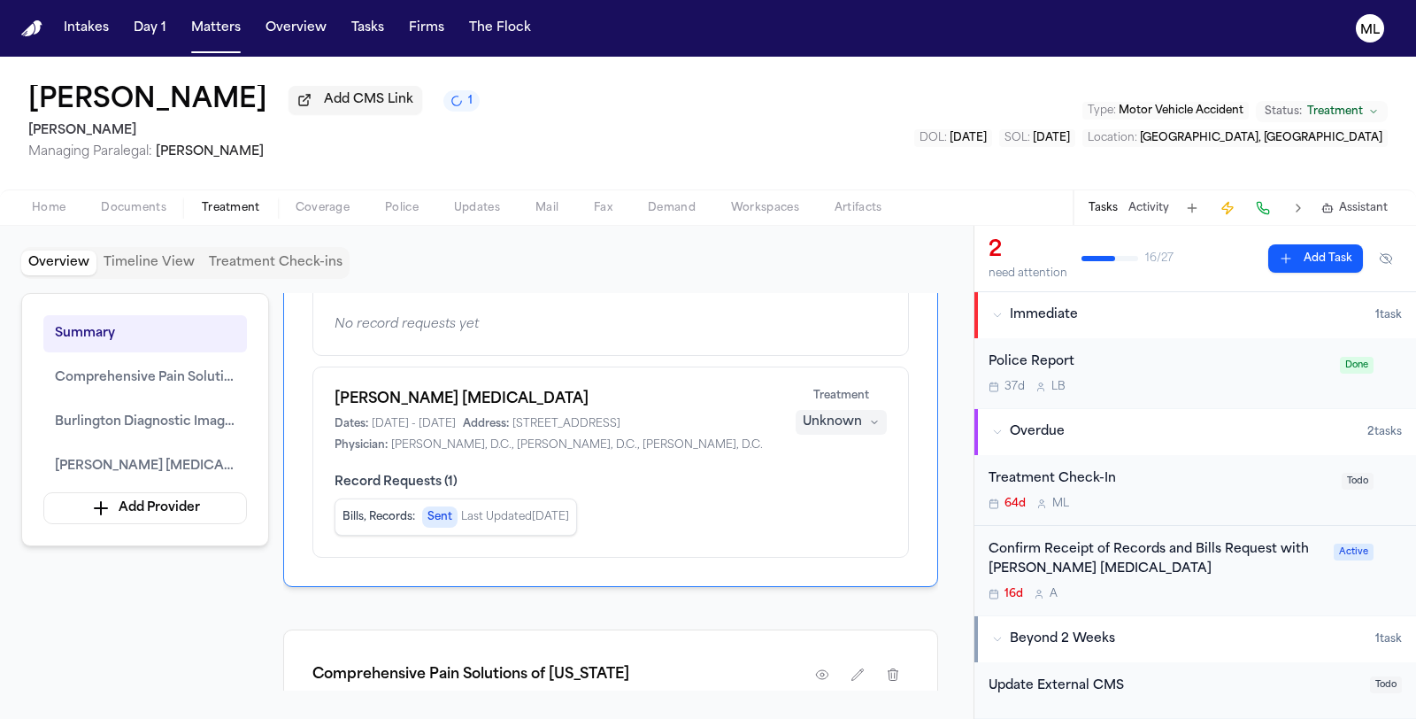
click at [832, 431] on div "Unknown" at bounding box center [832, 422] width 59 height 18
click at [820, 520] on span "Completed" at bounding box center [821, 523] width 70 height 18
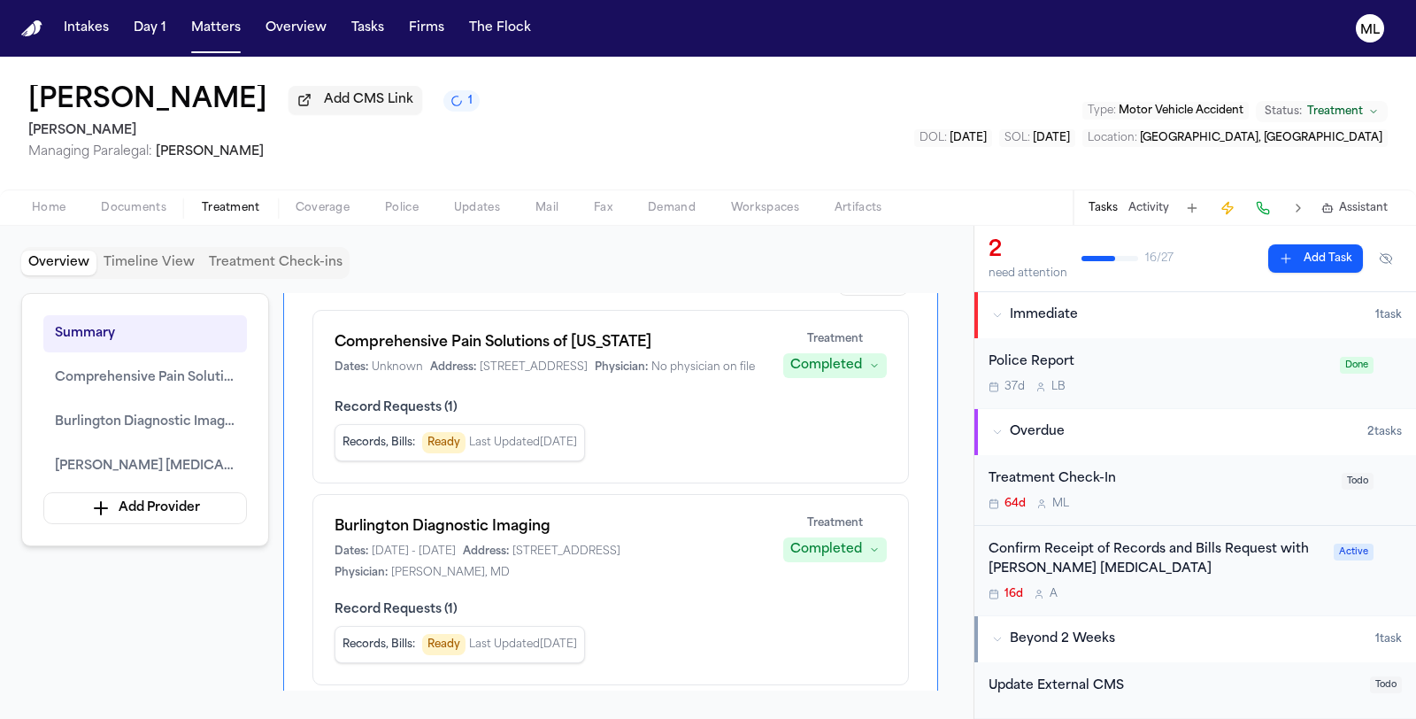
scroll to position [98, 0]
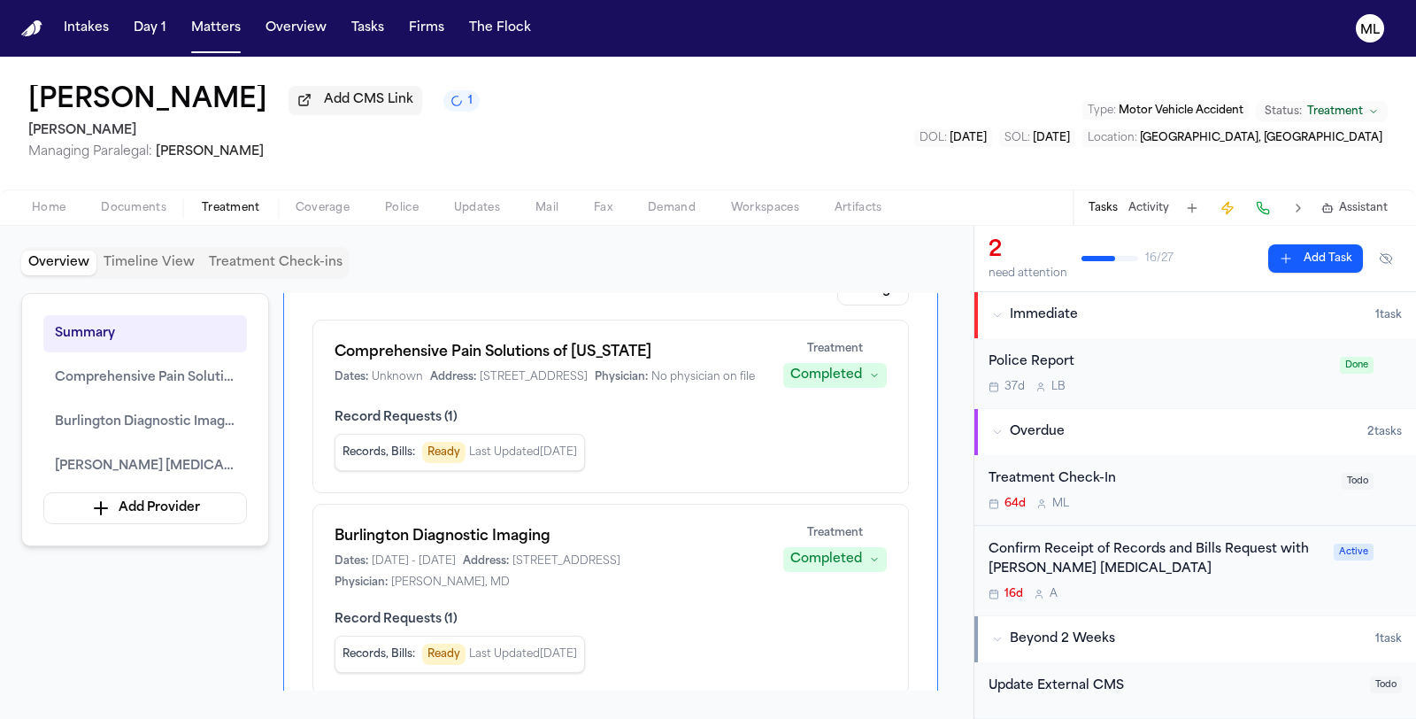
click at [1198, 489] on div "Treatment Check-In 64d M L" at bounding box center [1160, 490] width 343 height 42
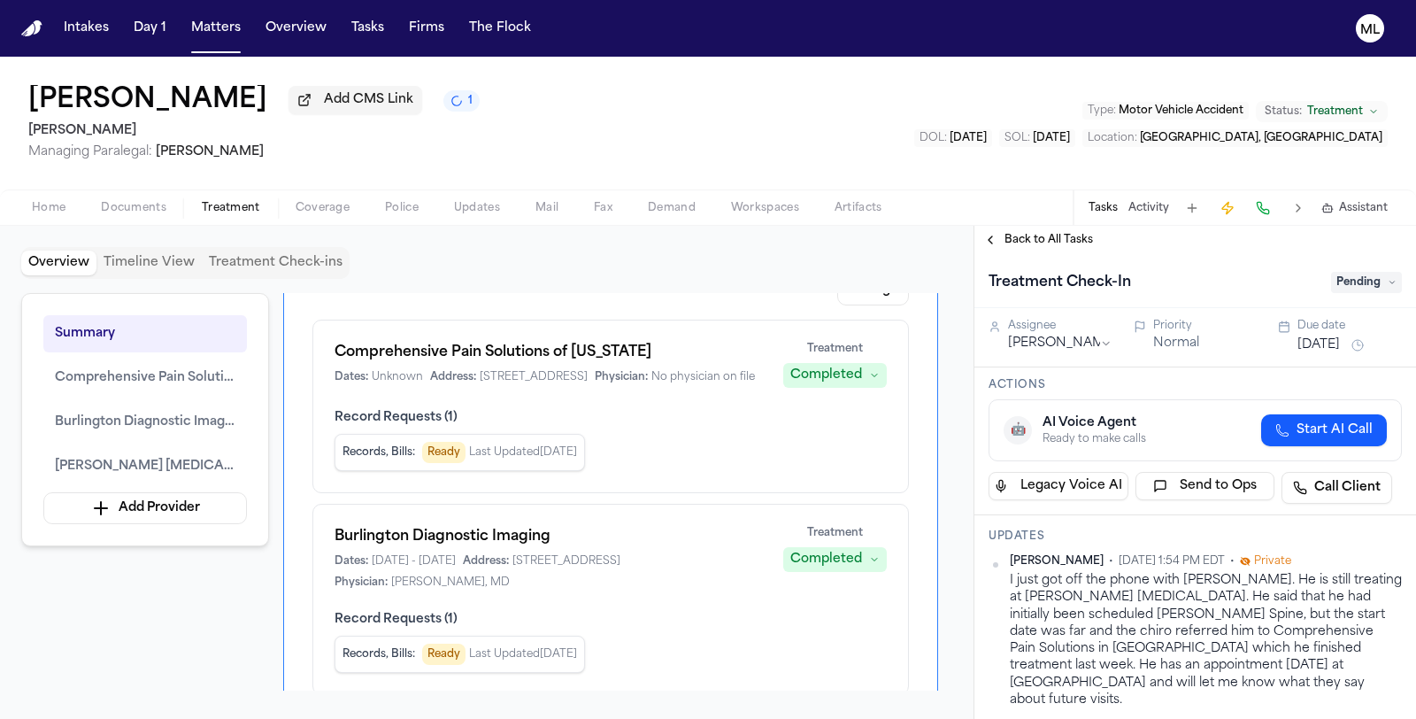
scroll to position [98, 0]
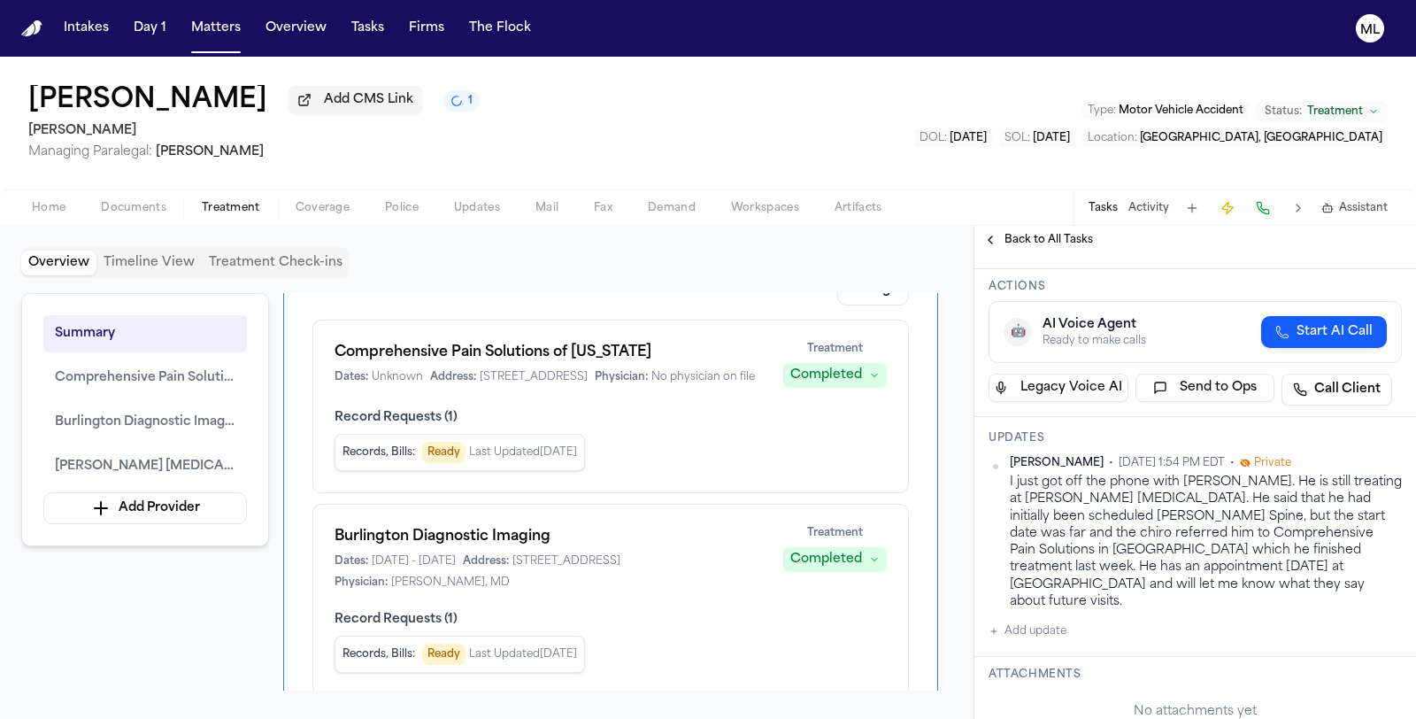
click at [1042, 621] on button "Add update" at bounding box center [1028, 631] width 78 height 21
click at [1062, 628] on textarea "Add your update" at bounding box center [1206, 645] width 378 height 35
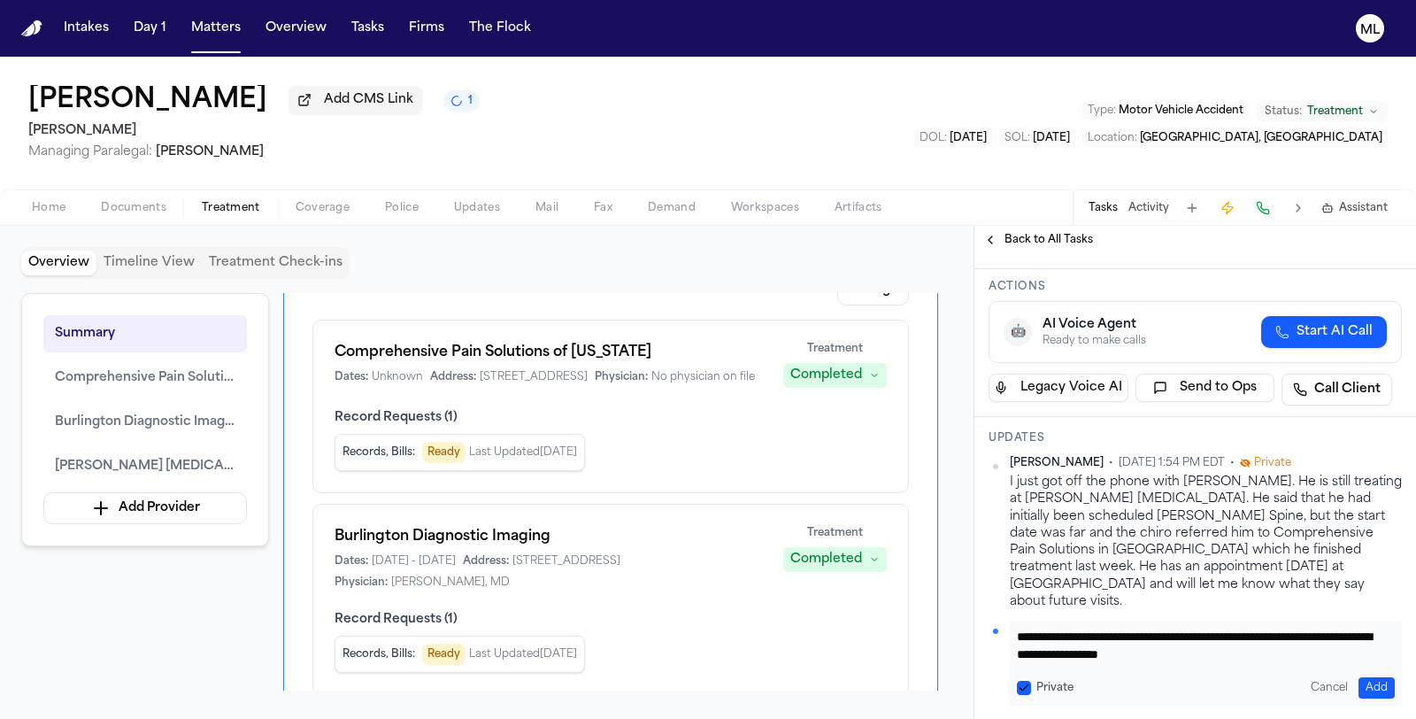
type textarea "**********"
click at [1377, 677] on button "Add" at bounding box center [1377, 687] width 36 height 21
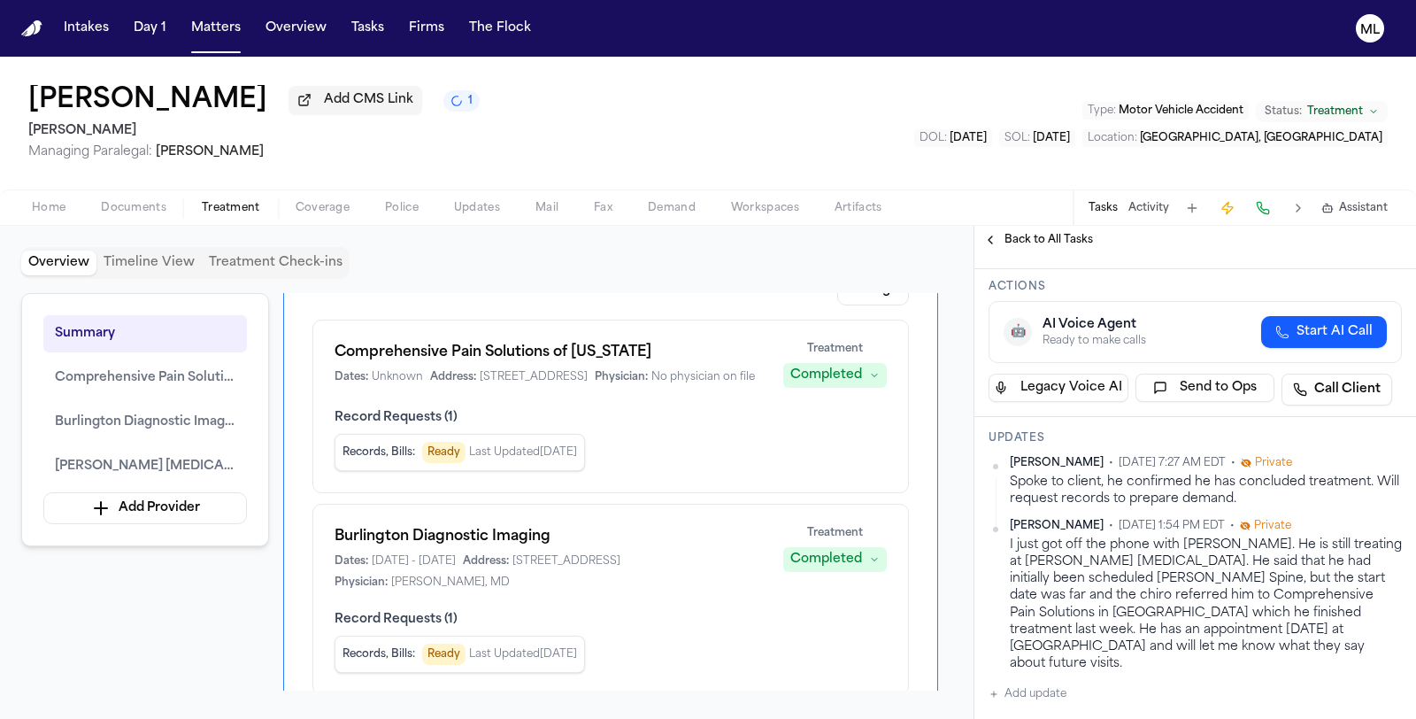
click at [1335, 112] on span "Treatment" at bounding box center [1335, 111] width 56 height 14
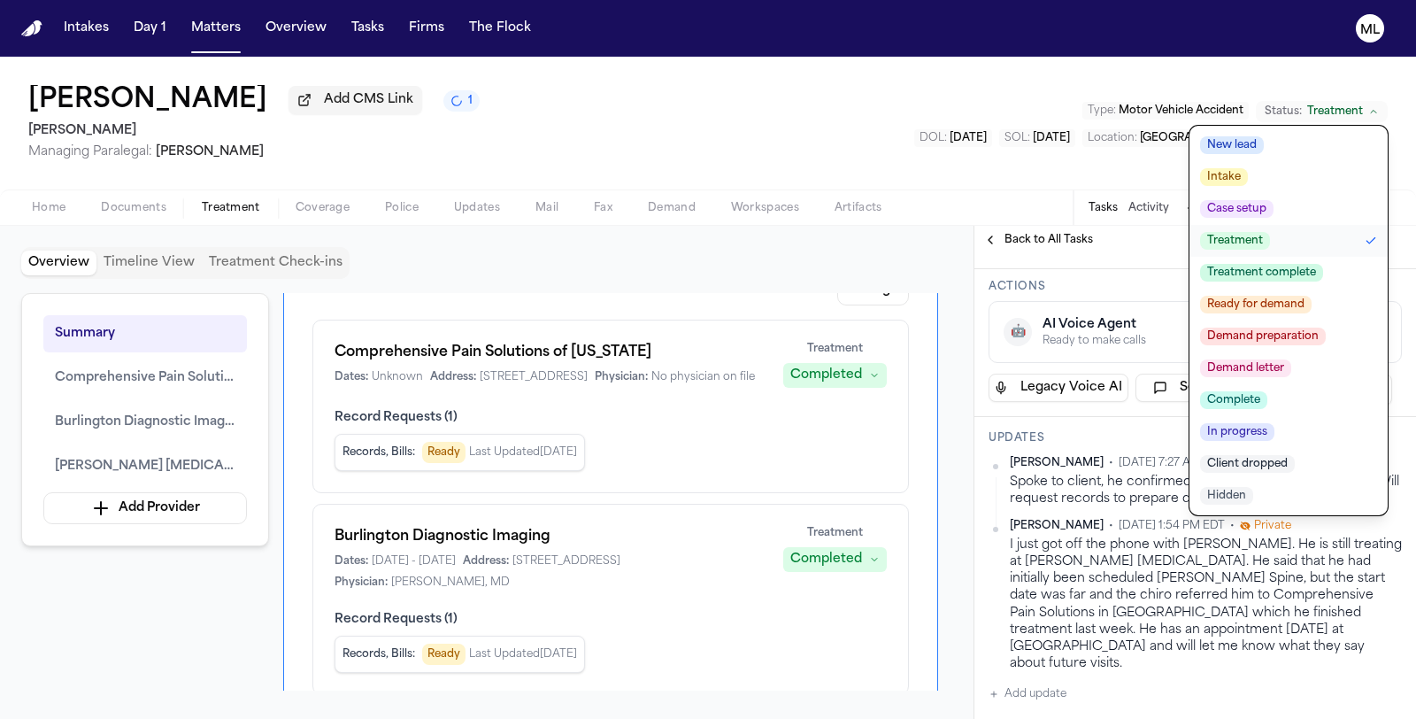
click at [1268, 264] on span "Treatment complete" at bounding box center [1261, 273] width 123 height 18
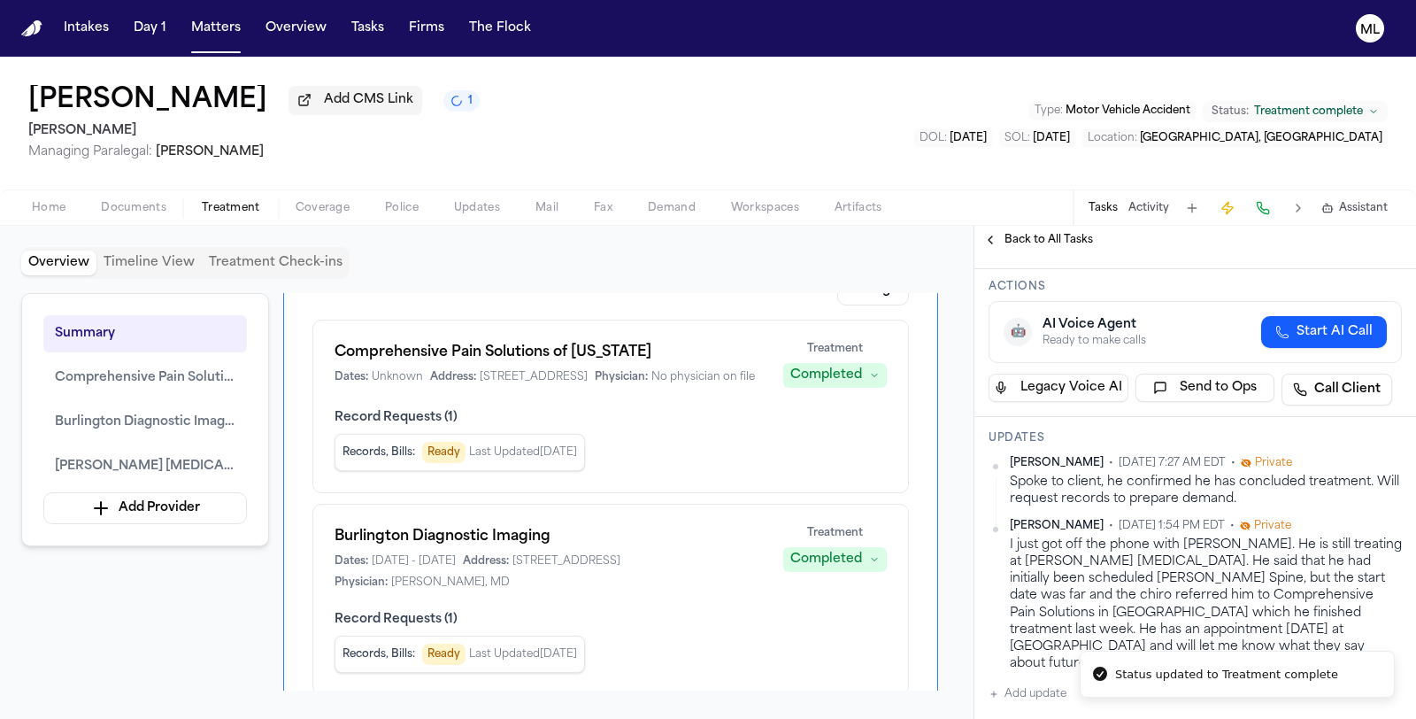
click at [216, 86] on h1 "Ghassan Alshekhhossin" at bounding box center [147, 101] width 239 height 32
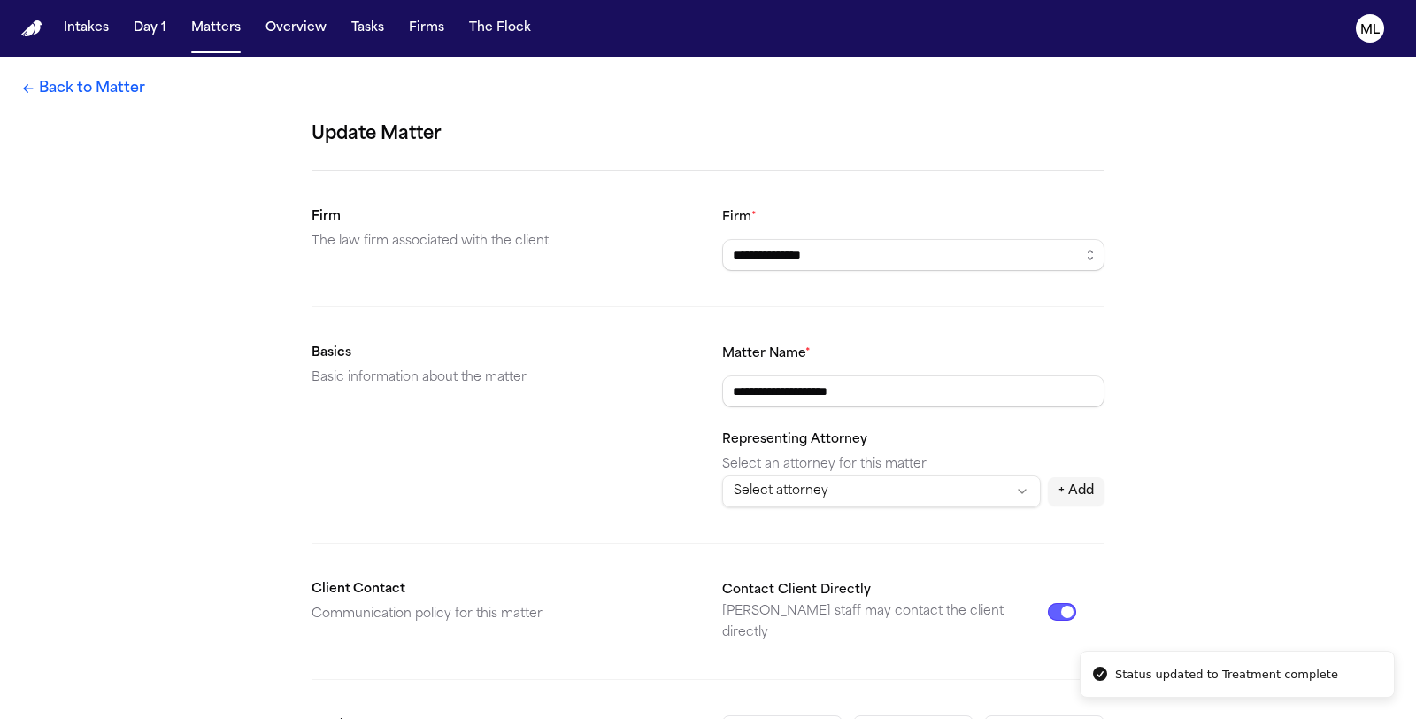
drag, startPoint x: 928, startPoint y: 388, endPoint x: 694, endPoint y: 388, distance: 233.7
click at [694, 388] on section "**********" at bounding box center [708, 425] width 793 height 165
click at [96, 95] on link "Back to Matter" at bounding box center [83, 88] width 124 height 21
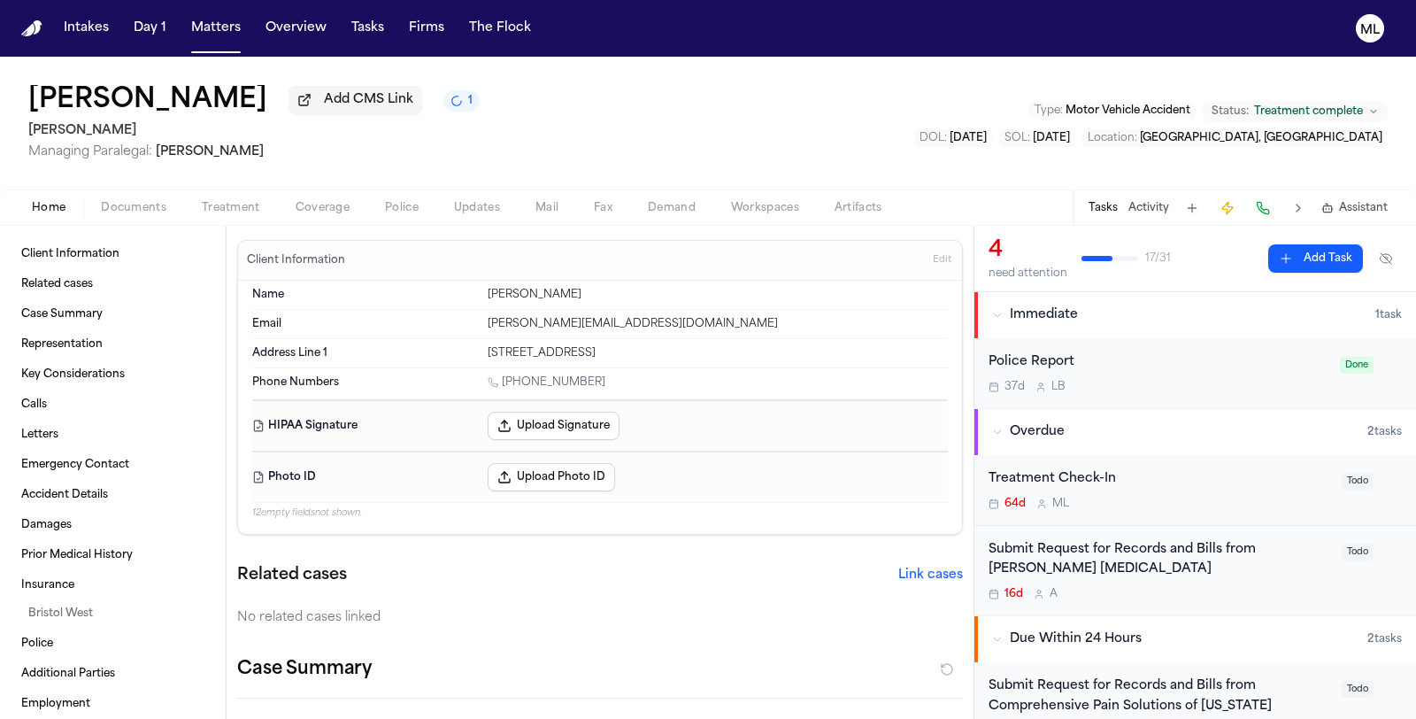
click at [1175, 481] on div "Treatment Check-In" at bounding box center [1160, 479] width 343 height 20
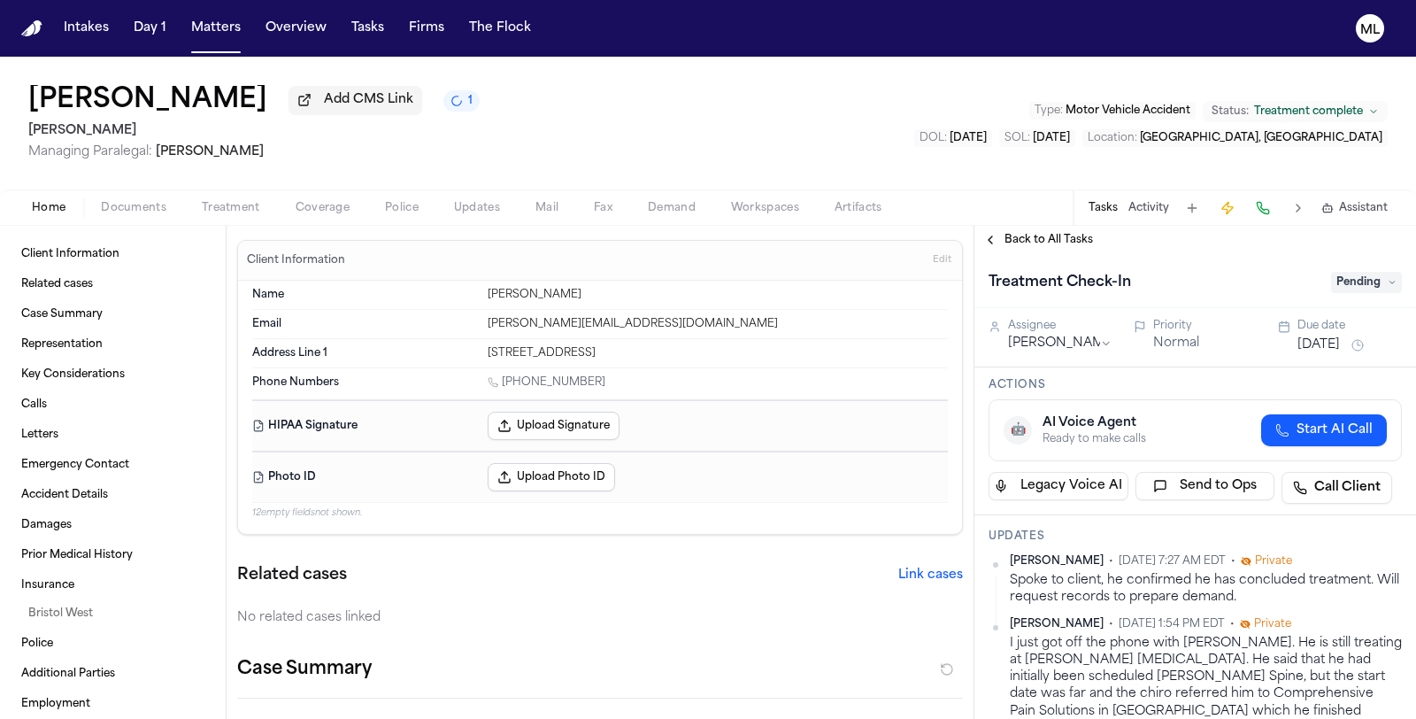
click at [1333, 289] on span "Pending" at bounding box center [1366, 282] width 71 height 21
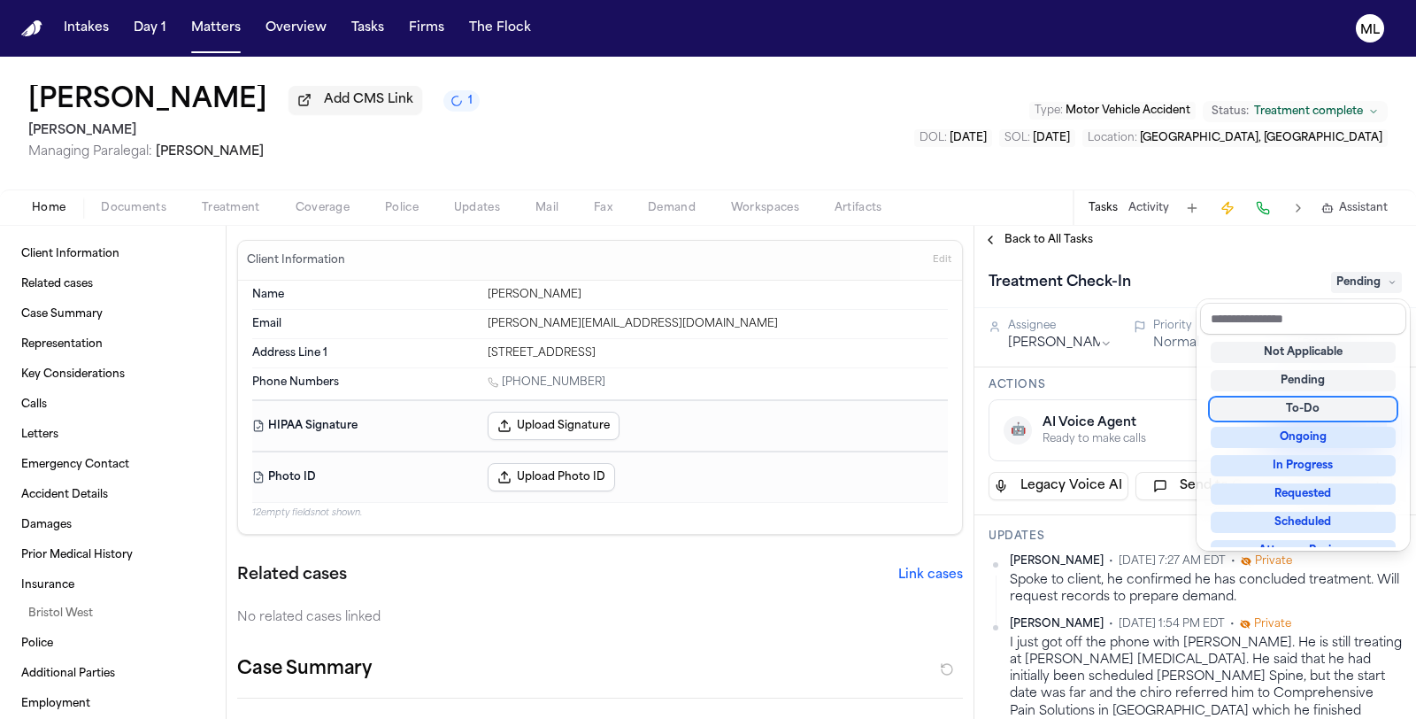
scroll to position [275, 0]
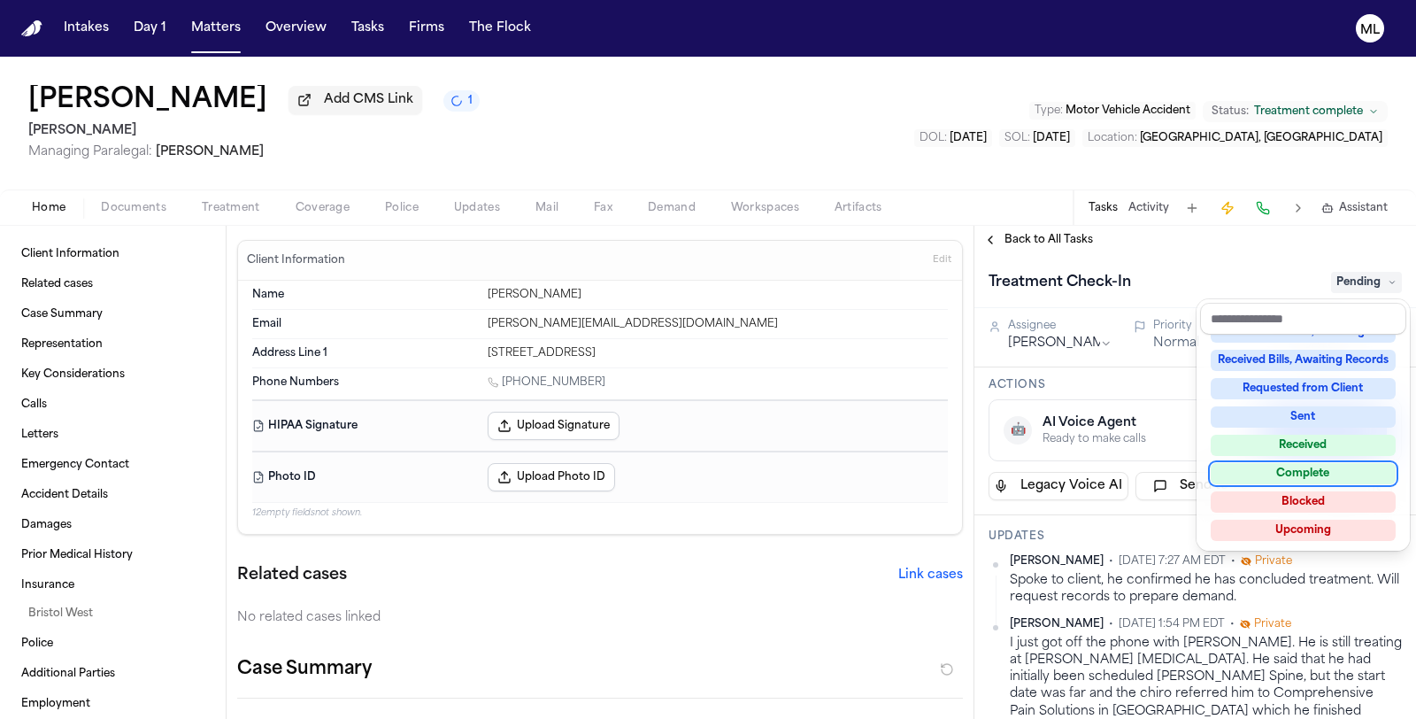
click at [1294, 463] on div "Complete" at bounding box center [1303, 473] width 185 height 21
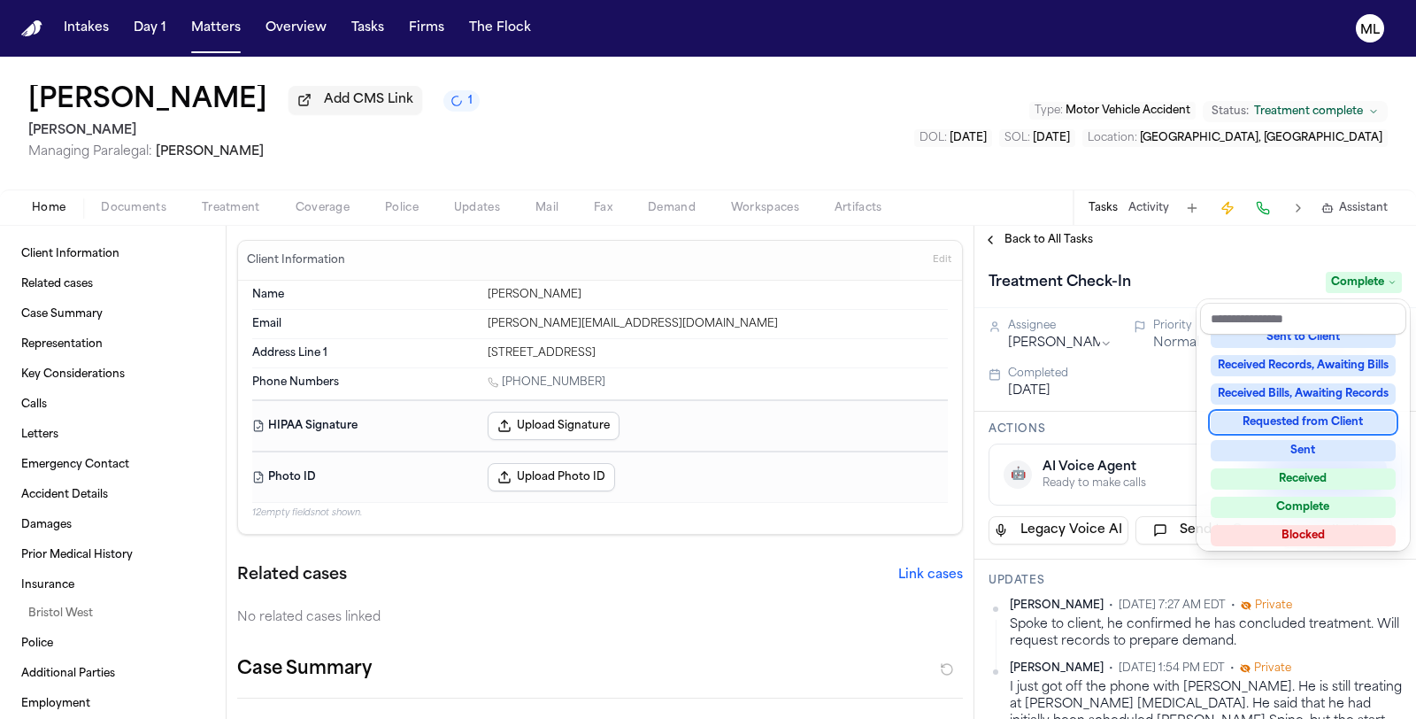
click at [1044, 249] on div "Back to All Tasks Treatment Check-In Complete Assignee Michelle Landazabal Prio…" at bounding box center [1196, 472] width 442 height 493
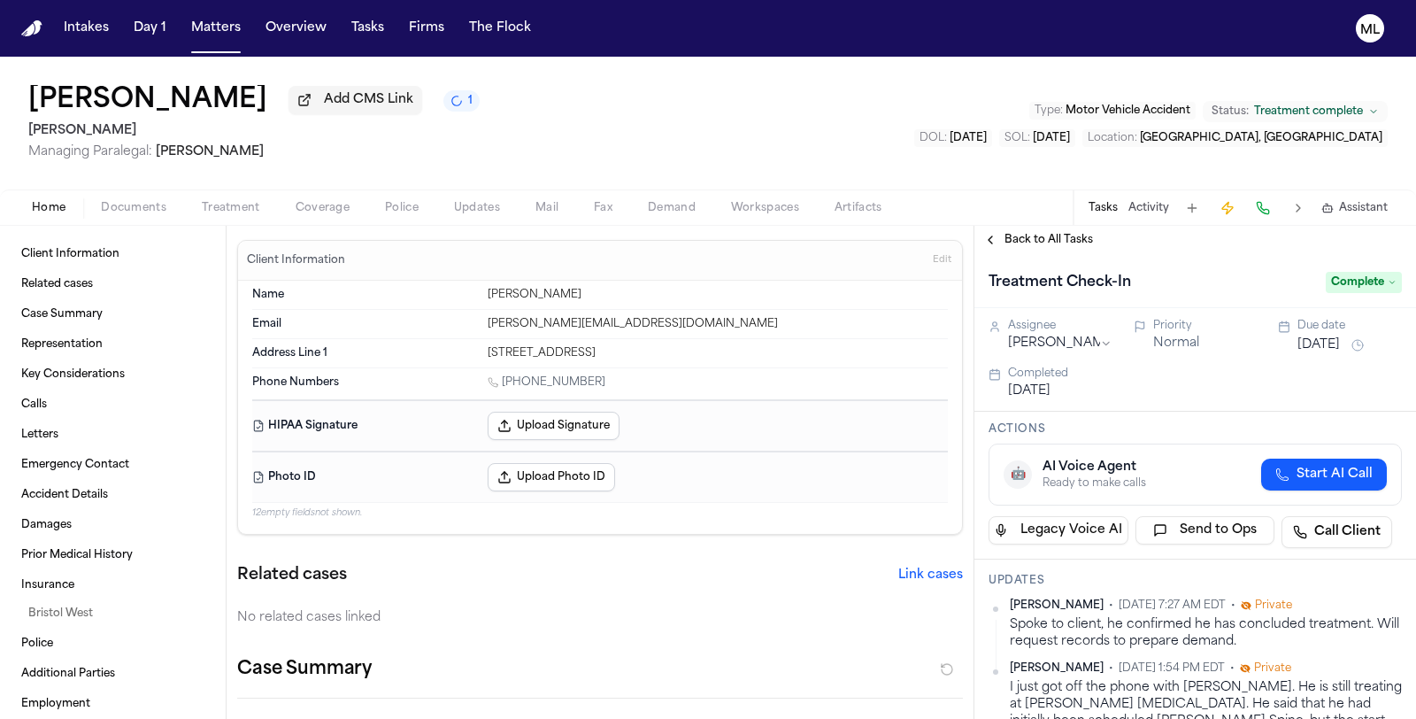
click at [1029, 244] on span "Back to All Tasks" at bounding box center [1049, 240] width 89 height 14
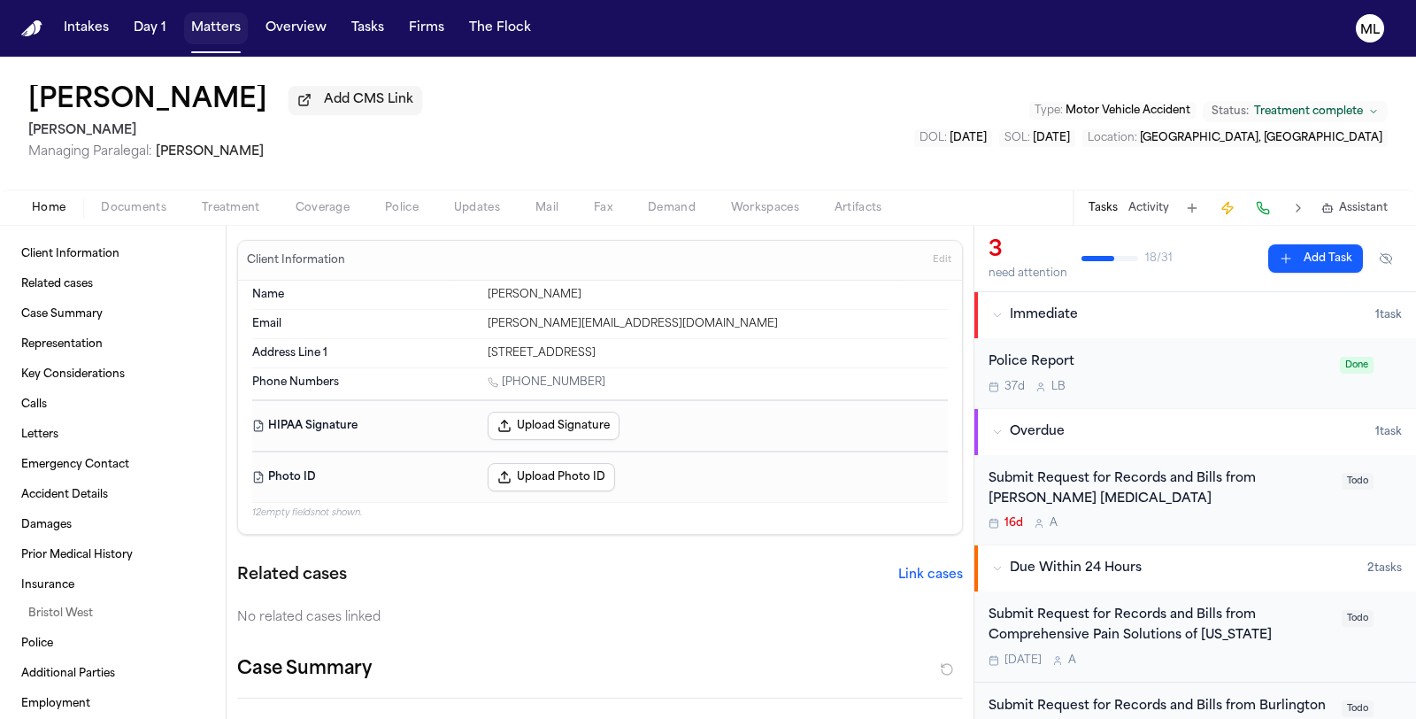
click at [221, 28] on button "Matters" at bounding box center [216, 28] width 64 height 32
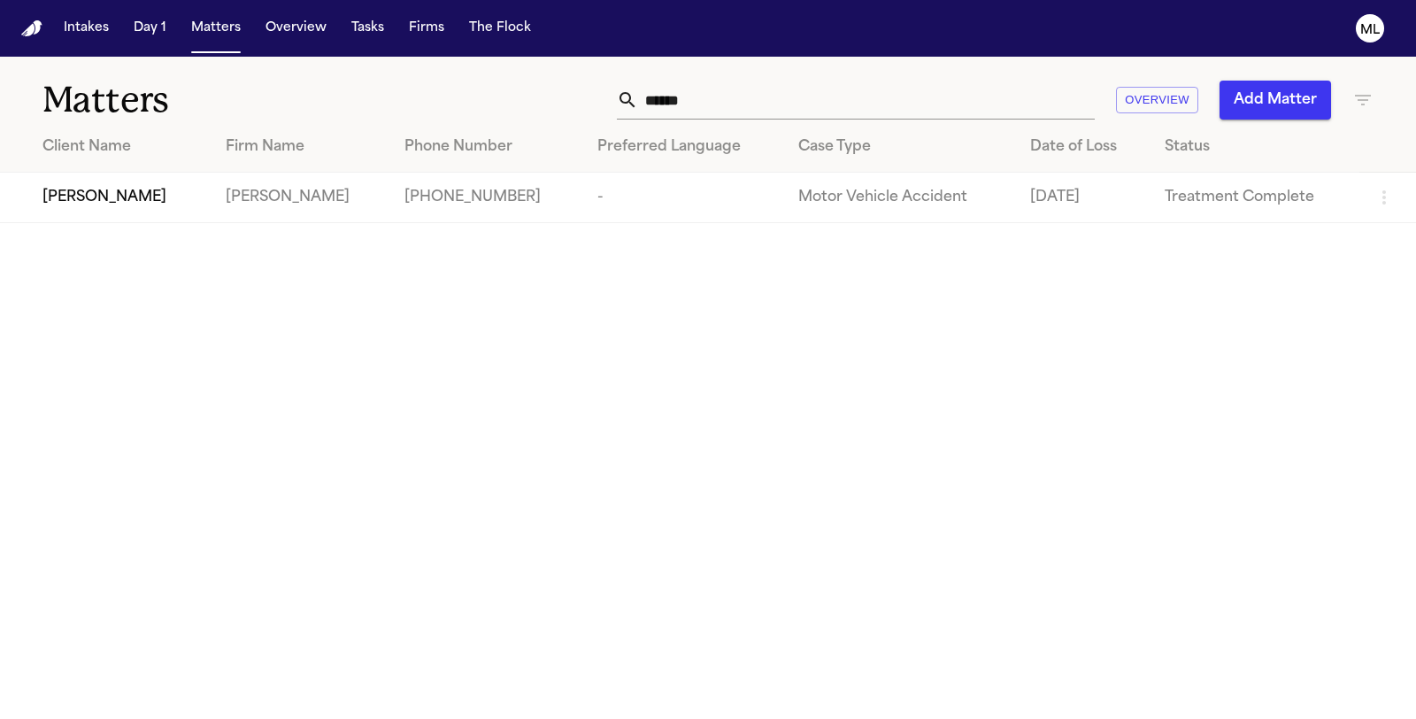
drag, startPoint x: 772, startPoint y: 106, endPoint x: 532, endPoint y: 104, distance: 239.9
click at [533, 104] on div "****** Overview Add Matter" at bounding box center [896, 100] width 955 height 39
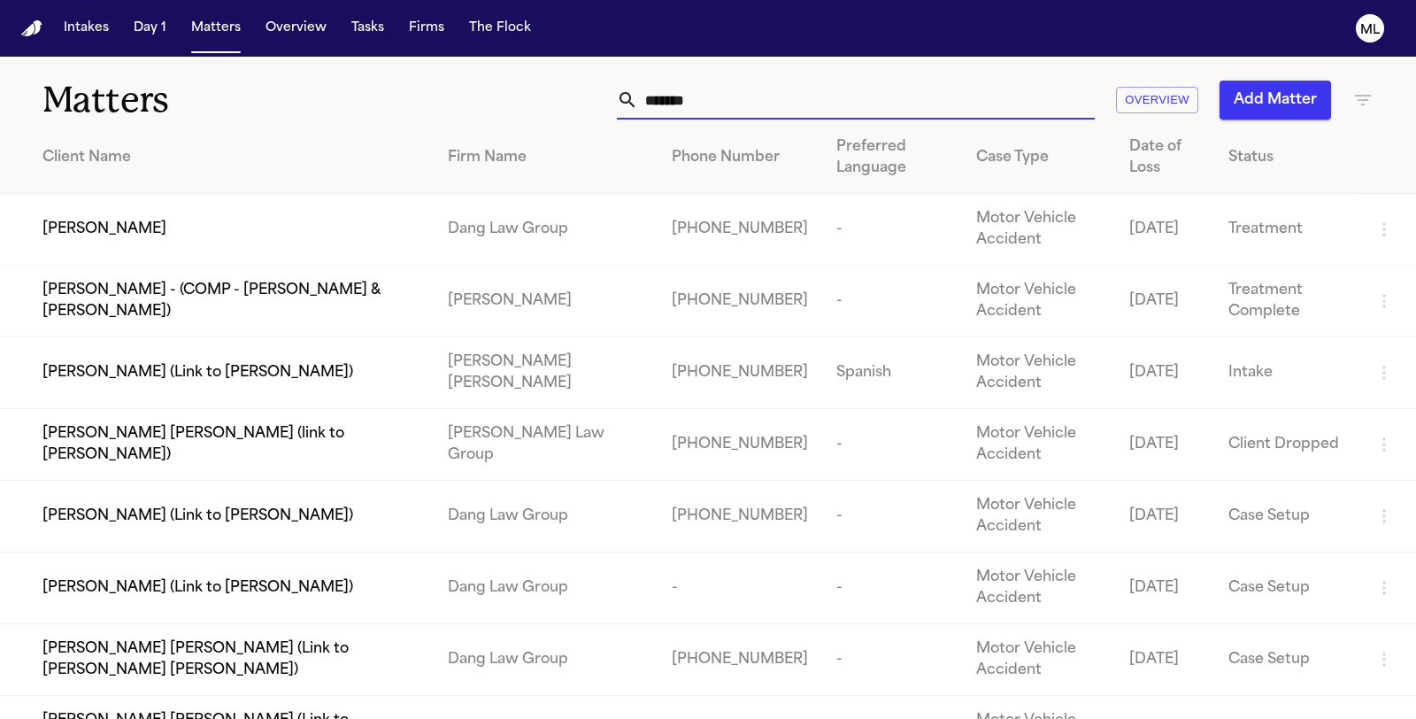
type input "*******"
click at [174, 241] on td "[PERSON_NAME]" at bounding box center [217, 230] width 434 height 72
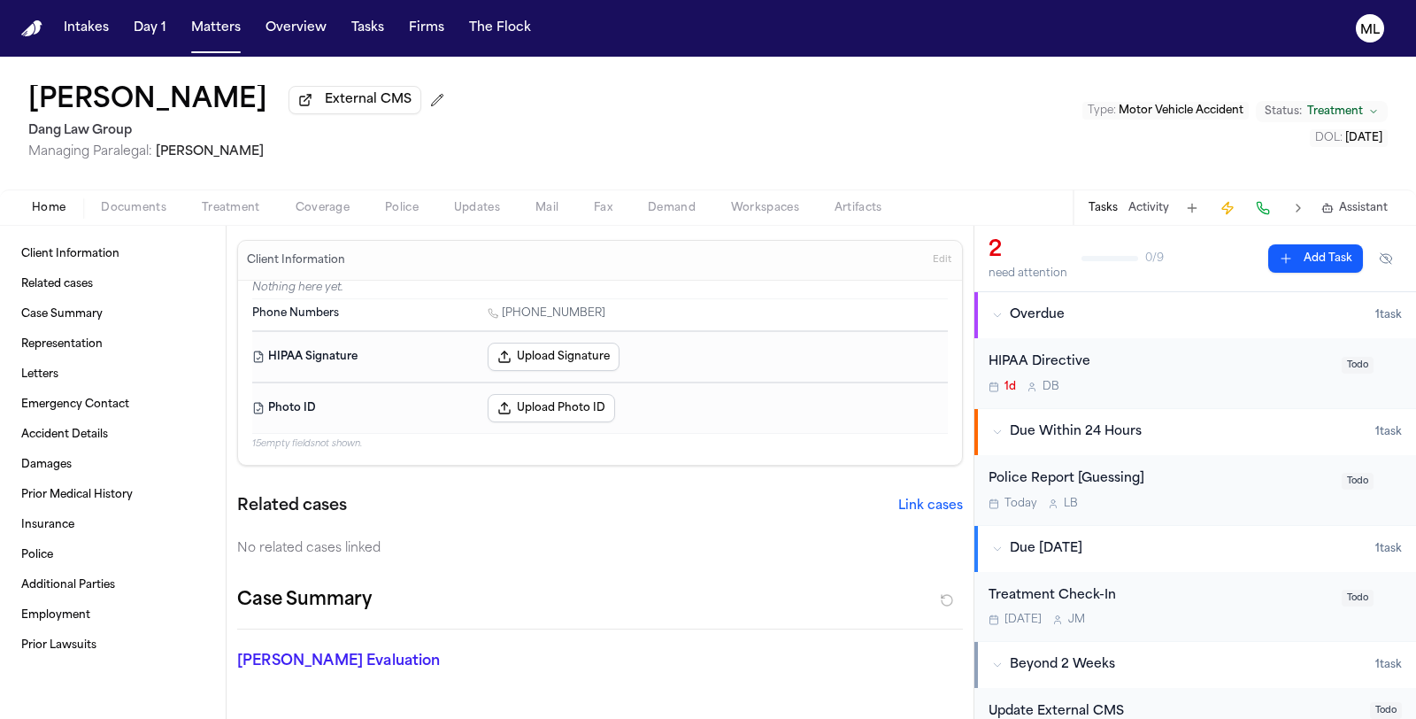
click at [158, 210] on span "Documents" at bounding box center [134, 208] width 66 height 14
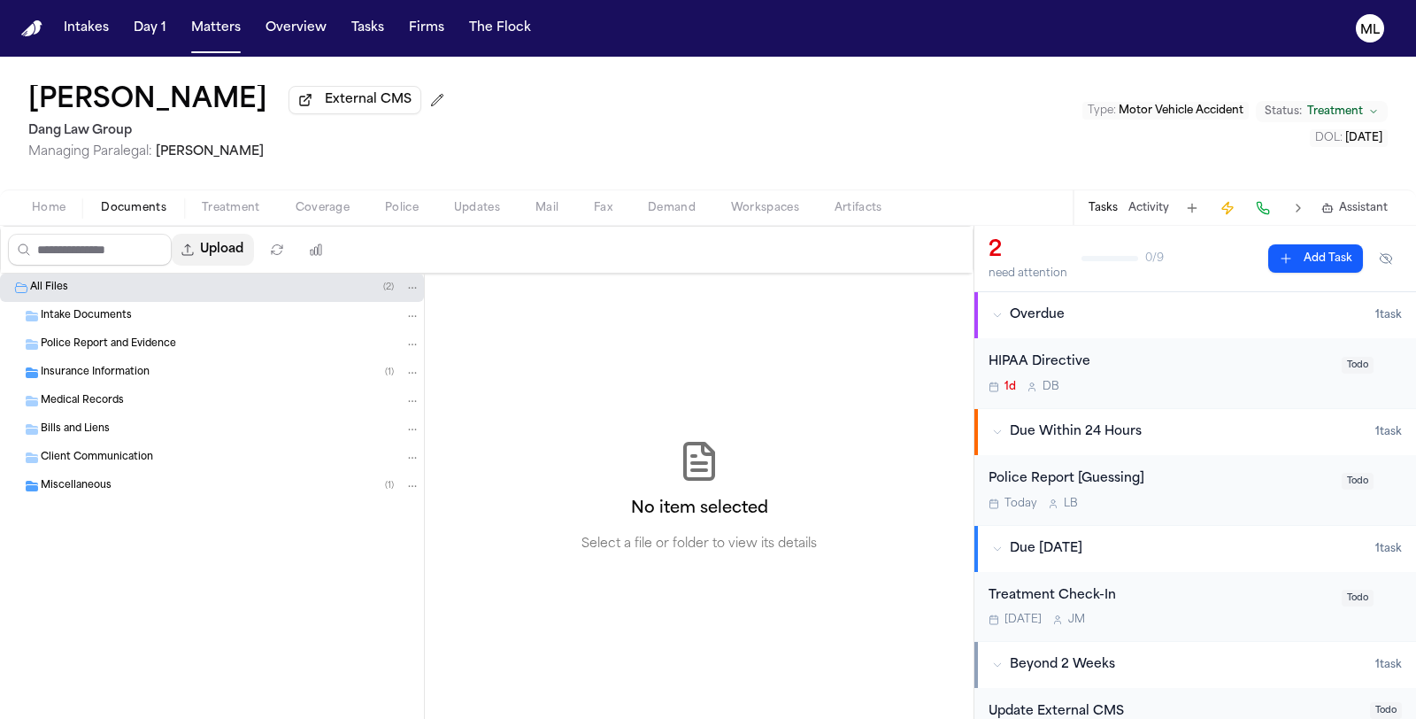
click at [222, 242] on button "Upload" at bounding box center [213, 250] width 82 height 32
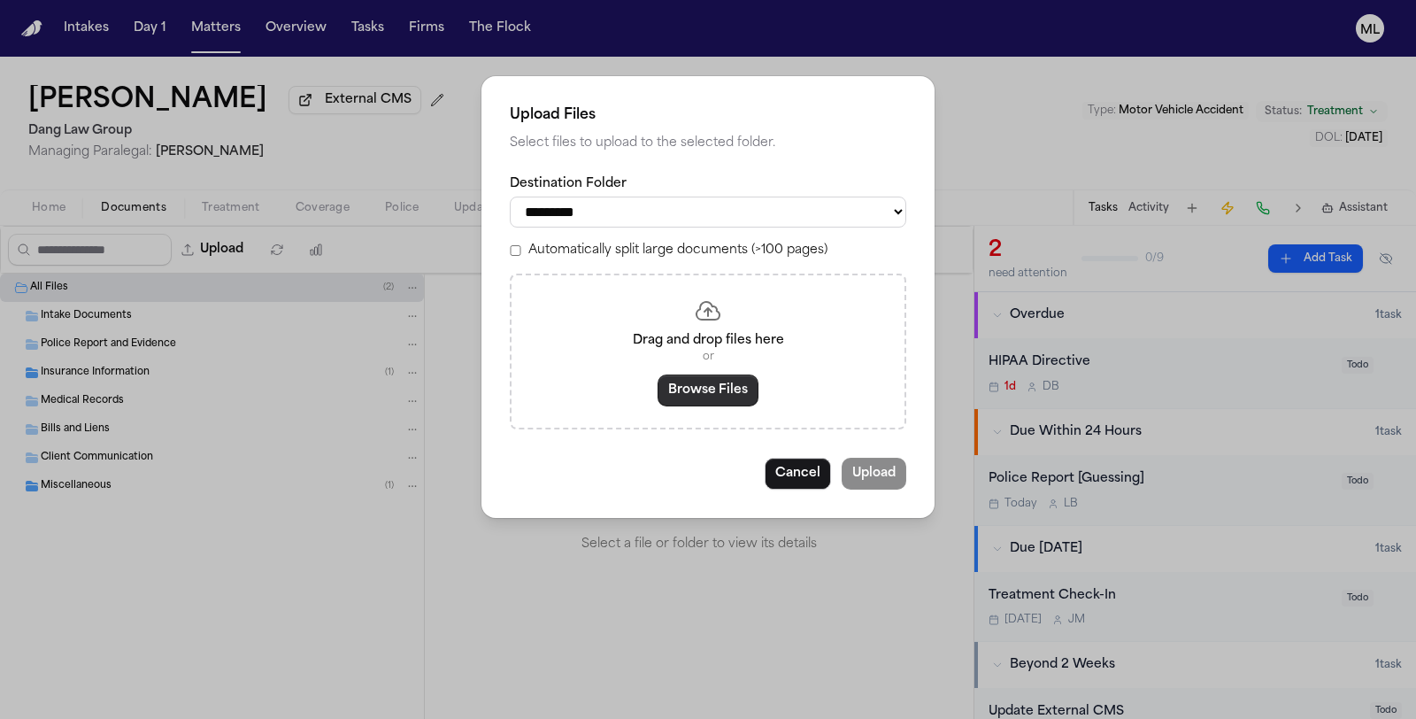
click at [682, 395] on button "Browse Files" at bounding box center [708, 390] width 101 height 32
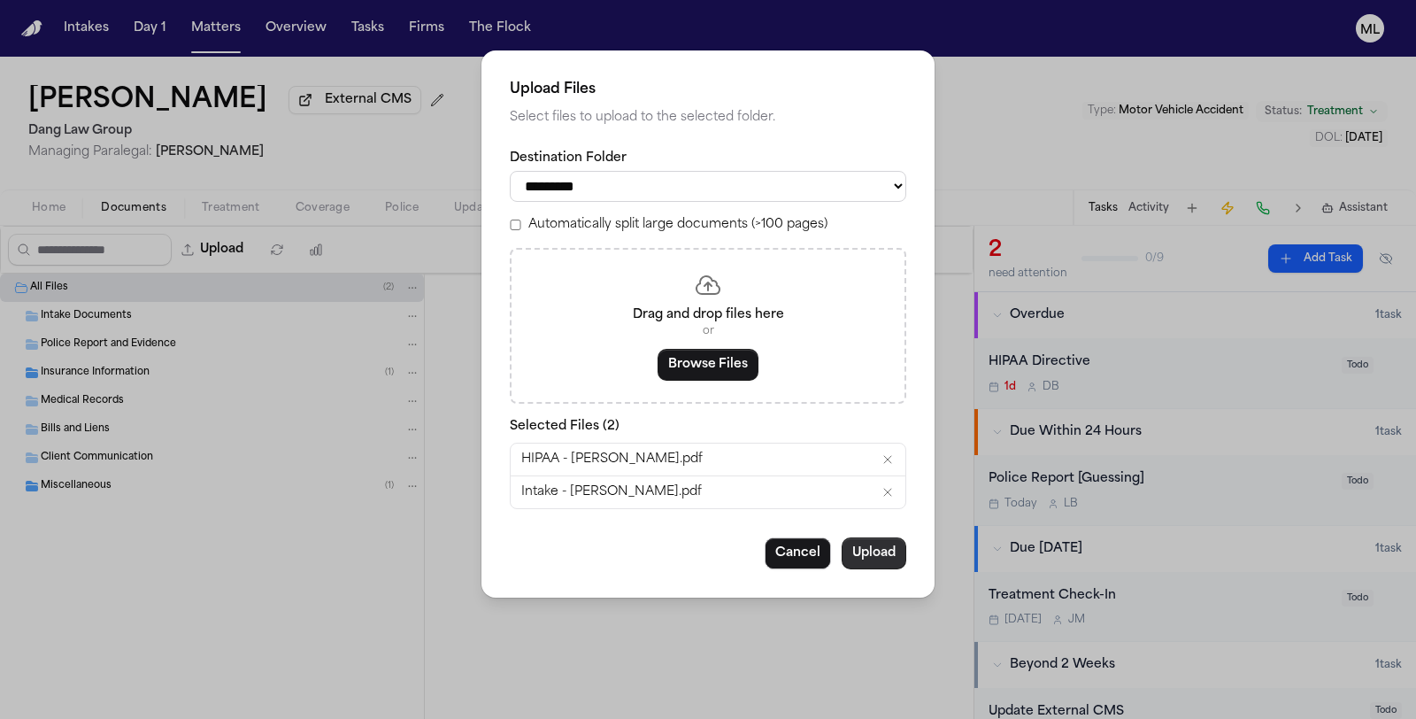
click at [891, 556] on button "Upload" at bounding box center [874, 553] width 65 height 32
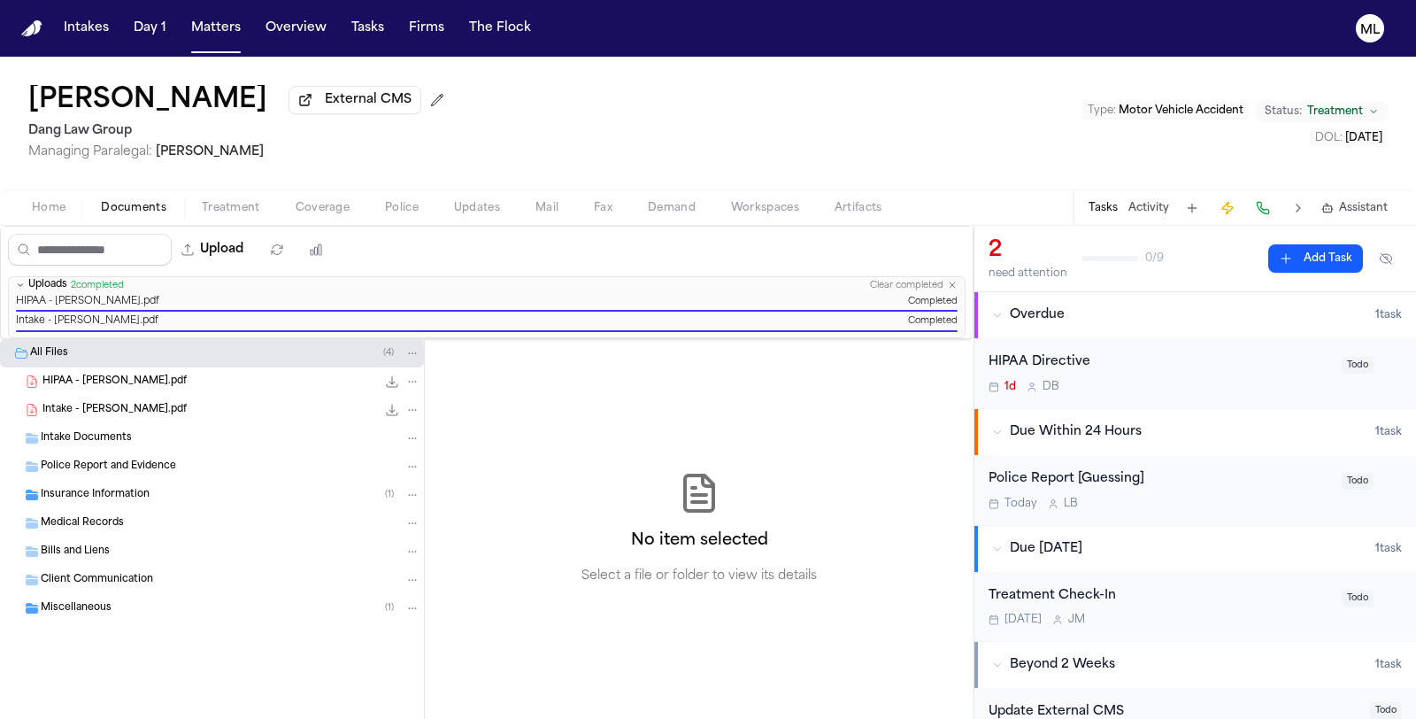
click at [1192, 375] on div "HIPAA Directive 1d D B" at bounding box center [1160, 373] width 343 height 42
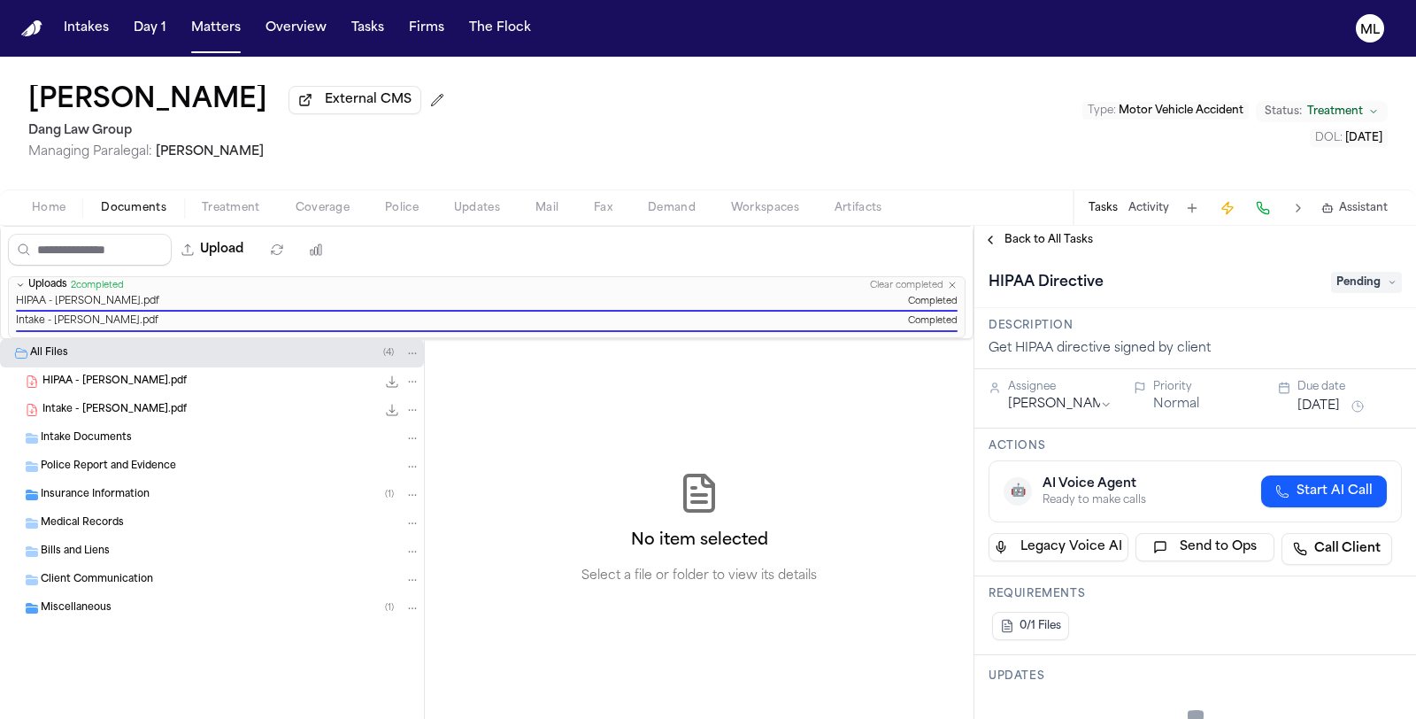
click at [1341, 277] on span "Pending" at bounding box center [1366, 282] width 71 height 21
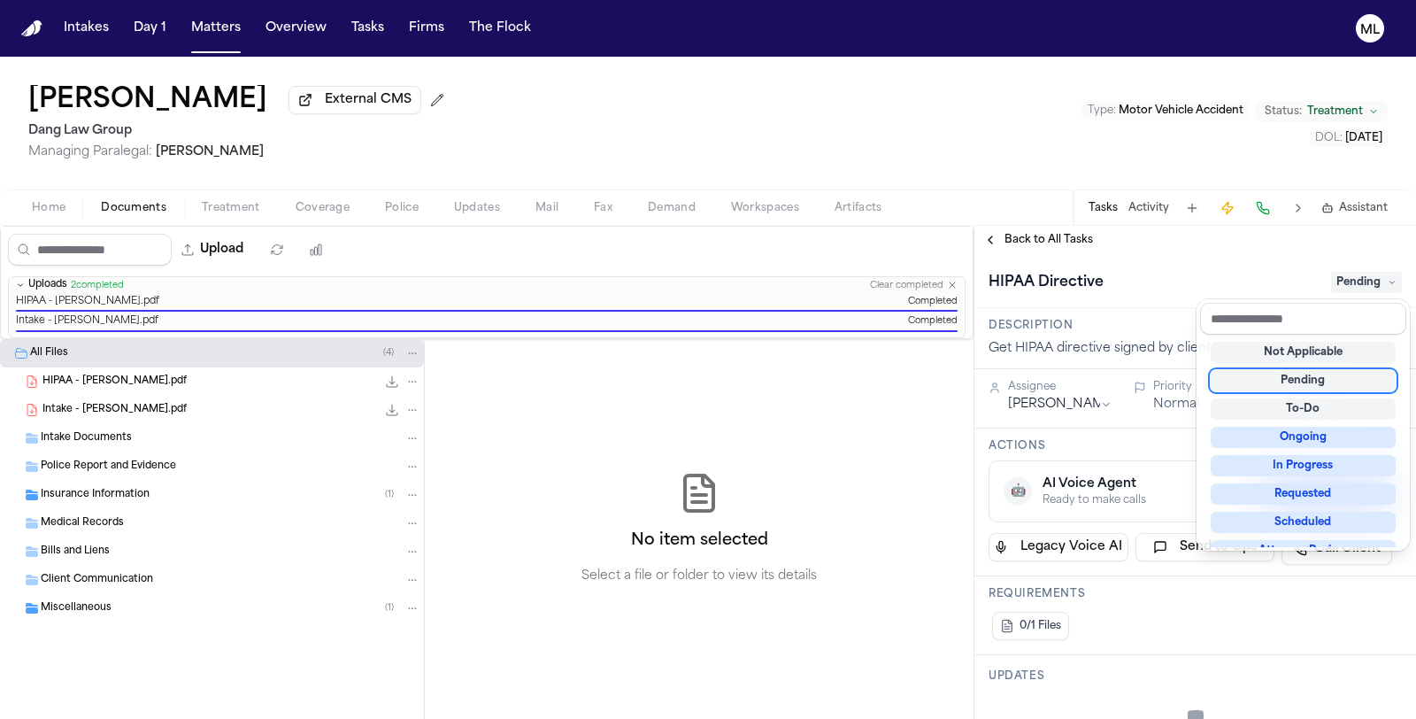
scroll to position [275, 0]
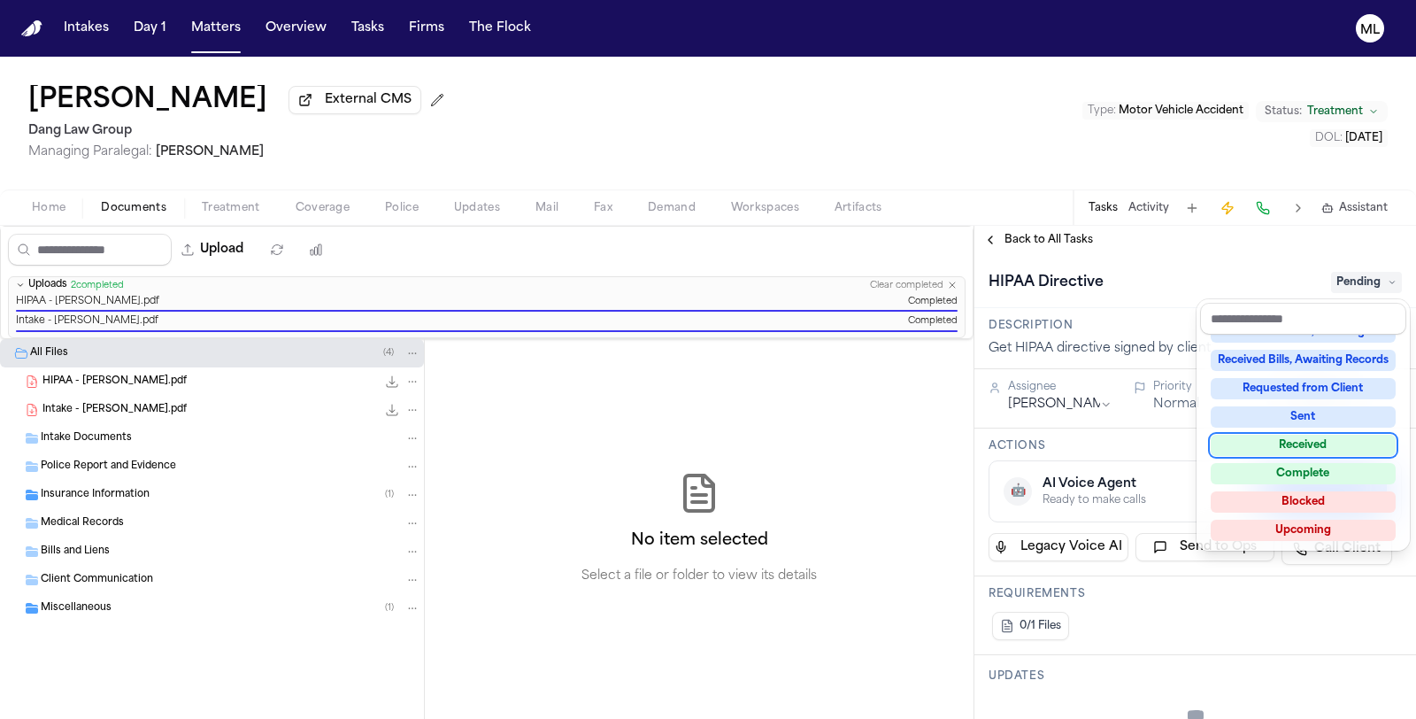
click at [1271, 451] on div "Received" at bounding box center [1303, 445] width 185 height 21
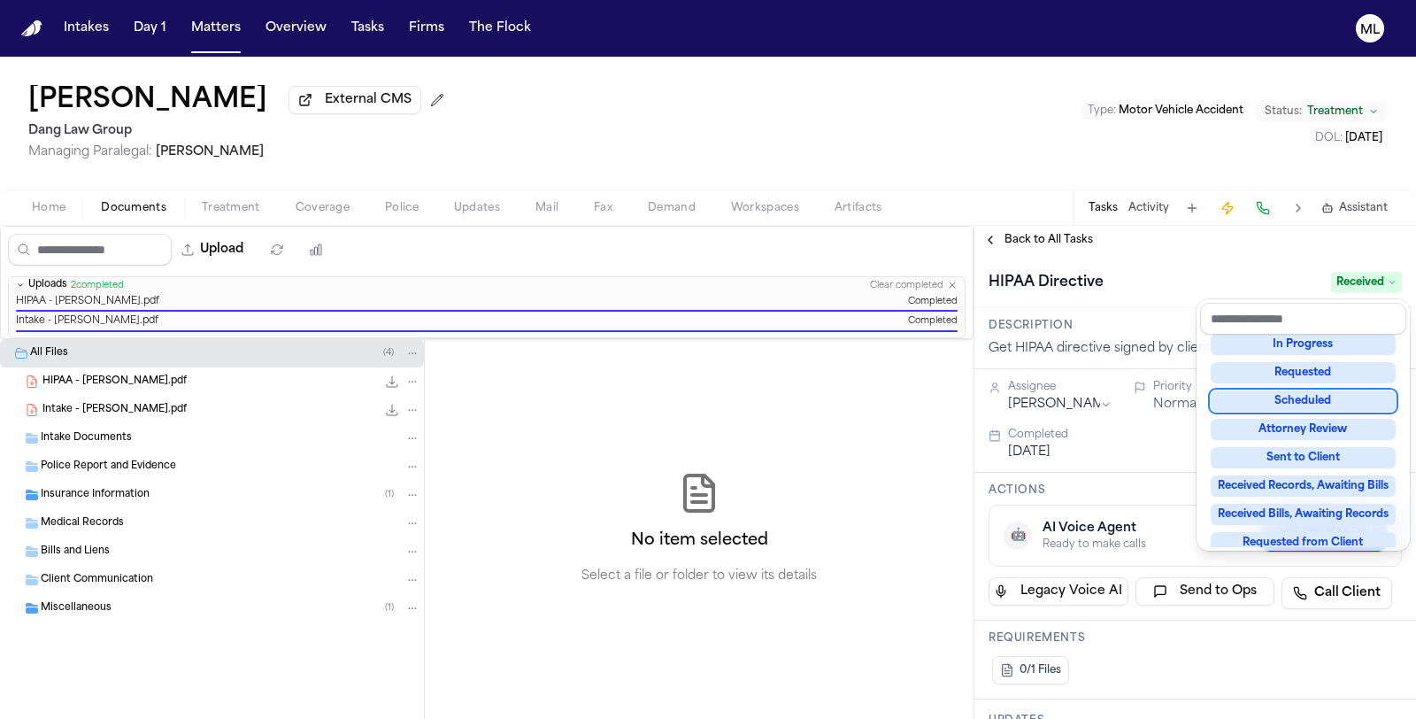
click at [1019, 238] on div "**********" at bounding box center [1196, 472] width 442 height 493
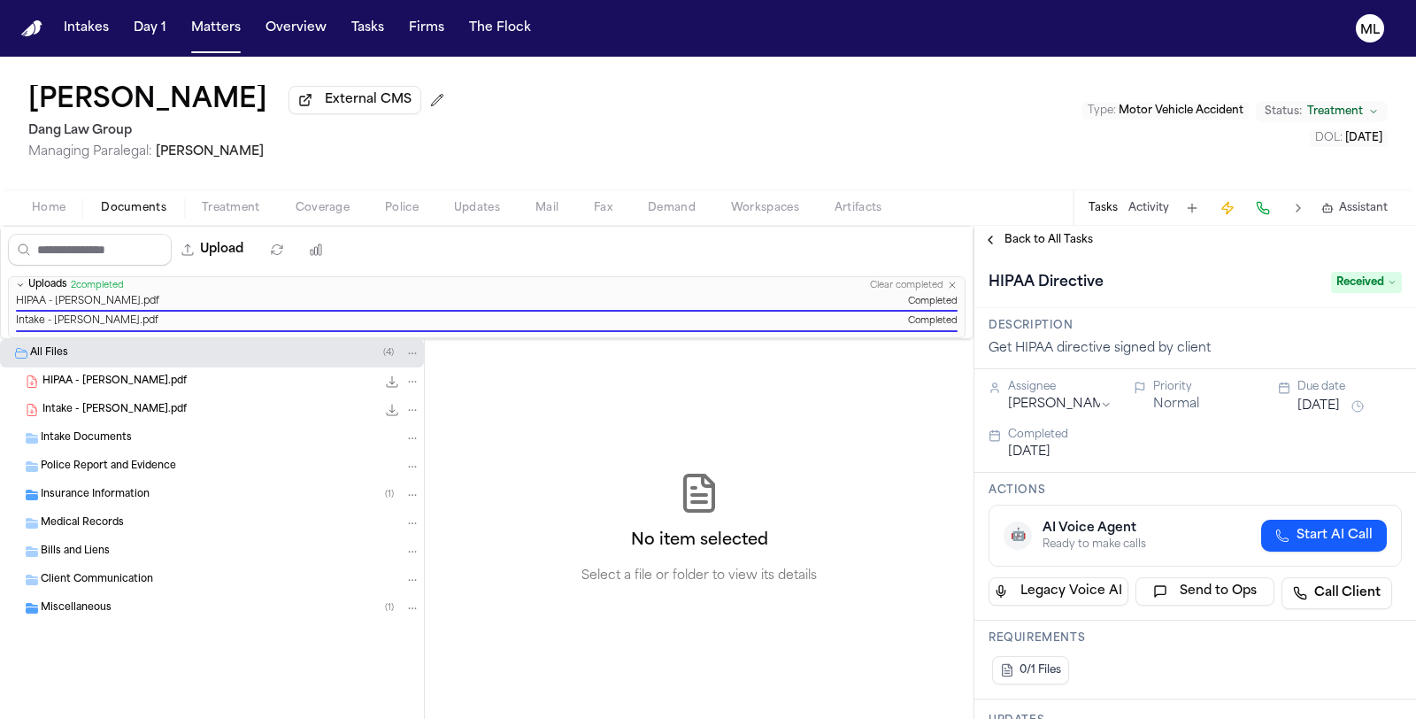
click at [1019, 238] on span "Back to All Tasks" at bounding box center [1049, 240] width 89 height 14
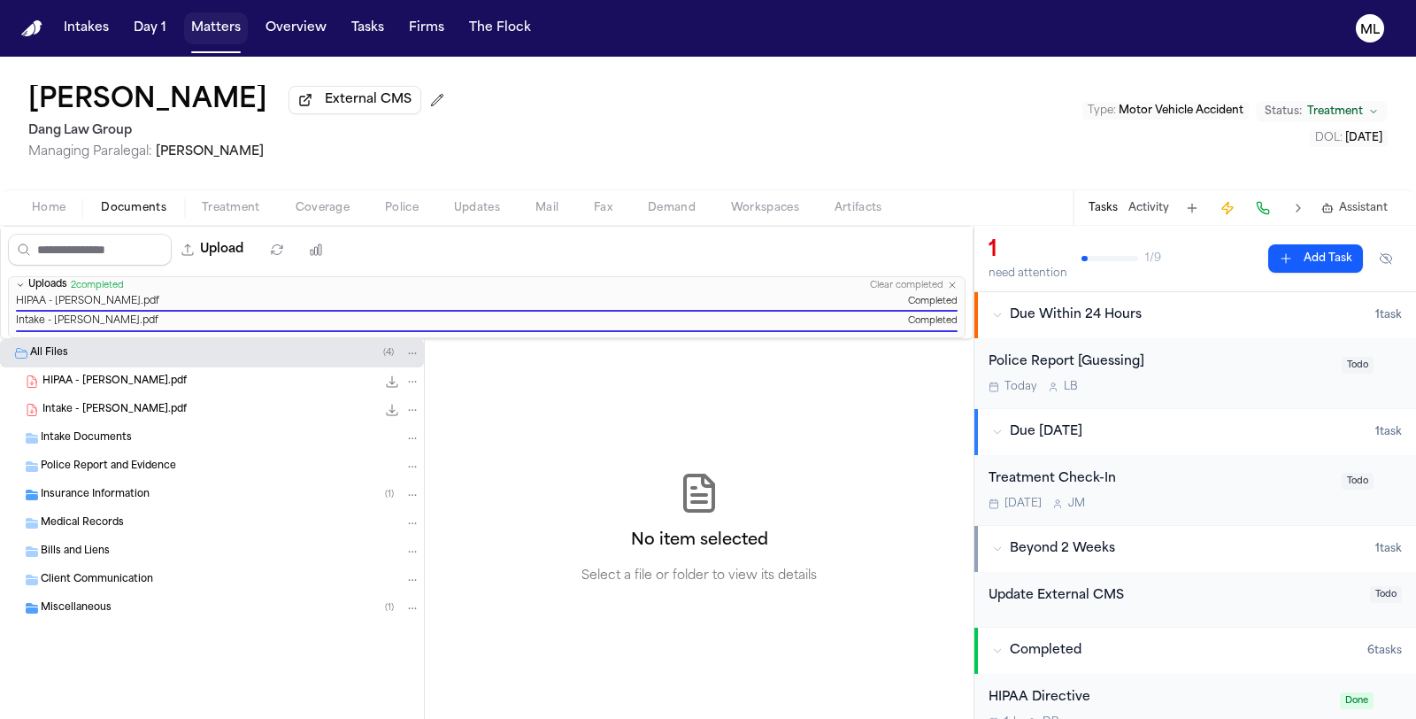
drag, startPoint x: 195, startPoint y: 36, endPoint x: 430, endPoint y: 1, distance: 238.1
click at [195, 36] on button "Matters" at bounding box center [216, 28] width 64 height 32
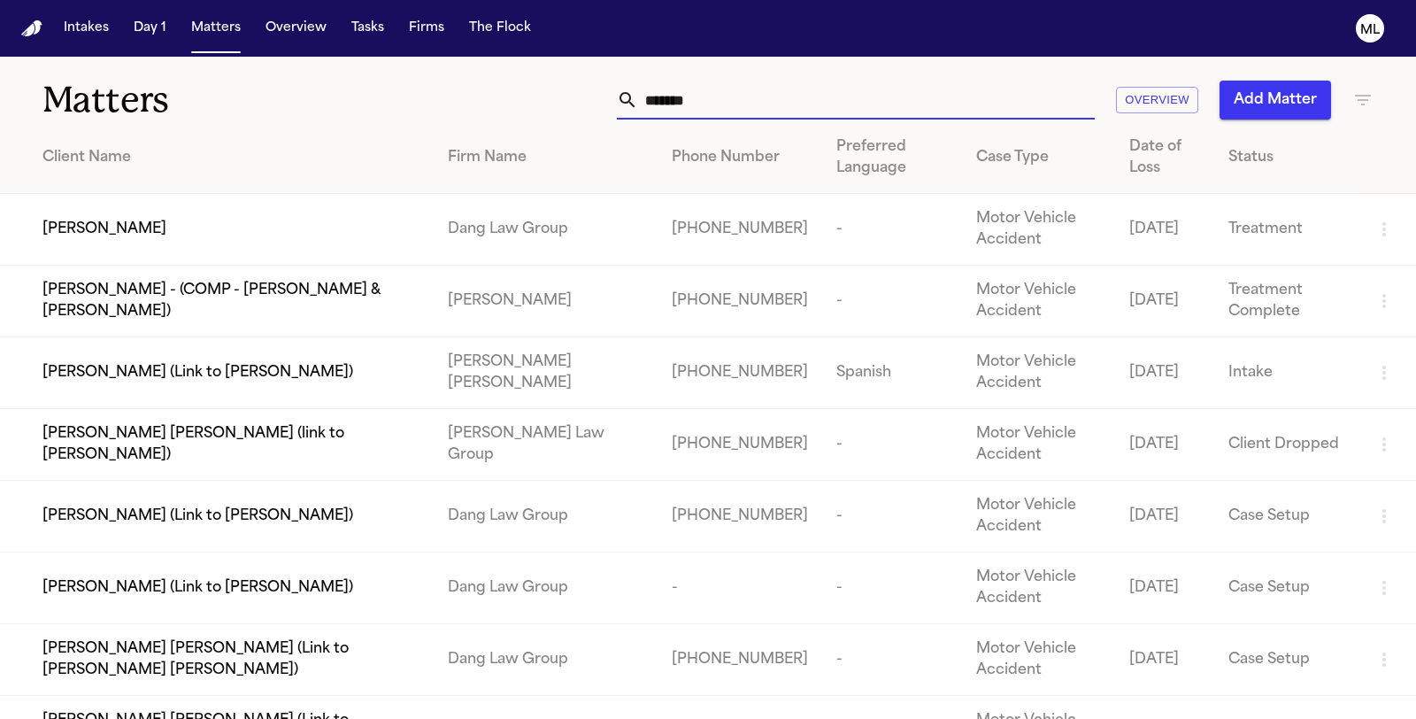
drag, startPoint x: 752, startPoint y: 118, endPoint x: 738, endPoint y: 108, distance: 17.2
click at [741, 112] on input "*******" at bounding box center [866, 100] width 457 height 39
drag, startPoint x: 738, startPoint y: 108, endPoint x: 587, endPoint y: 100, distance: 151.6
click at [590, 102] on div "******* Overview Add Matter" at bounding box center [896, 100] width 955 height 39
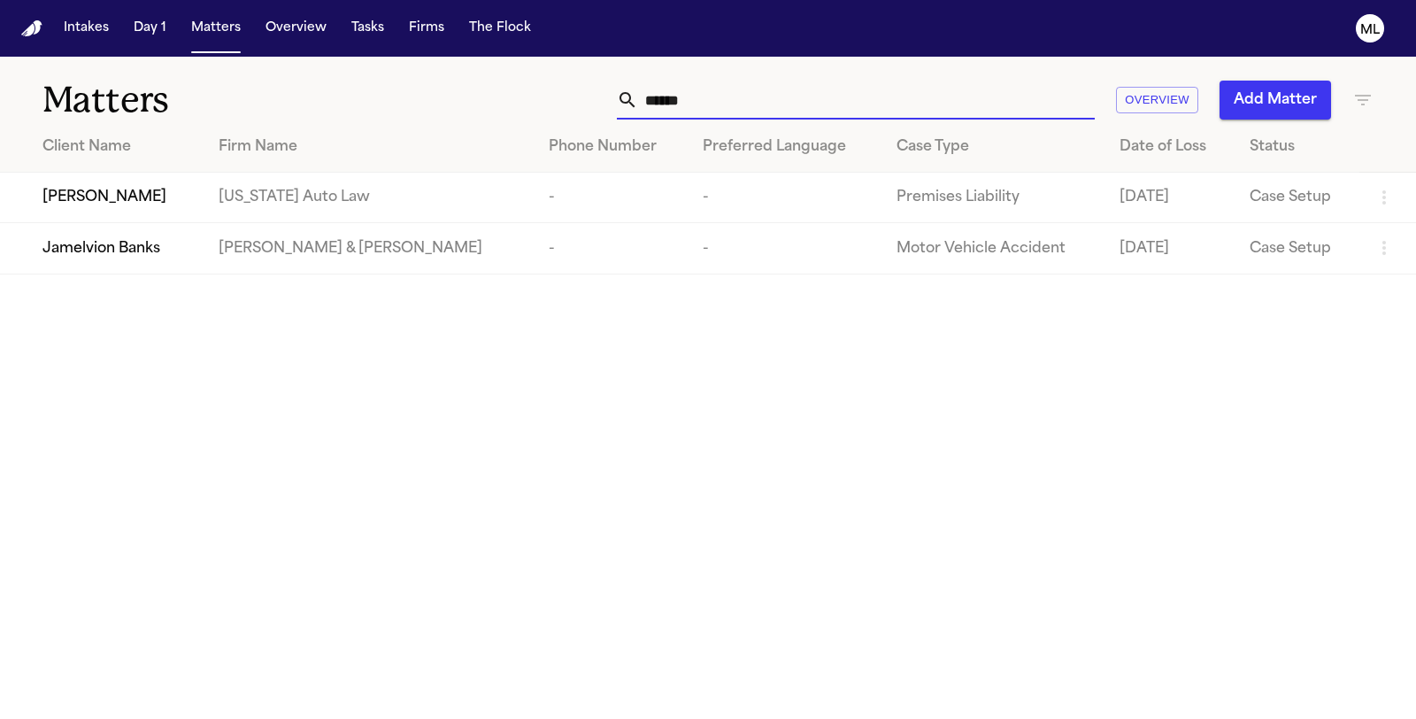
type input "*****"
click at [175, 200] on div "Javon Giles" at bounding box center [116, 197] width 148 height 21
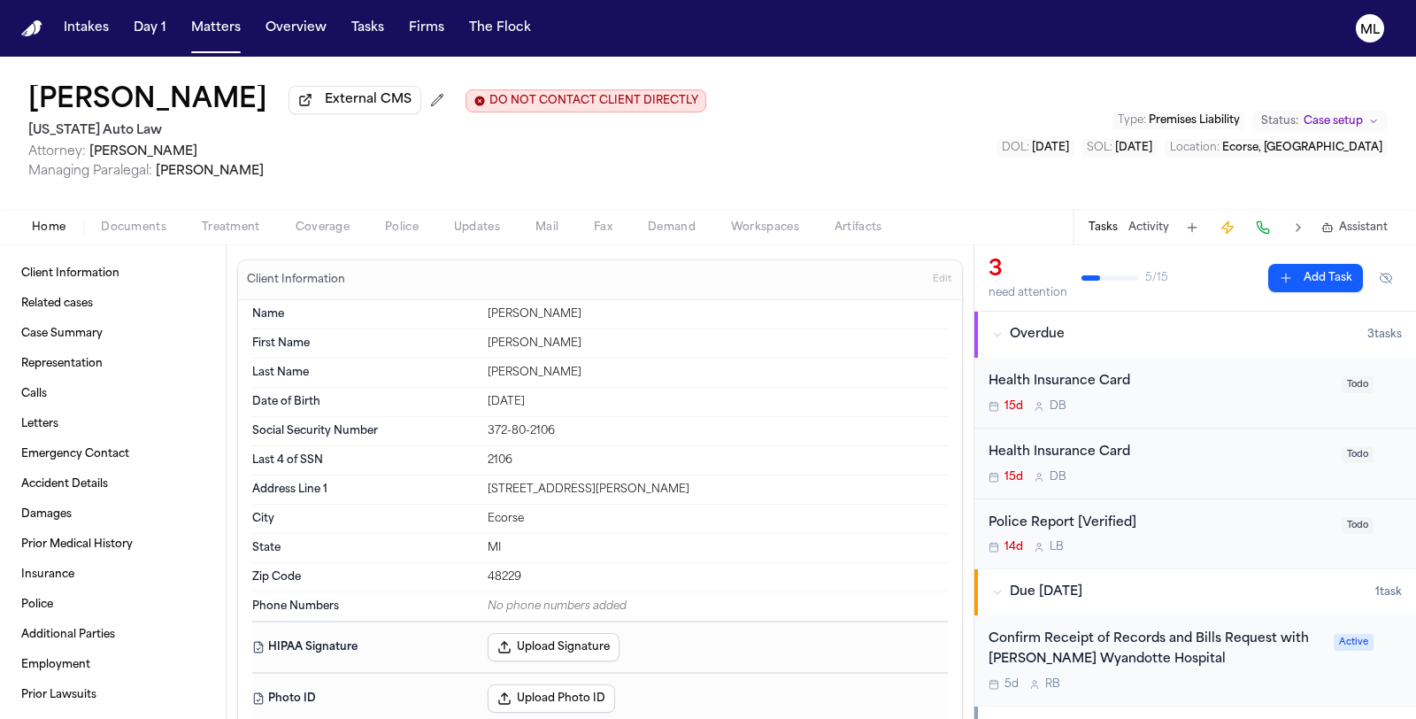
click at [1152, 520] on div "Police Report [Verified]" at bounding box center [1160, 523] width 343 height 20
